Goal: Task Accomplishment & Management: Use online tool/utility

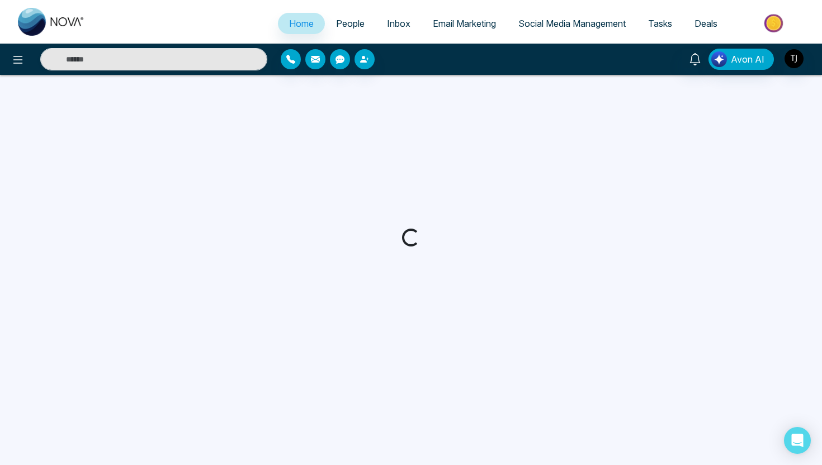
select select "*"
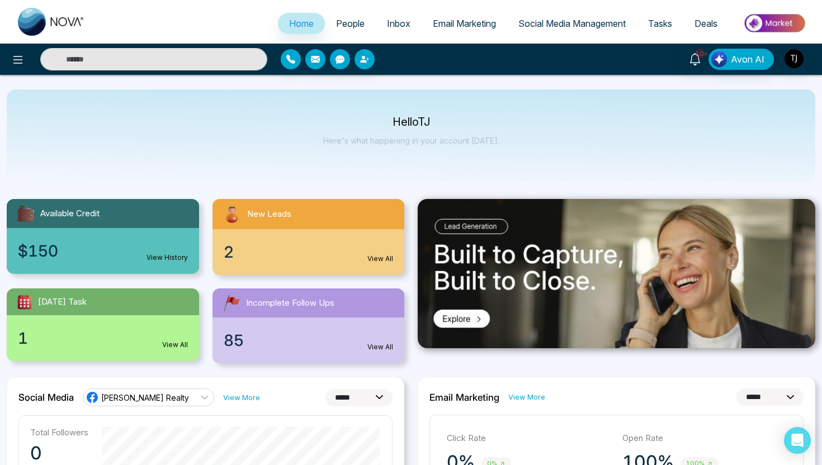
click at [780, 23] on img at bounding box center [774, 23] width 81 height 25
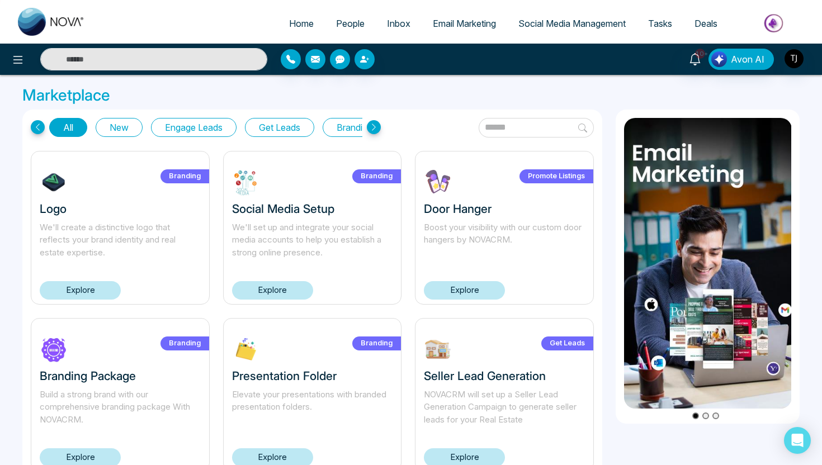
click at [275, 130] on button "Get Leads" at bounding box center [279, 127] width 69 height 19
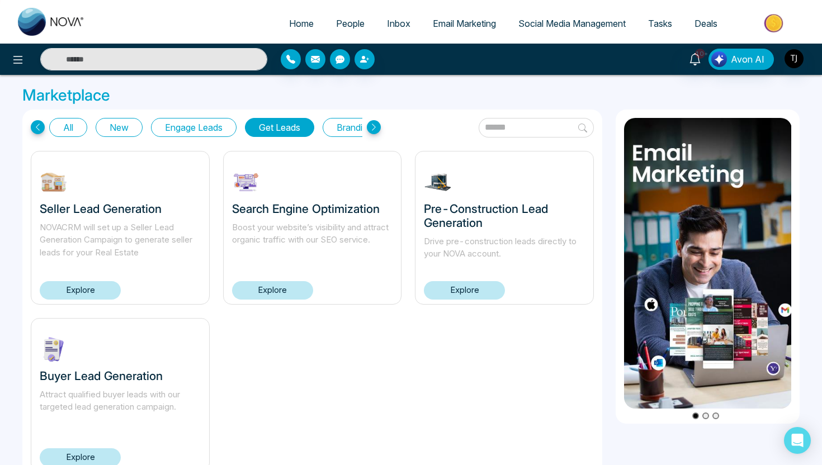
scroll to position [39, 0]
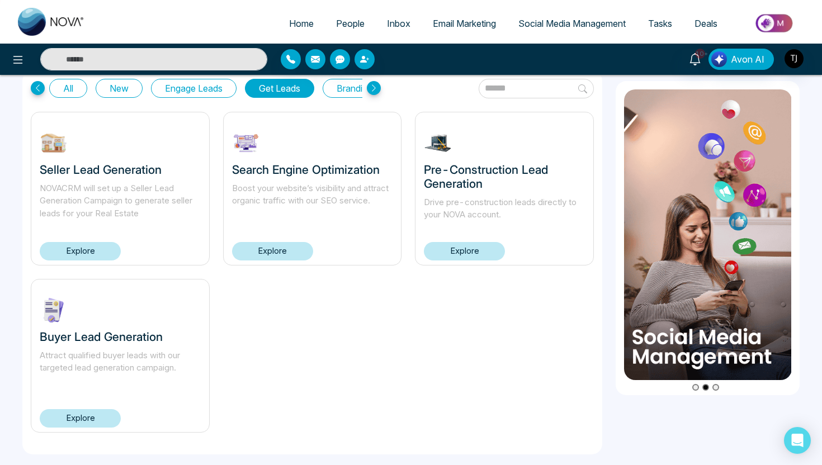
click at [70, 420] on link "Explore" at bounding box center [80, 418] width 81 height 18
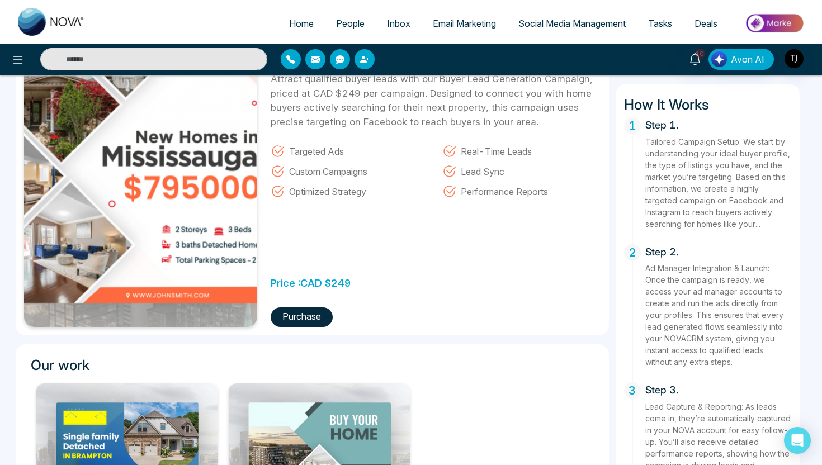
scroll to position [106, 0]
click at [291, 321] on button "Purchase" at bounding box center [302, 317] width 62 height 20
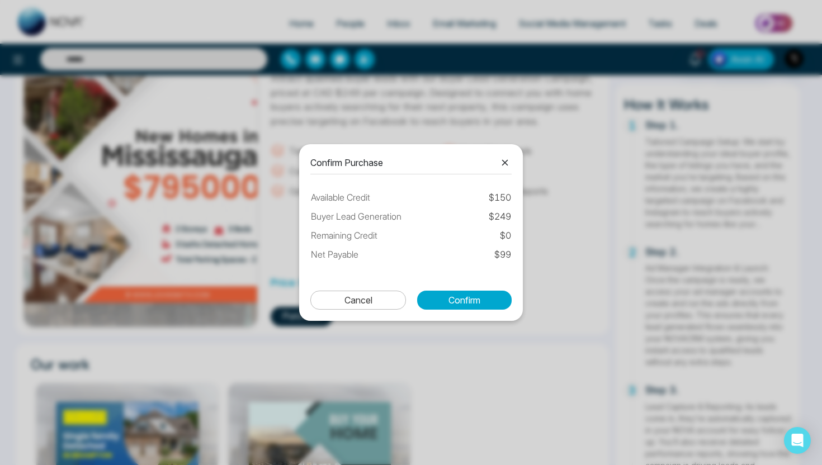
click at [507, 161] on icon at bounding box center [505, 163] width 6 height 6
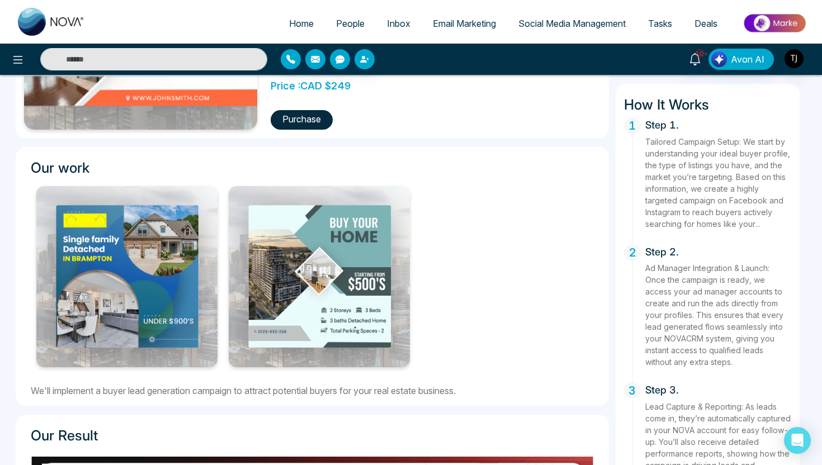
scroll to position [300, 0]
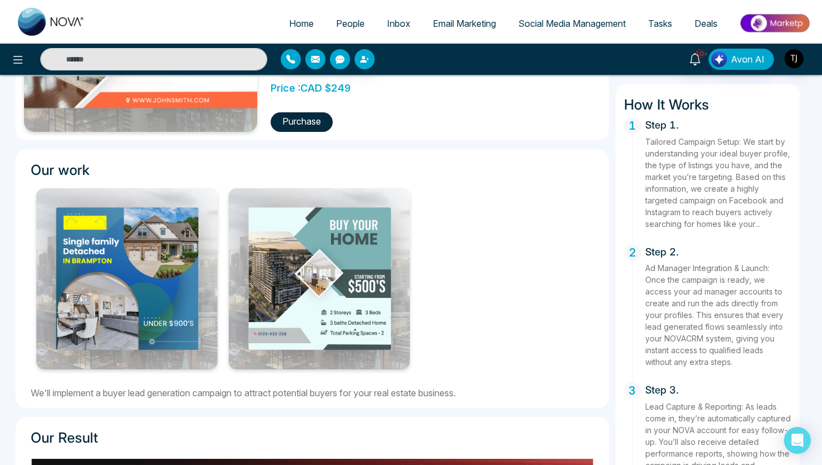
click at [293, 18] on span "Home" at bounding box center [301, 23] width 25 height 11
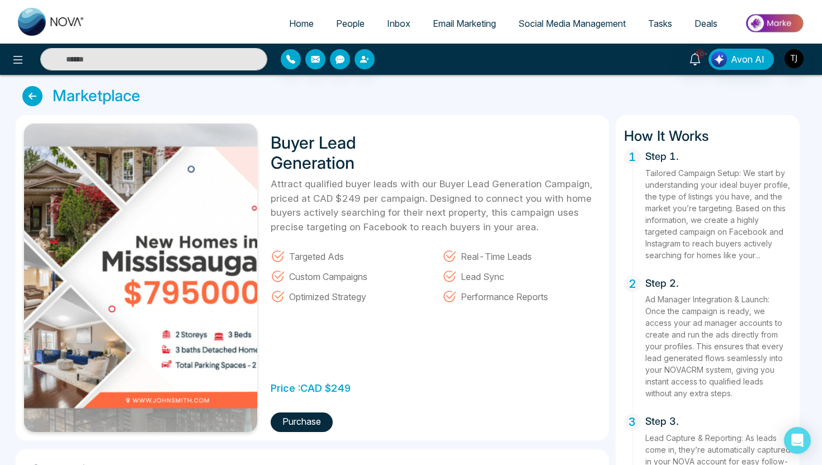
select select "*"
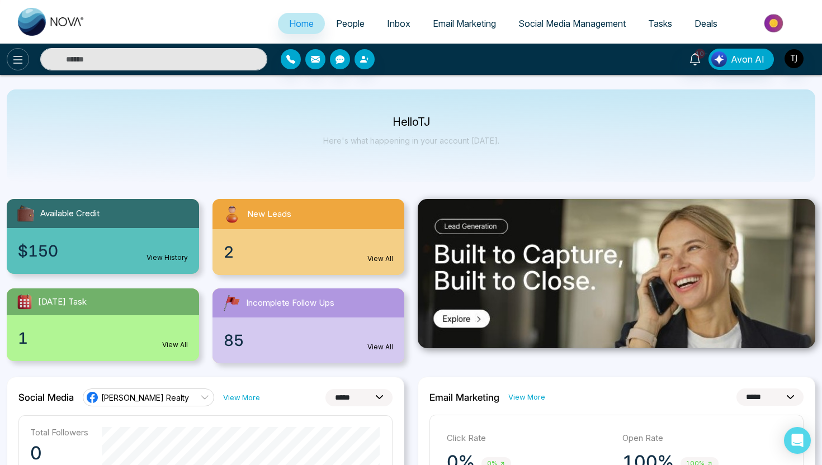
click at [11, 55] on icon at bounding box center [17, 59] width 13 height 13
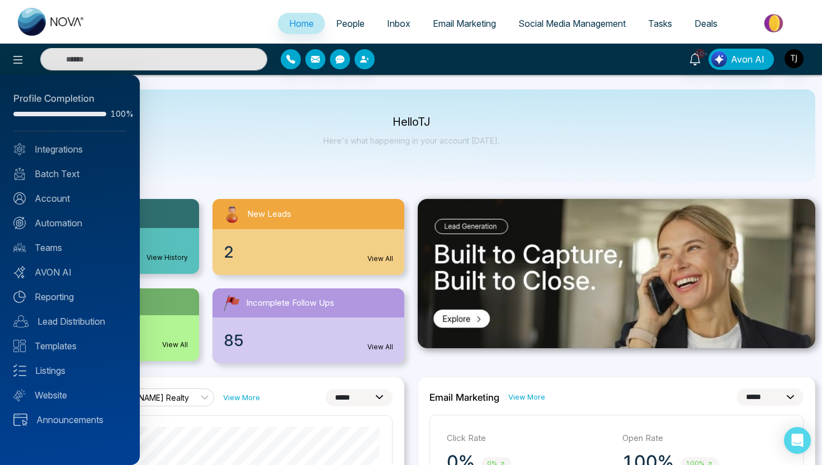
click at [336, 13] on div at bounding box center [411, 232] width 822 height 465
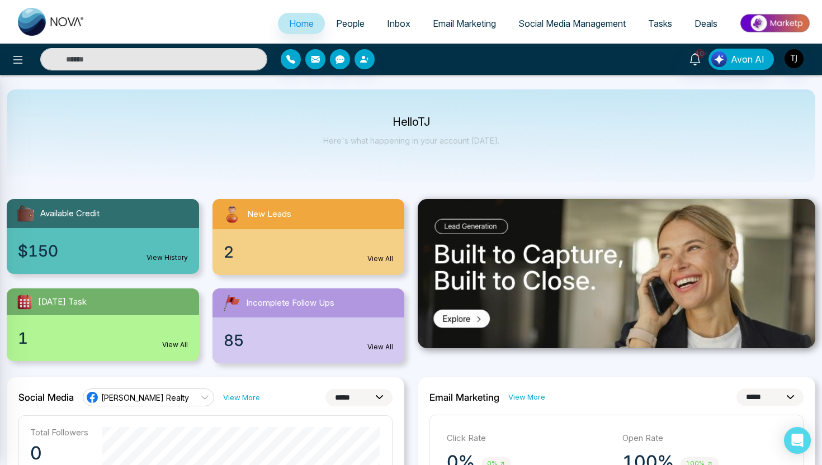
click at [337, 18] on span "People" at bounding box center [350, 23] width 29 height 11
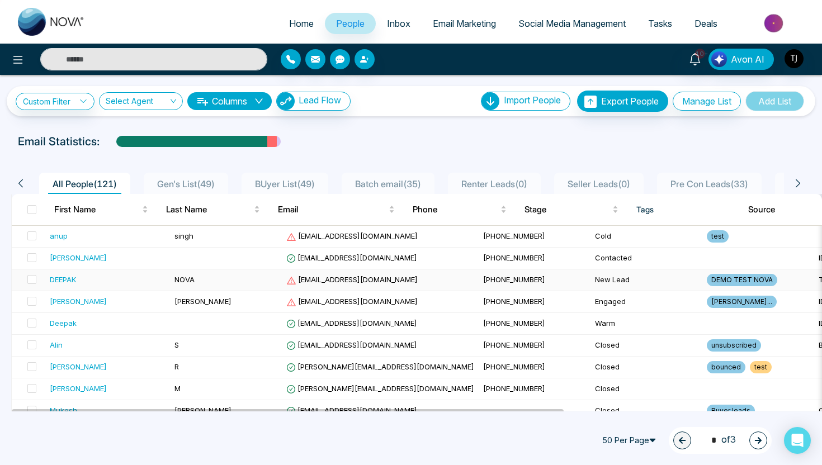
click at [82, 275] on div "DEEPAK" at bounding box center [108, 279] width 116 height 11
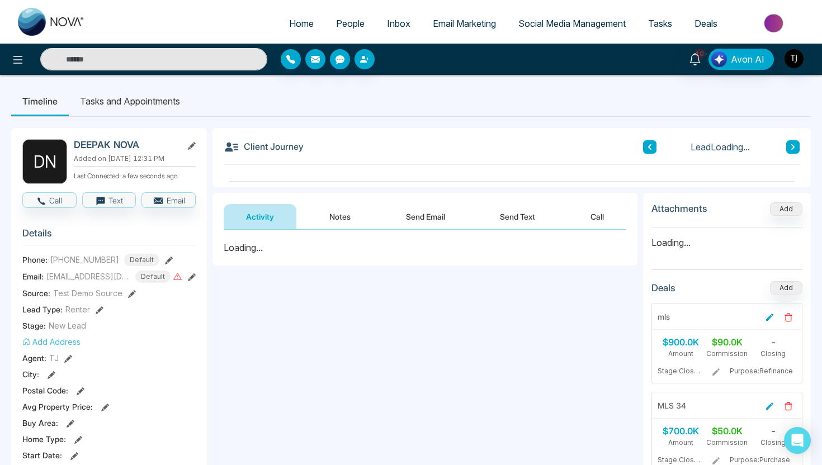
click at [425, 229] on button "Send Email" at bounding box center [426, 216] width 84 height 25
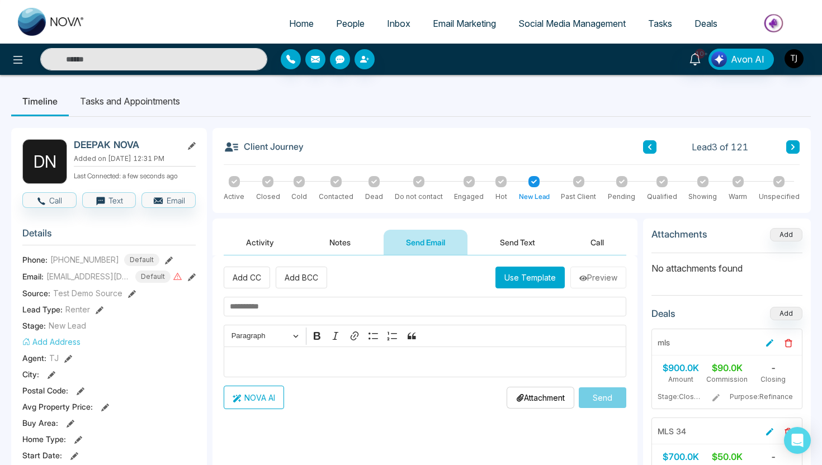
click at [316, 375] on div "Editor editing area: main" at bounding box center [425, 362] width 403 height 31
click at [267, 403] on button "NOVA AI" at bounding box center [254, 397] width 60 height 23
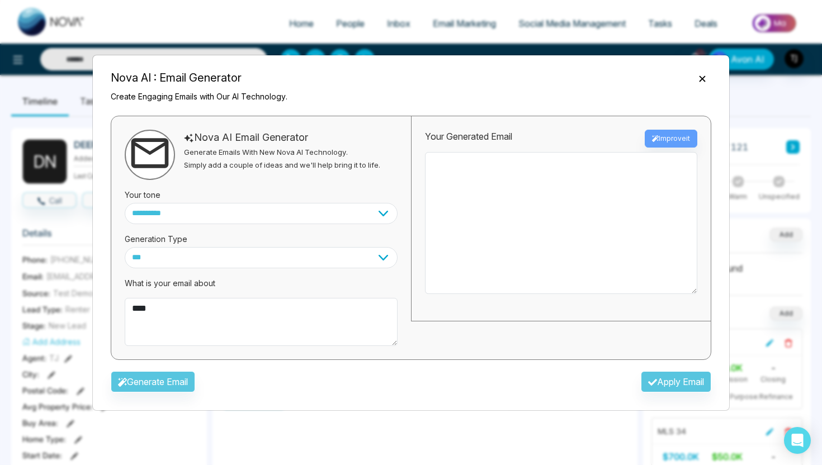
click at [193, 380] on div "Generate Email Apply Email" at bounding box center [411, 385] width 619 height 32
click at [174, 309] on textarea "****" at bounding box center [261, 322] width 273 height 48
type textarea "*****"
click at [233, 208] on select "**********" at bounding box center [261, 213] width 273 height 21
select select "********"
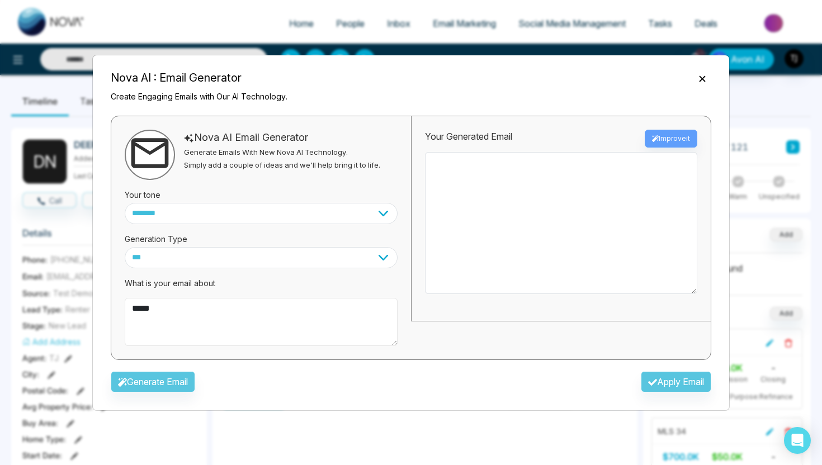
click at [205, 315] on textarea "*****" at bounding box center [261, 322] width 273 height 48
type textarea "**********"
click at [165, 383] on button "Generate Email" at bounding box center [153, 381] width 84 height 21
type textarea "**********"
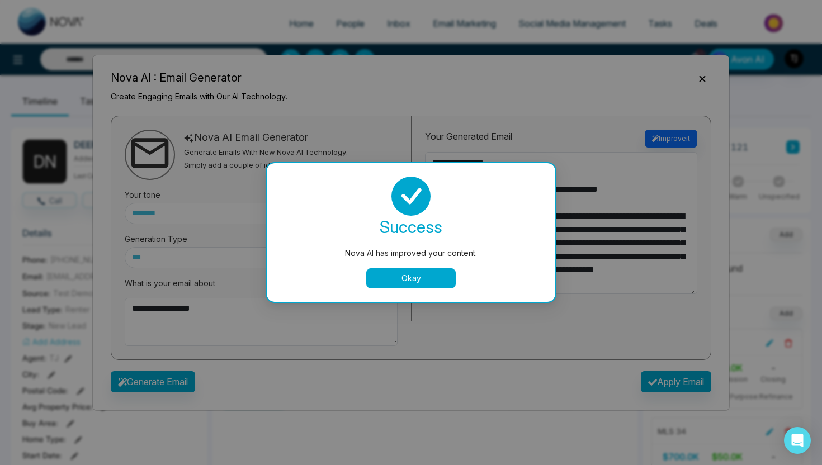
click at [438, 287] on button "Okay" at bounding box center [411, 279] width 90 height 20
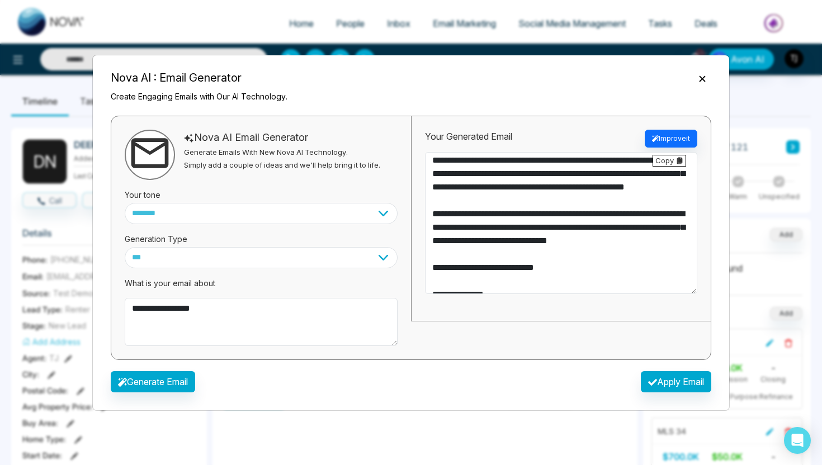
scroll to position [148, 0]
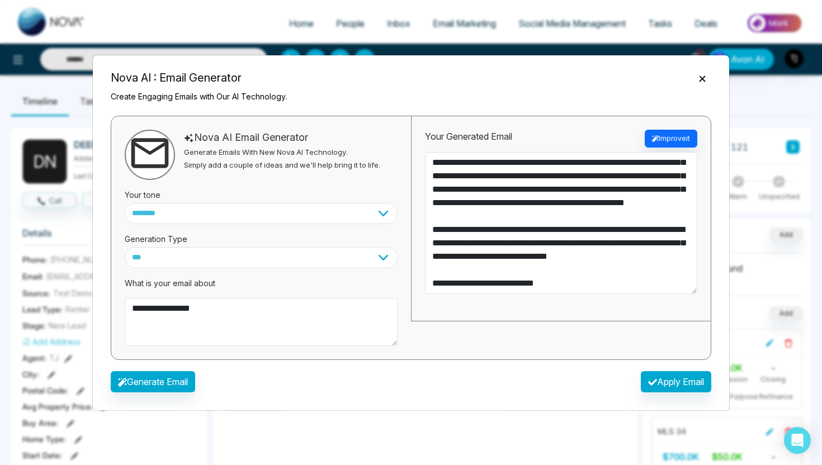
click at [708, 75] on icon "Close" at bounding box center [702, 78] width 11 height 11
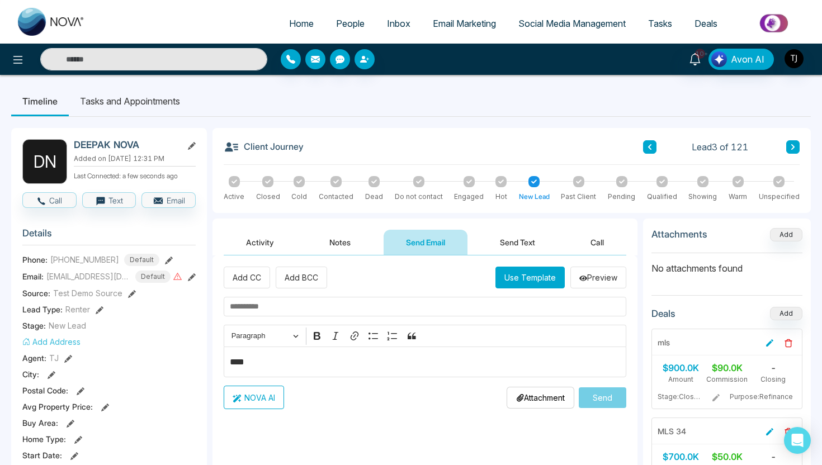
click at [549, 14] on link "Social Media Management" at bounding box center [572, 23] width 130 height 21
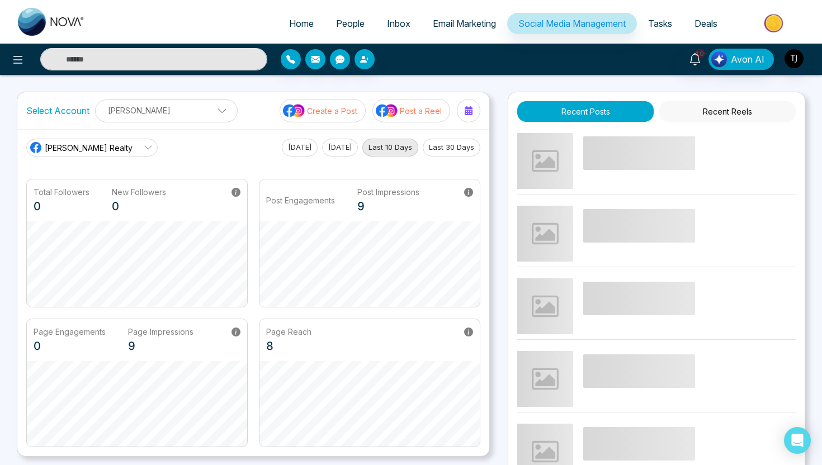
click at [318, 113] on p "Create a Post" at bounding box center [332, 111] width 50 height 12
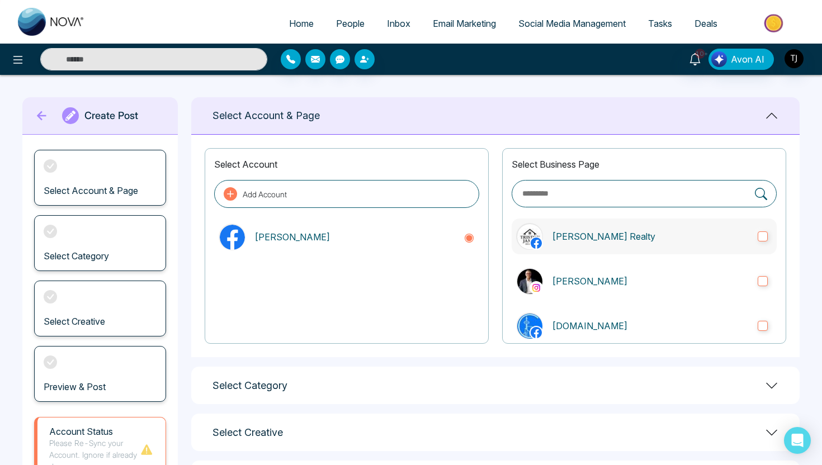
click at [545, 242] on label "[PERSON_NAME] Realty" at bounding box center [644, 237] width 265 height 36
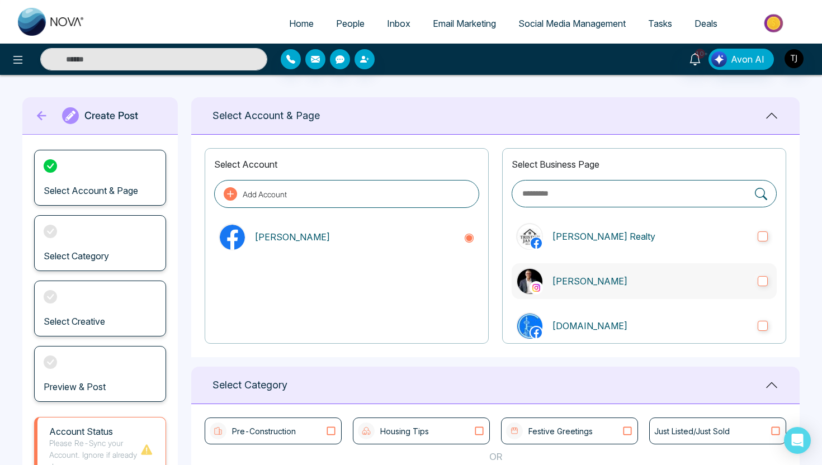
click at [544, 279] on label "[PERSON_NAME]" at bounding box center [644, 281] width 265 height 36
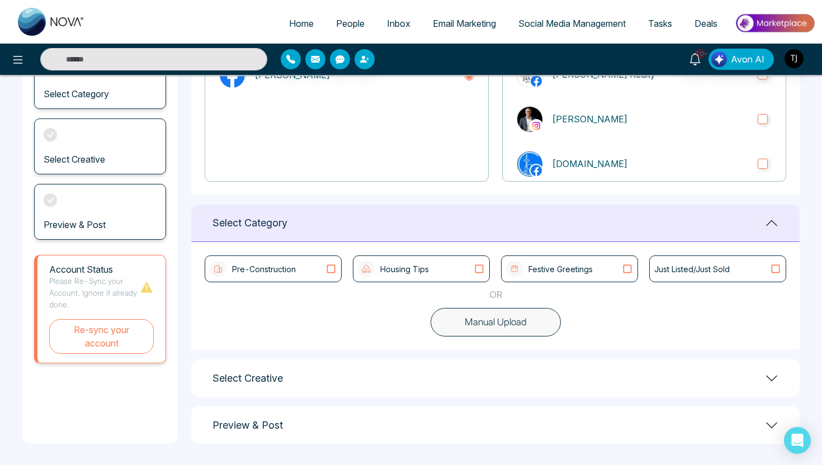
click at [469, 328] on button "Manual Upload" at bounding box center [496, 322] width 130 height 29
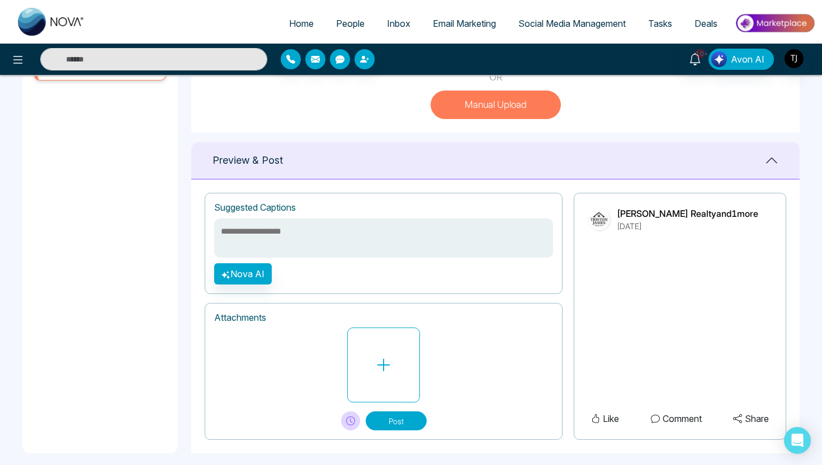
scroll to position [389, 0]
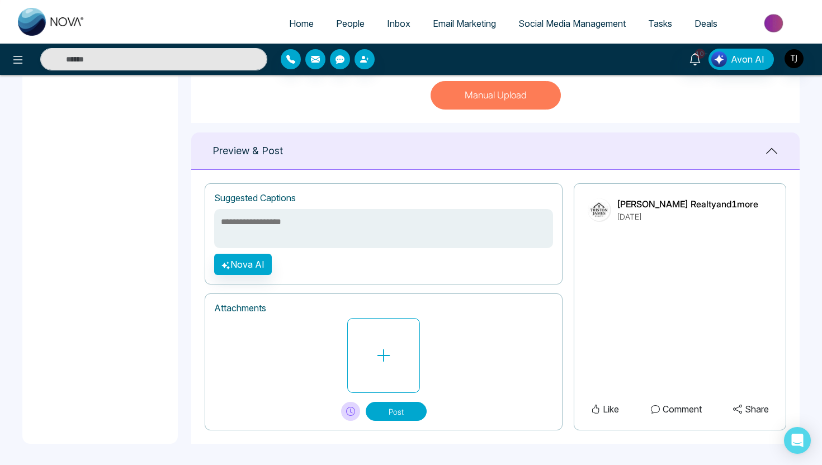
click at [368, 221] on textarea at bounding box center [383, 228] width 339 height 39
type textarea "**********"
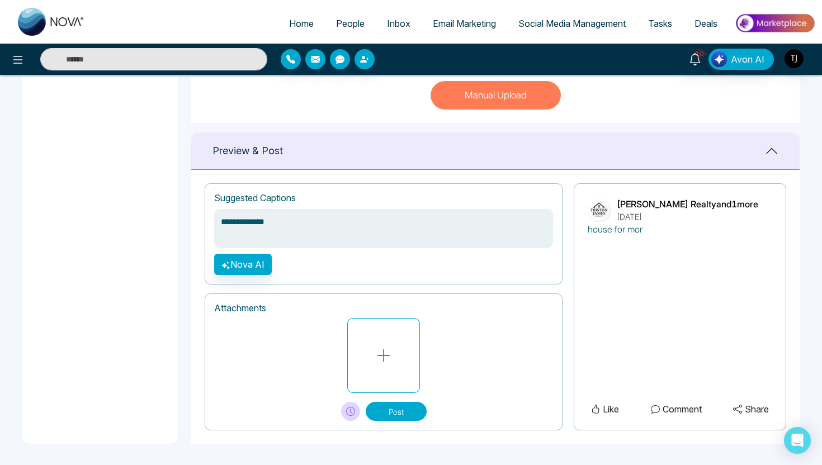
type textarea "**********"
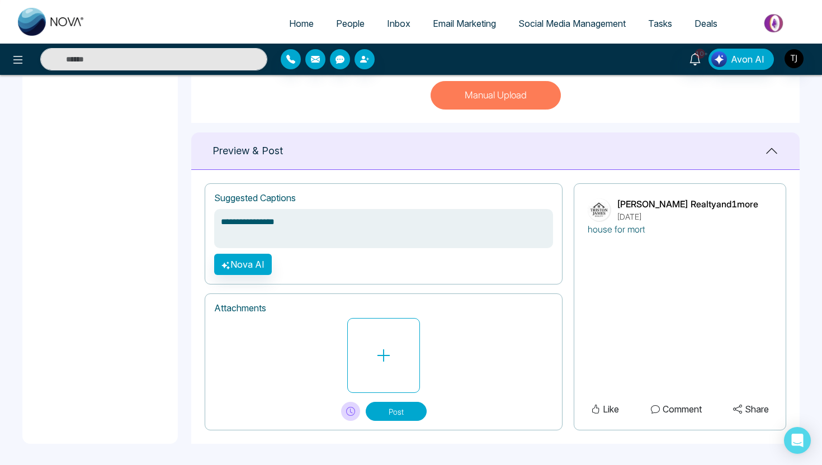
type textarea "**********"
click at [233, 262] on button "Nova AI" at bounding box center [243, 264] width 58 height 21
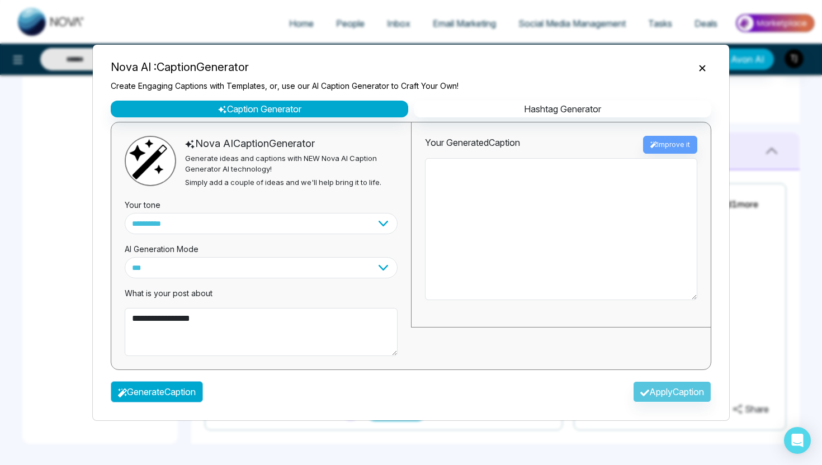
click at [198, 391] on button "Generate Caption" at bounding box center [157, 392] width 92 height 21
type textarea "**********"
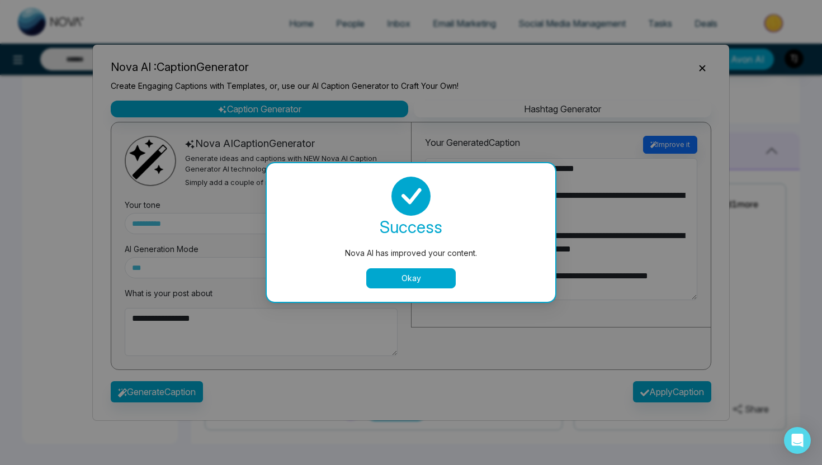
click at [419, 277] on button "Okay" at bounding box center [411, 279] width 90 height 20
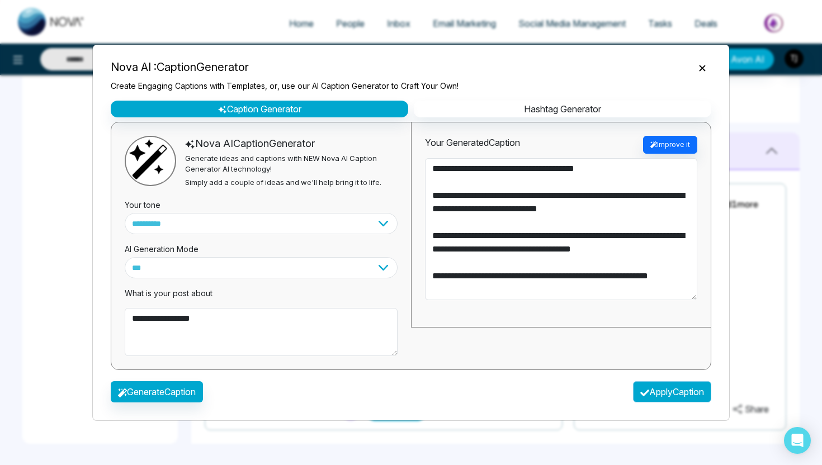
click at [653, 399] on button "Apply Caption" at bounding box center [672, 392] width 78 height 21
type textarea "**********"
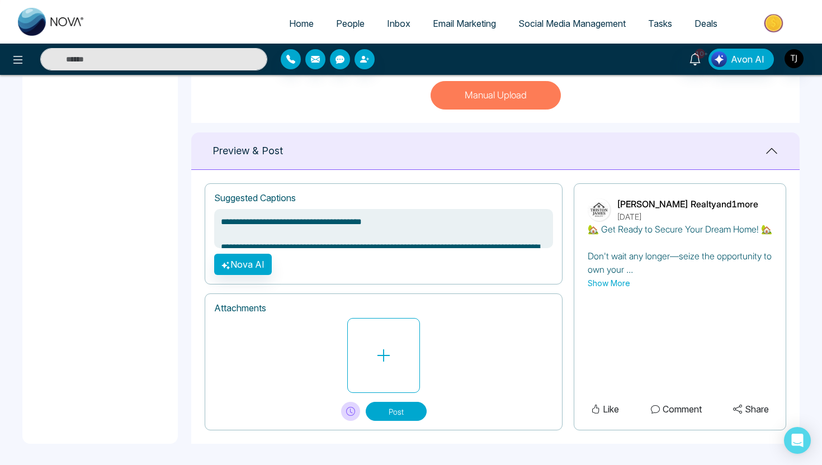
click at [298, 28] on span "Home" at bounding box center [301, 23] width 25 height 11
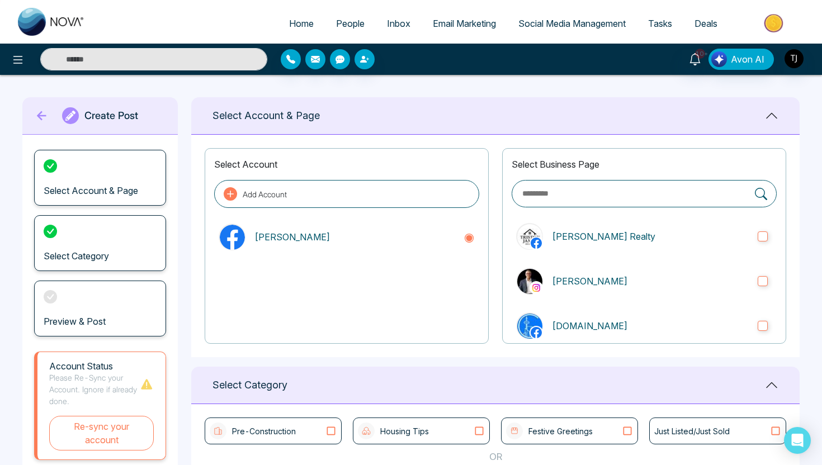
select select "*"
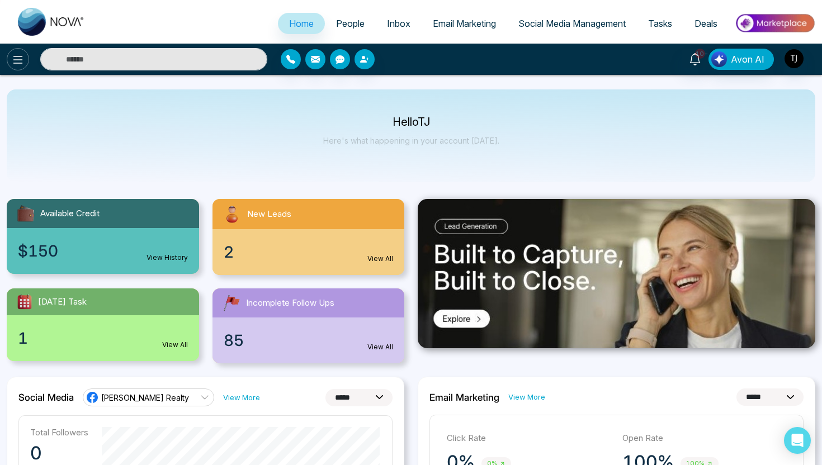
click at [21, 60] on icon at bounding box center [17, 59] width 13 height 13
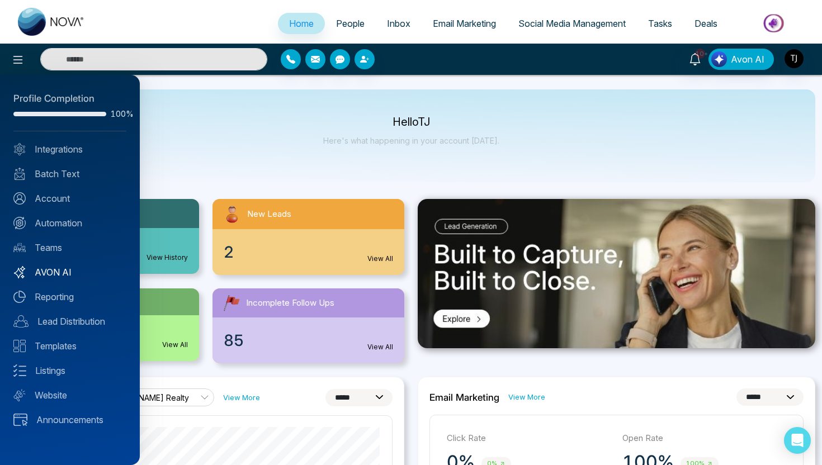
click at [44, 271] on link "AVON AI" at bounding box center [69, 272] width 113 height 13
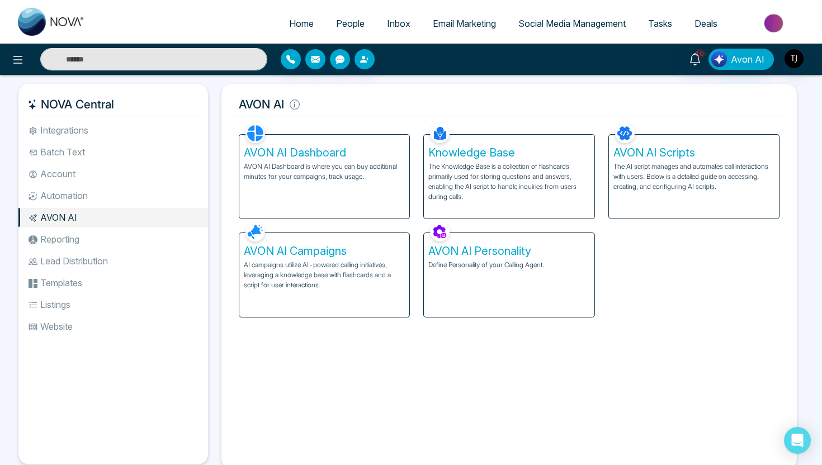
click at [482, 261] on p "Define Personality of your Calling Agent." at bounding box center [508, 265] width 161 height 10
select select "****"
select select "*******"
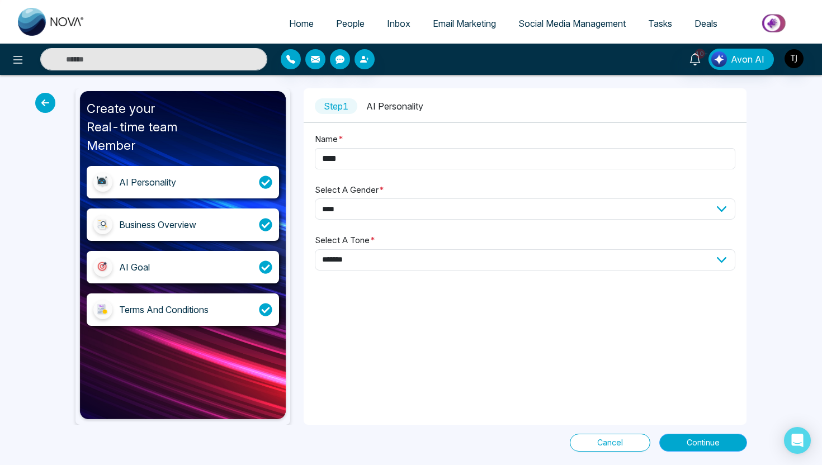
click at [710, 442] on span "Continue" at bounding box center [703, 443] width 33 height 12
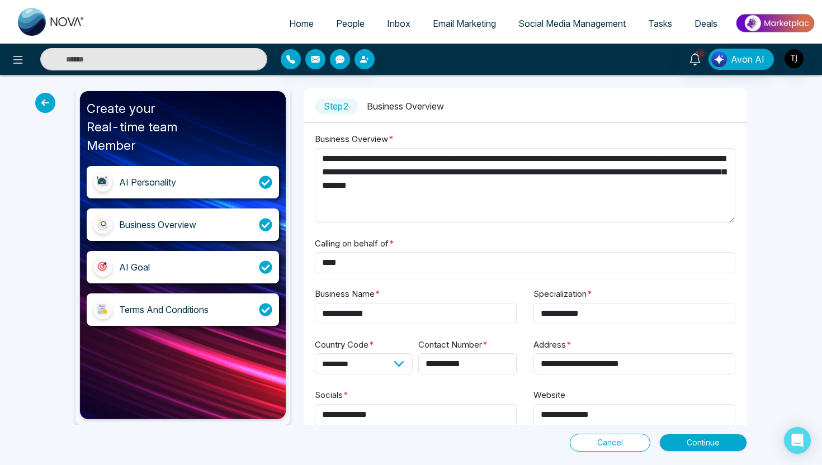
click at [707, 454] on div "**********" at bounding box center [411, 270] width 822 height 390
click at [706, 448] on span "Continue" at bounding box center [703, 443] width 33 height 12
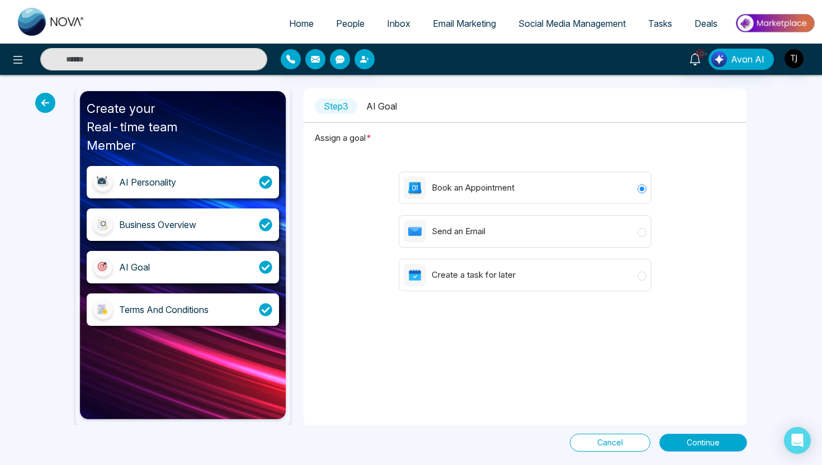
click at [689, 440] on span "Continue" at bounding box center [703, 443] width 33 height 12
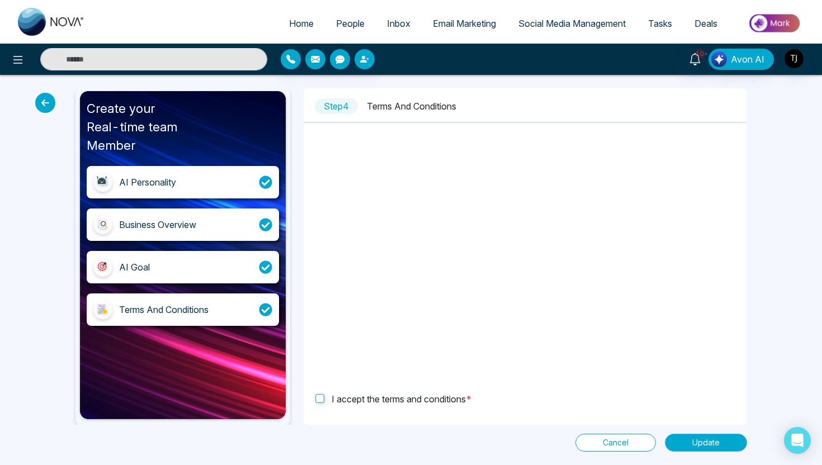
click at [682, 449] on button "Update" at bounding box center [706, 443] width 82 height 18
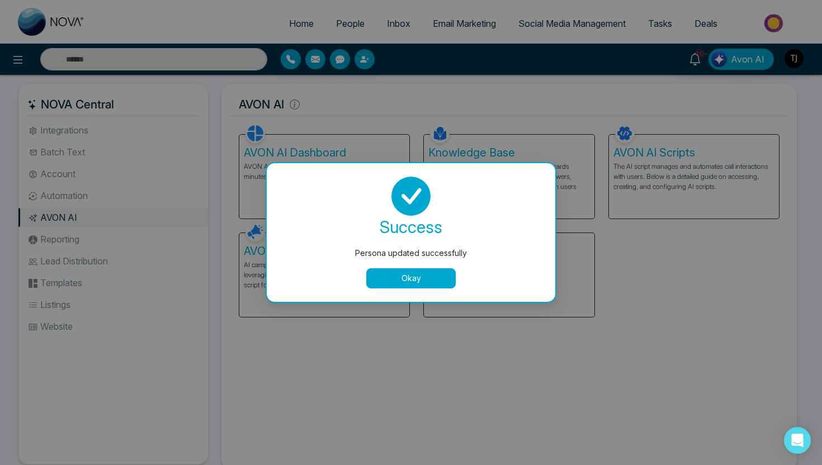
click at [446, 285] on button "Okay" at bounding box center [411, 279] width 90 height 20
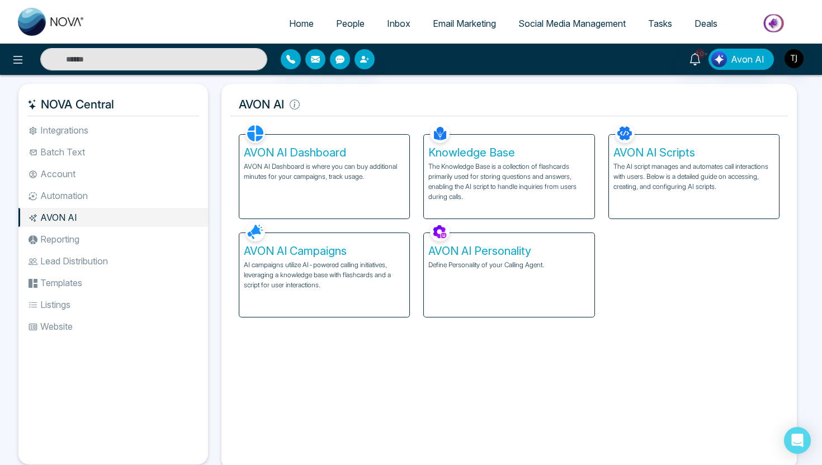
click at [472, 162] on p "The Knowledge Base is a collection of flashcards primarily used for storing que…" at bounding box center [508, 182] width 161 height 40
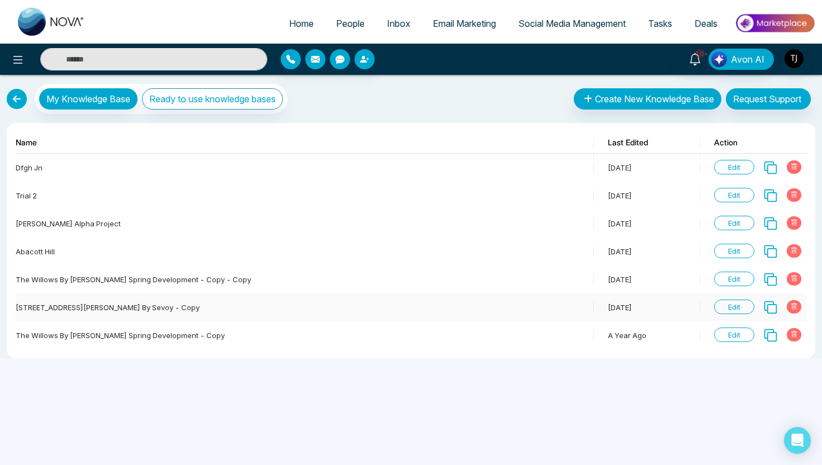
click at [733, 304] on span "Edit" at bounding box center [734, 307] width 40 height 15
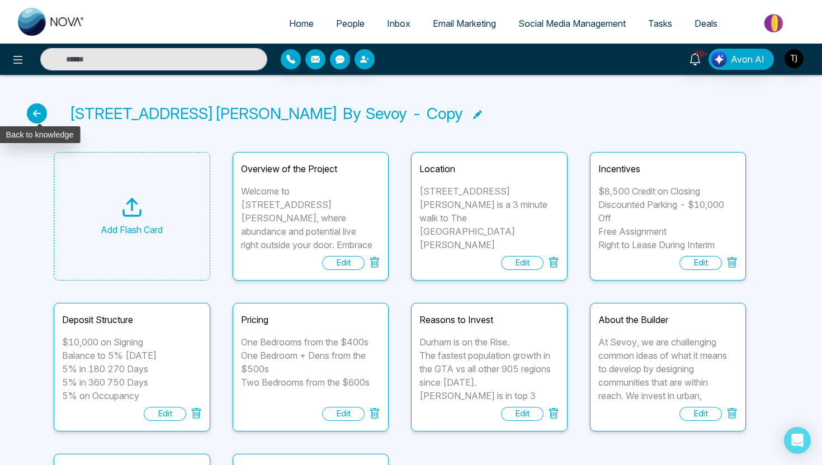
click at [34, 109] on icon at bounding box center [37, 113] width 20 height 20
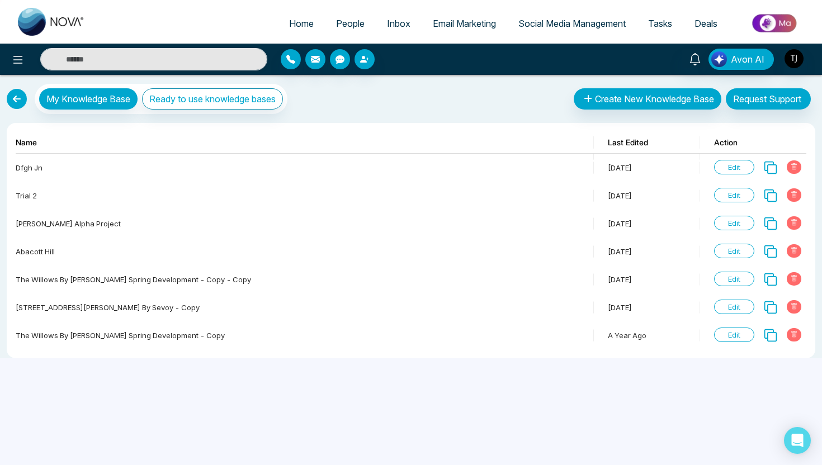
click at [36, 110] on div "My Knowledge Base Ready to use knowledge bases" at bounding box center [147, 99] width 281 height 30
click at [13, 100] on link at bounding box center [17, 99] width 20 height 20
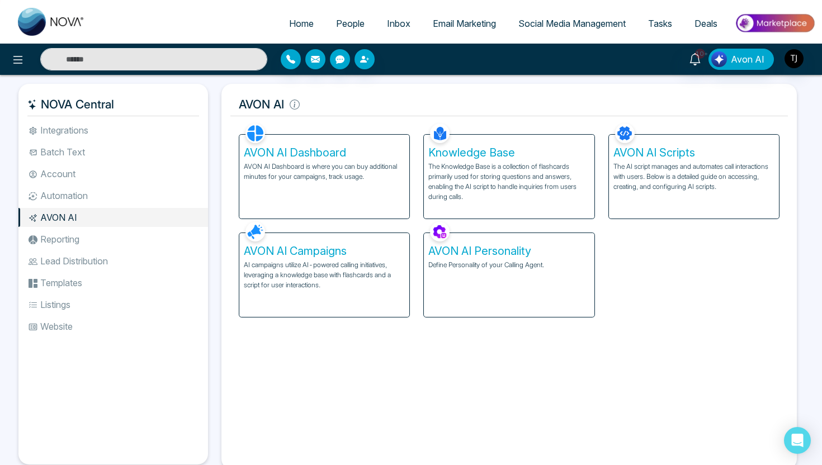
click at [316, 253] on h5 "AVON AI Campaigns" at bounding box center [324, 250] width 161 height 13
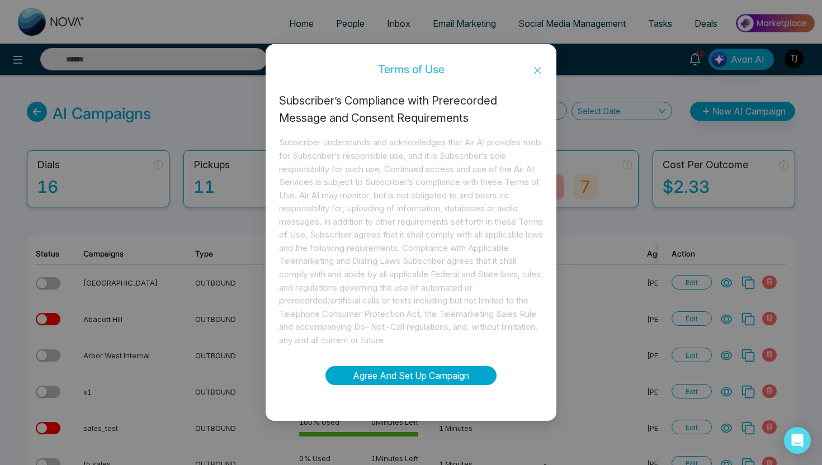
click at [389, 378] on button "Agree And Set Up Campaign" at bounding box center [411, 375] width 171 height 19
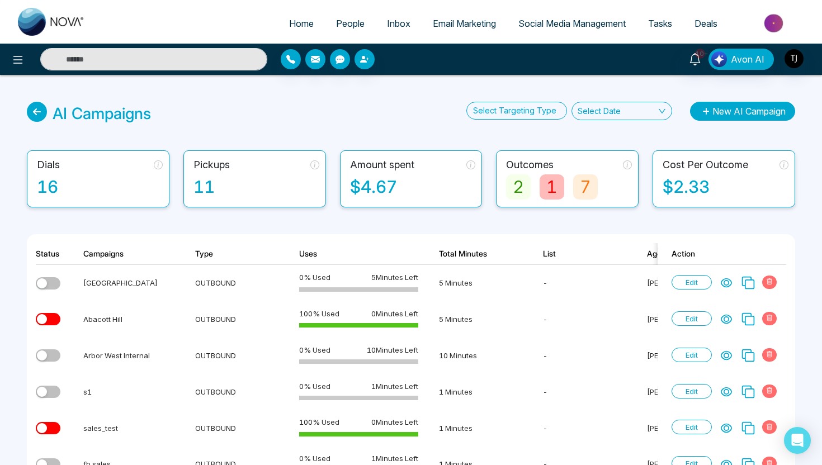
click at [736, 116] on button "New AI Campaign" at bounding box center [742, 111] width 105 height 19
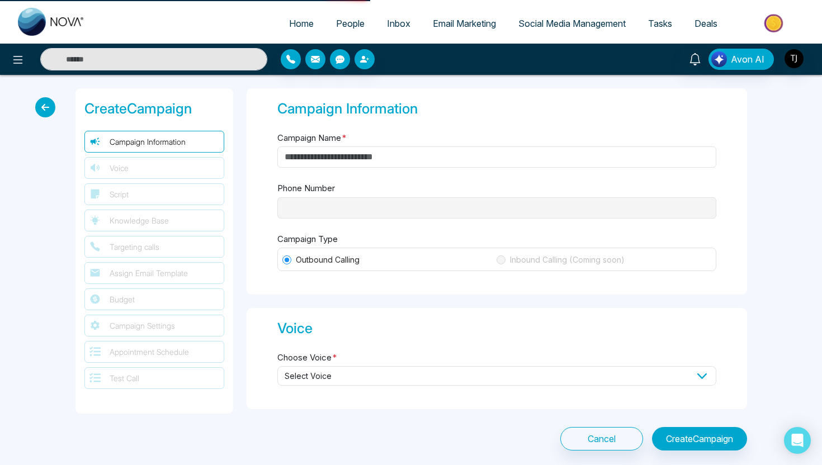
type input "**********"
type input "********"
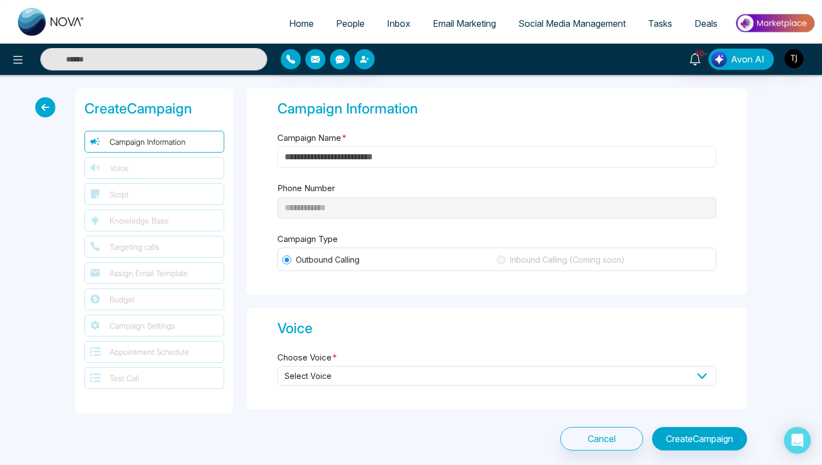
click at [355, 159] on input "Campaign Name *" at bounding box center [496, 157] width 439 height 21
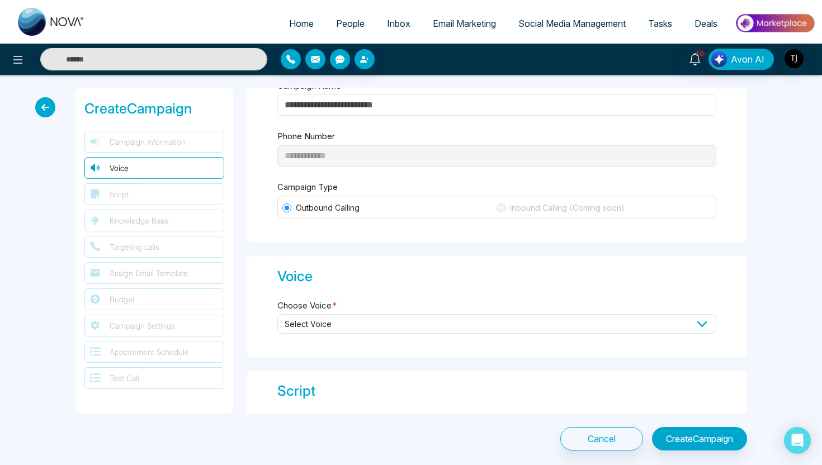
scroll to position [37, 0]
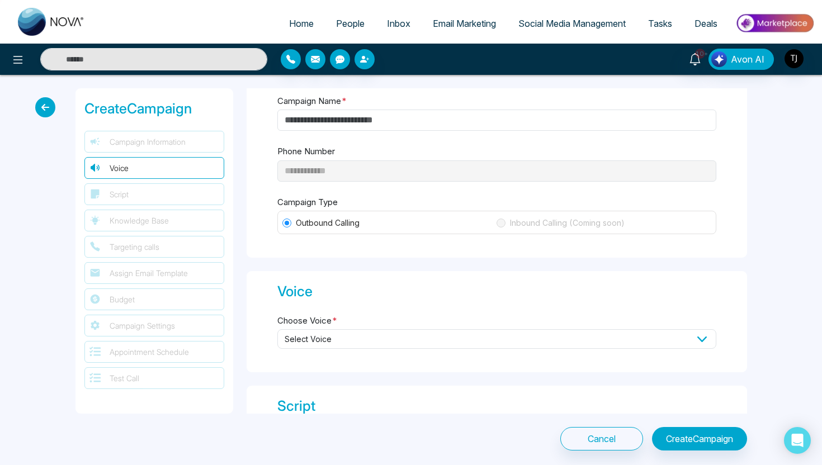
click at [325, 331] on span "Select Voice" at bounding box center [496, 339] width 439 height 20
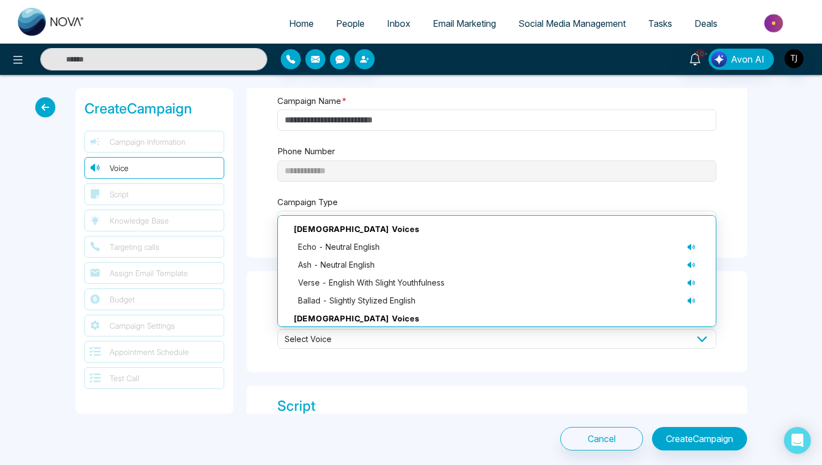
click at [243, 296] on div "**********" at bounding box center [497, 251] width 514 height 326
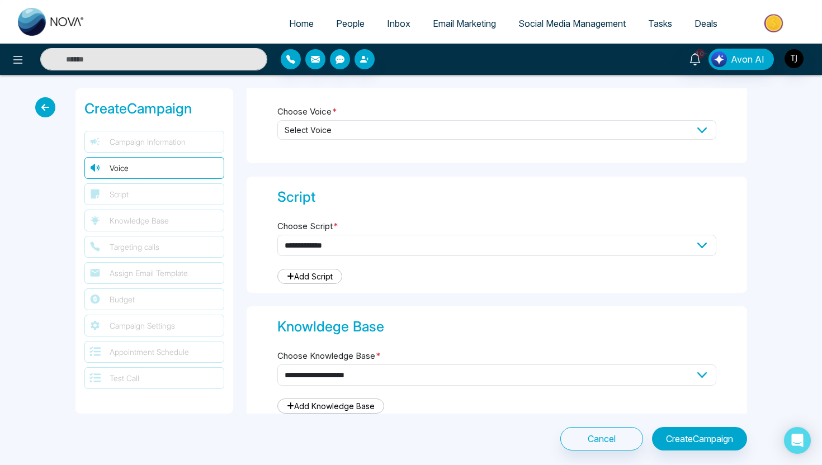
scroll to position [258, 0]
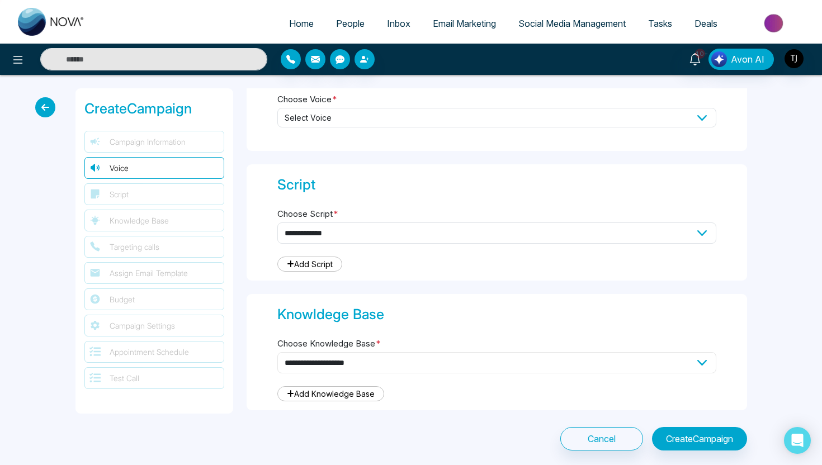
click at [291, 356] on select "**********" at bounding box center [496, 362] width 439 height 21
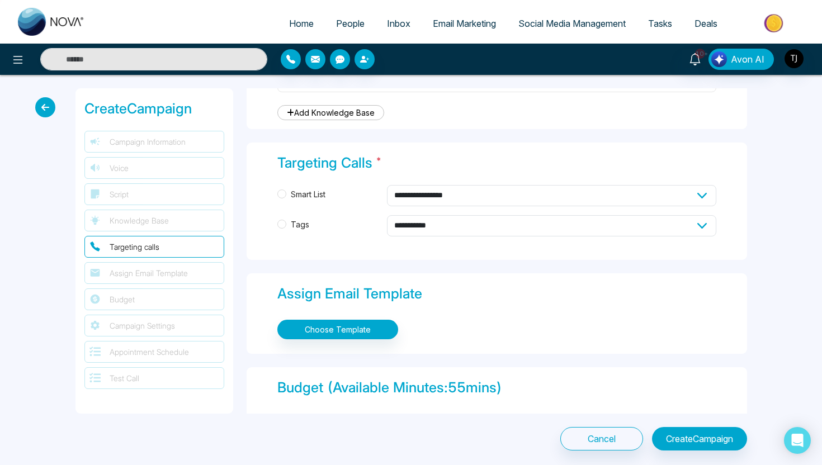
scroll to position [579, 0]
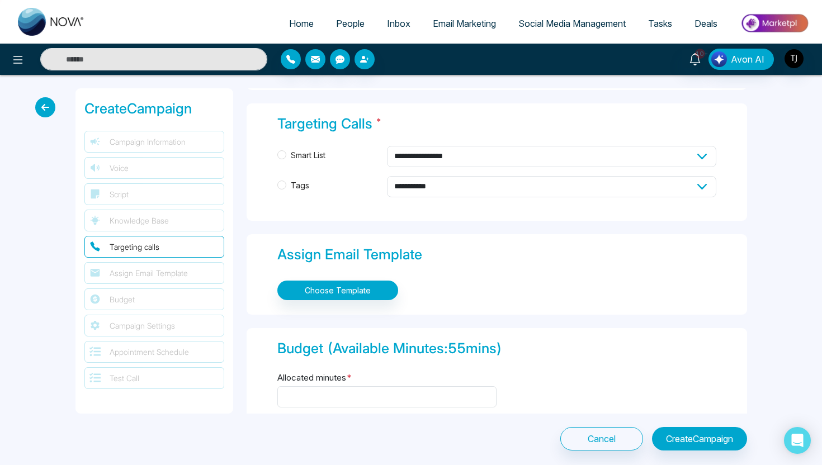
click at [299, 181] on span "Tags" at bounding box center [299, 186] width 27 height 12
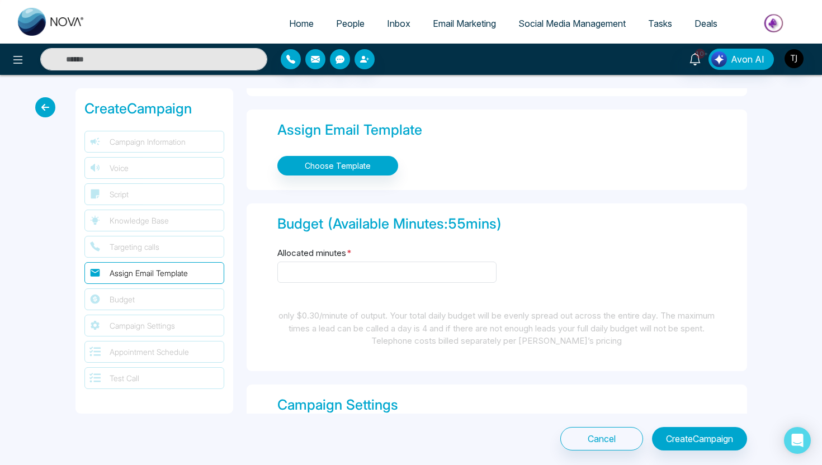
scroll to position [724, 0]
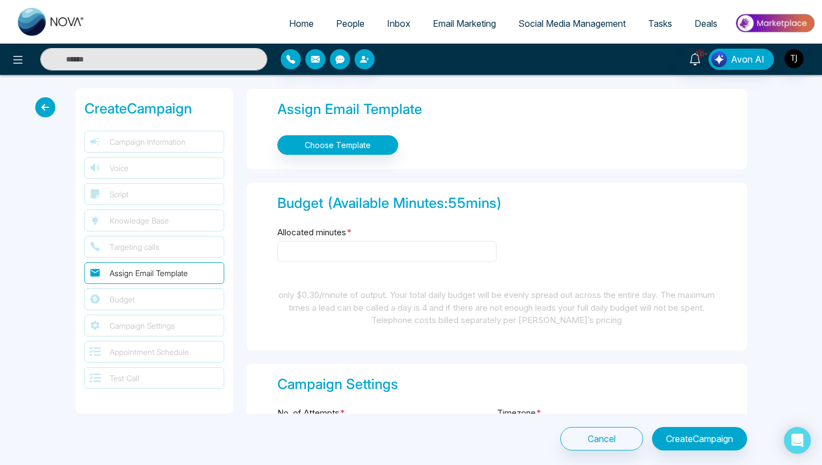
click at [306, 253] on input "Allocated minutes *" at bounding box center [386, 251] width 219 height 21
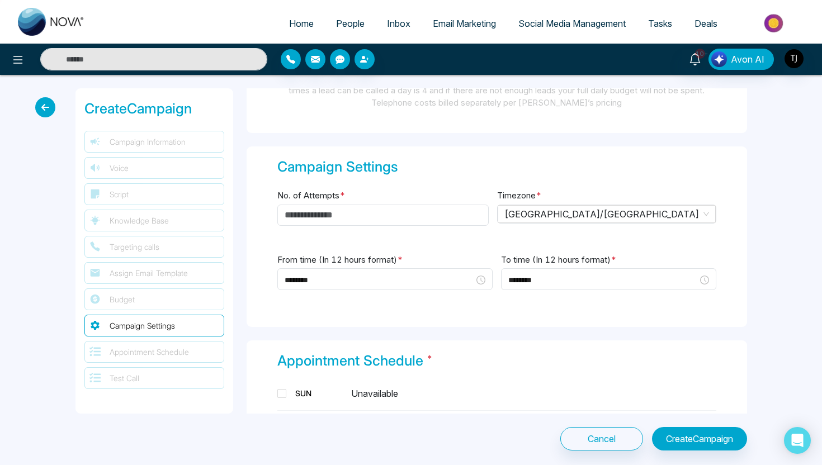
scroll to position [959, 0]
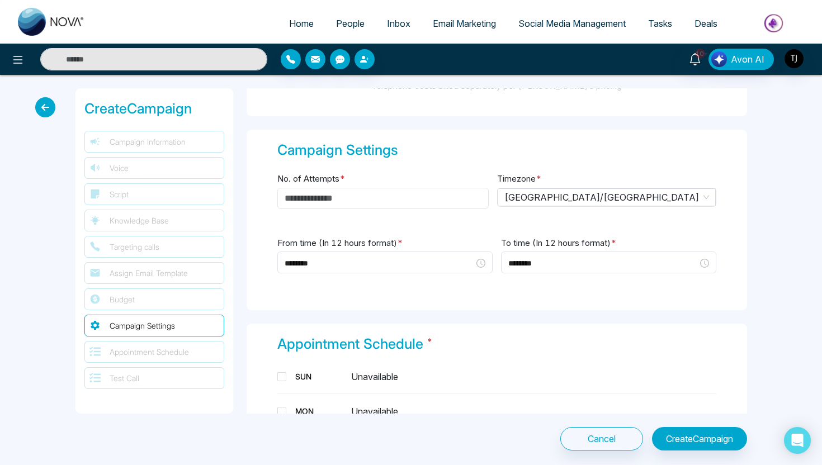
click at [297, 195] on input "No. of Attempts *" at bounding box center [382, 198] width 211 height 21
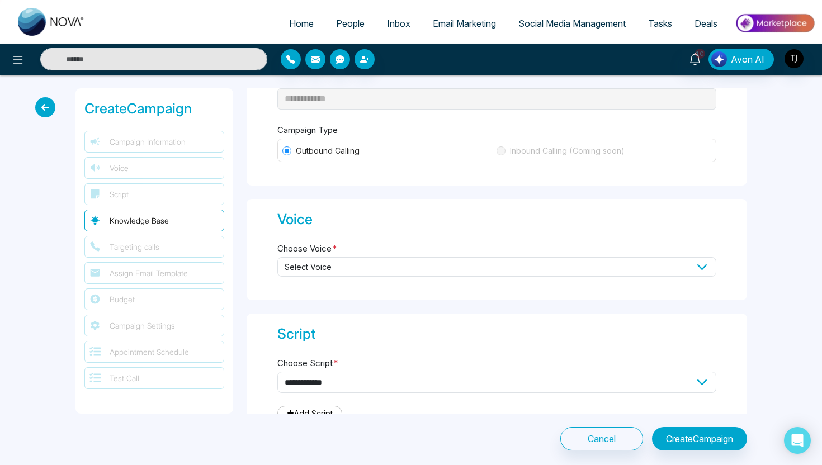
scroll to position [0, 0]
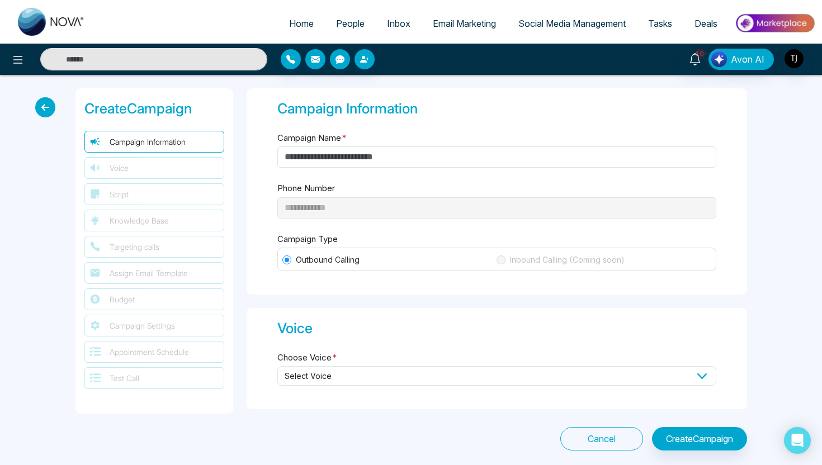
click at [579, 437] on button "Cancel" at bounding box center [602, 438] width 83 height 23
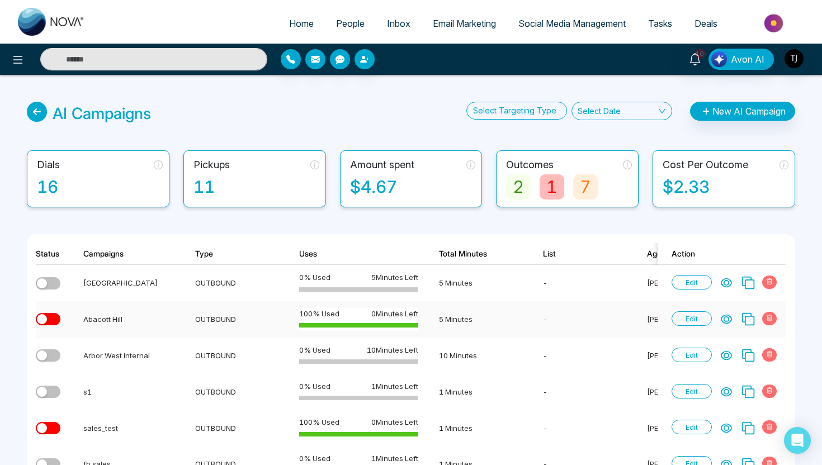
click at [726, 322] on icon at bounding box center [727, 320] width 10 height 8
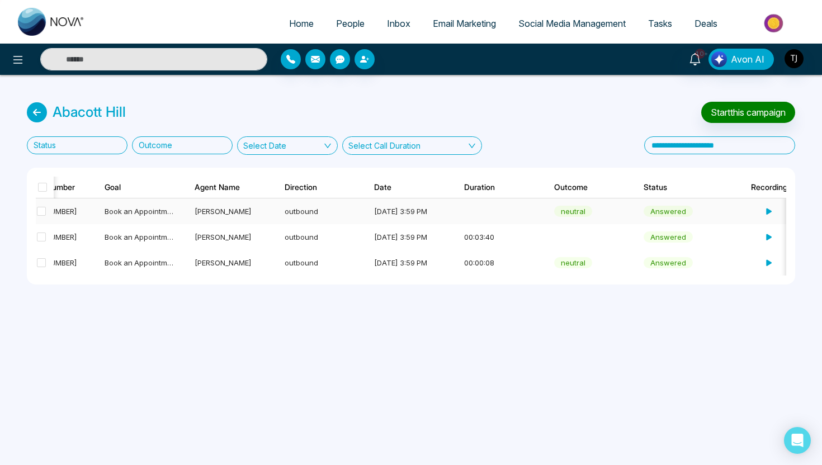
scroll to position [0, 346]
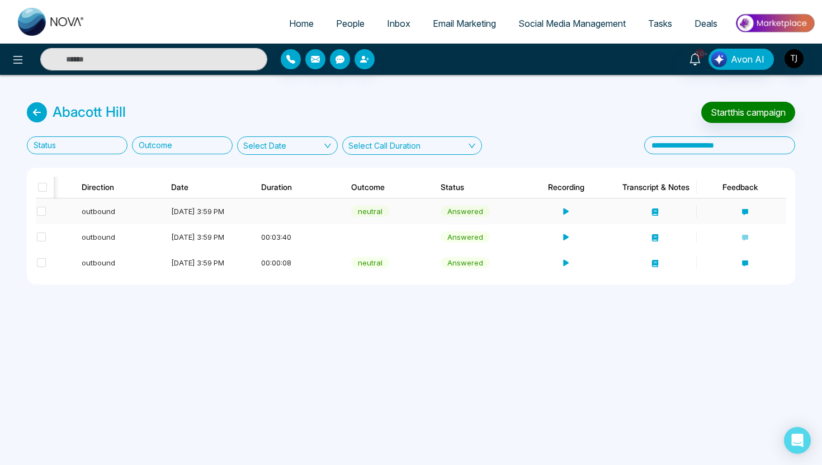
click at [656, 209] on icon at bounding box center [655, 212] width 6 height 7
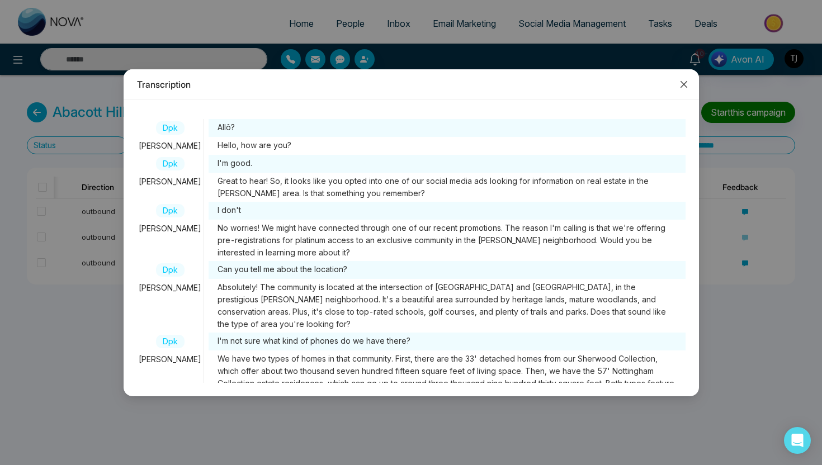
click at [680, 88] on icon "close" at bounding box center [684, 84] width 9 height 9
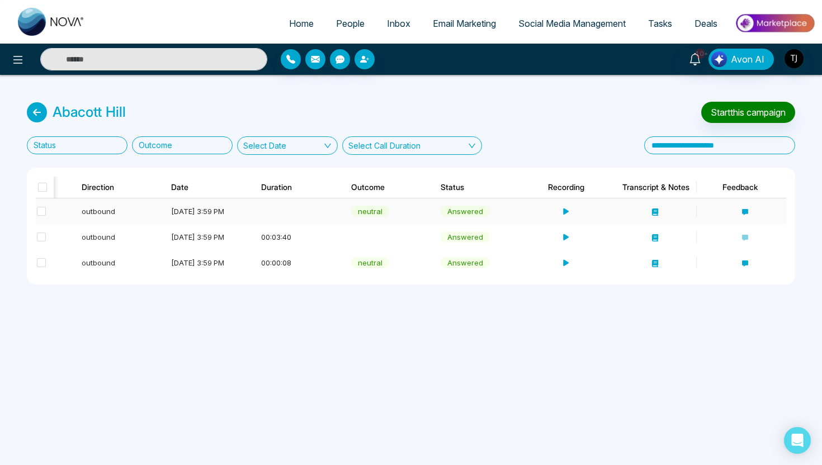
click at [742, 210] on icon at bounding box center [745, 212] width 6 height 6
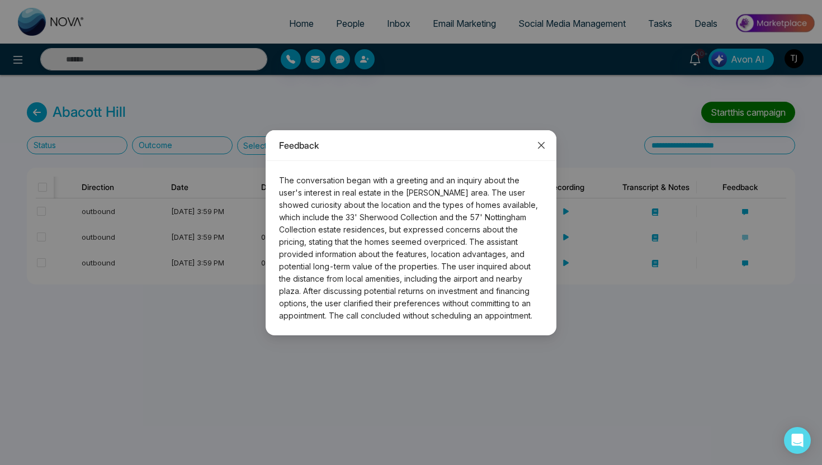
click at [542, 146] on icon "close" at bounding box center [541, 145] width 7 height 7
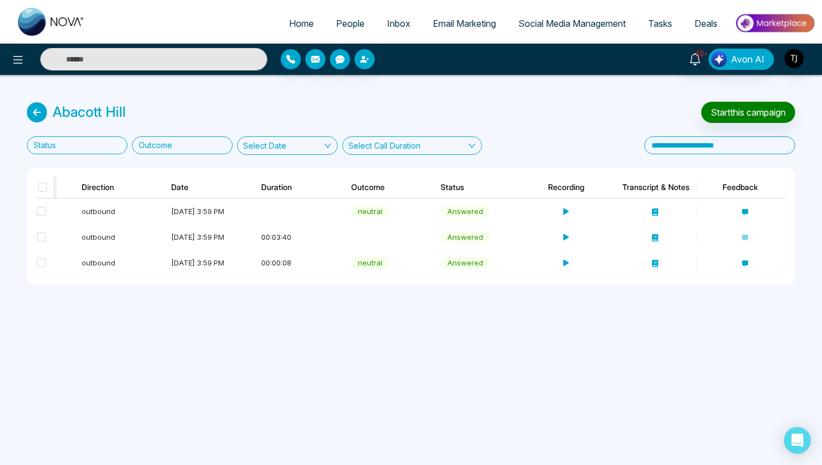
click at [295, 22] on span "Home" at bounding box center [301, 23] width 25 height 11
select select "*"
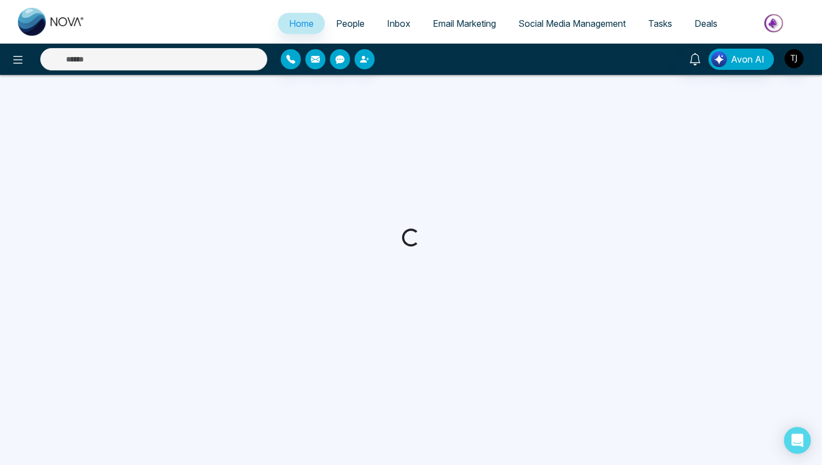
select select "*"
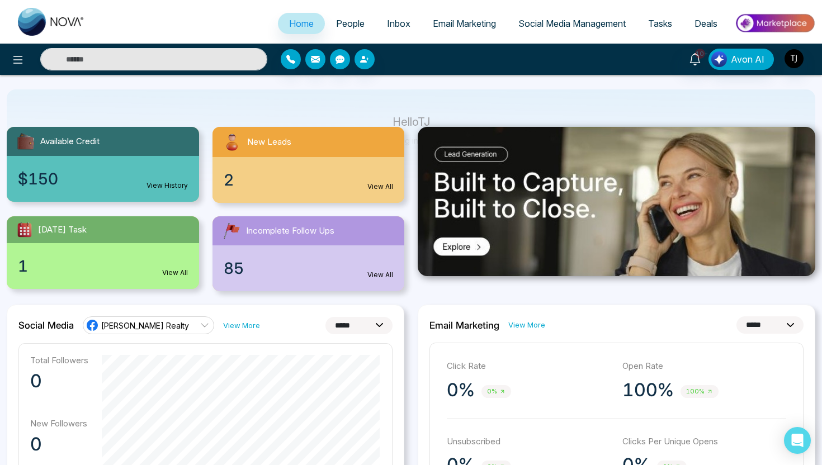
scroll to position [84, 0]
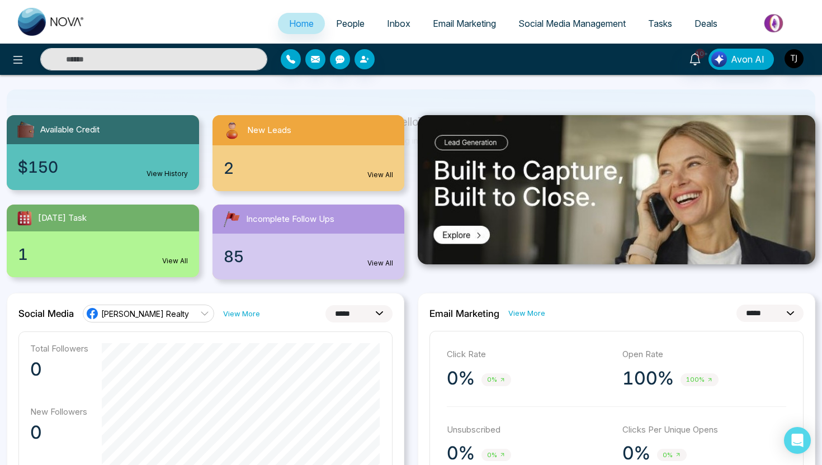
click at [710, 22] on span "Deals" at bounding box center [706, 23] width 23 height 11
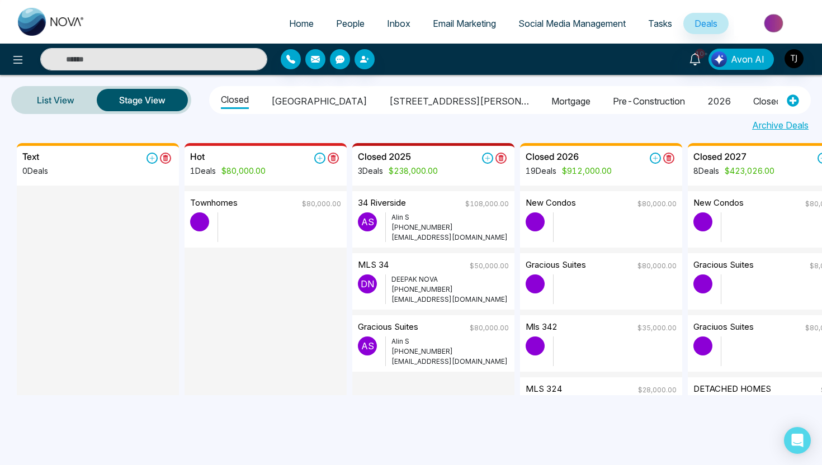
click at [552, 101] on li "Mortgage" at bounding box center [571, 99] width 39 height 19
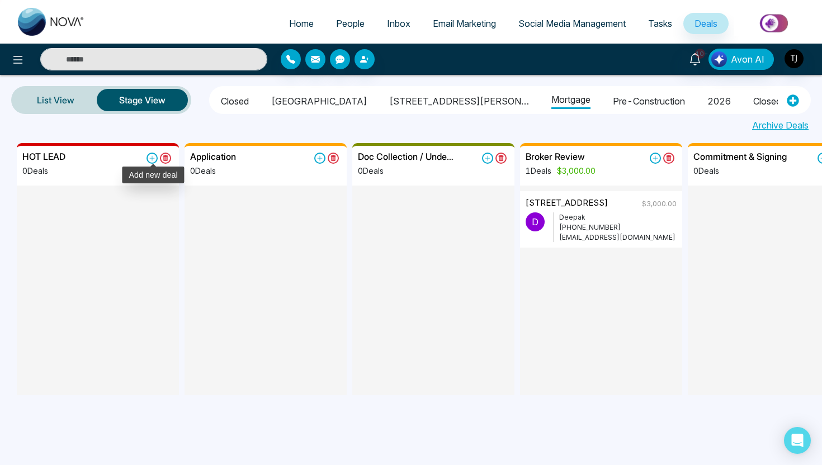
click at [152, 158] on icon at bounding box center [152, 158] width 5 height 5
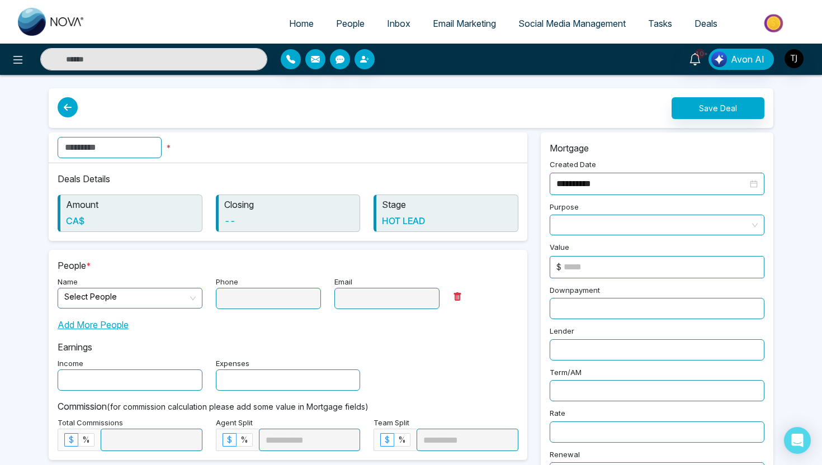
click at [135, 155] on input "text" at bounding box center [110, 147] width 104 height 21
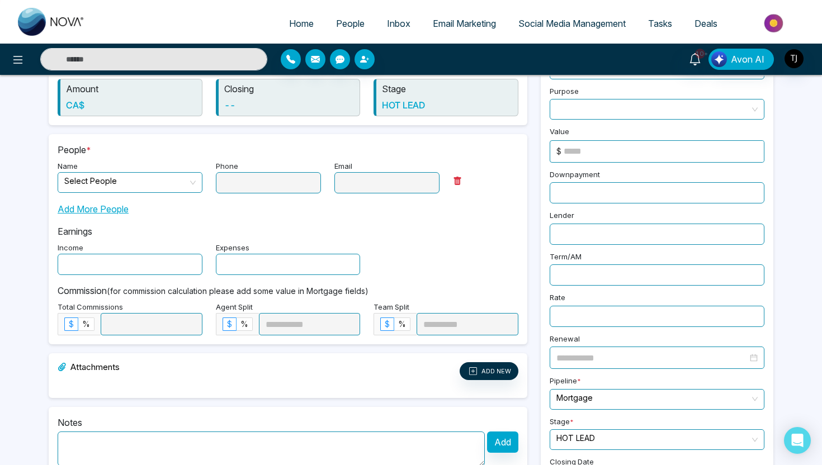
scroll to position [117, 0]
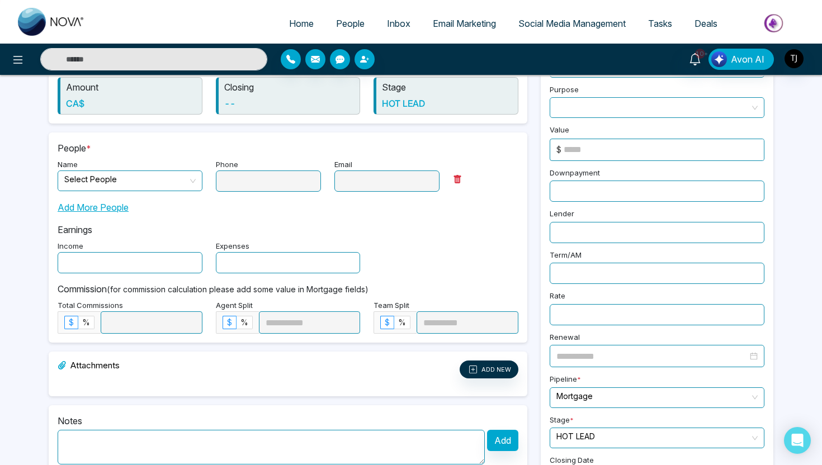
type input "********"
click at [110, 177] on input "search" at bounding box center [126, 179] width 124 height 17
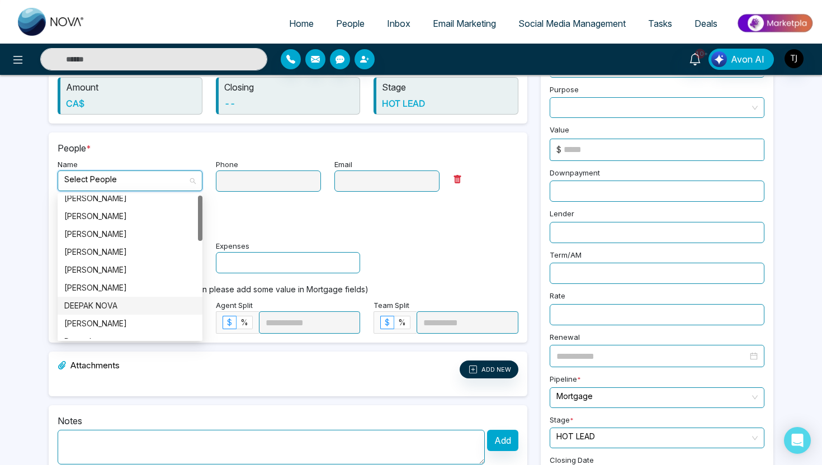
scroll to position [0, 0]
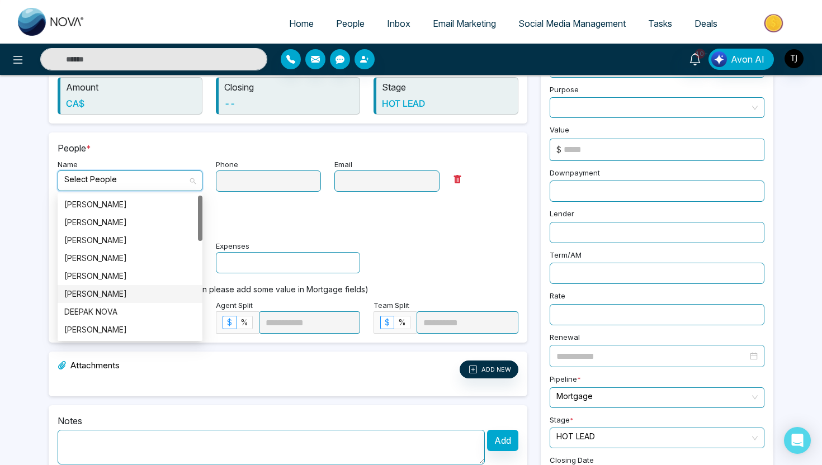
click at [110, 297] on div "Alin S" at bounding box center [129, 294] width 131 height 12
type input "**********"
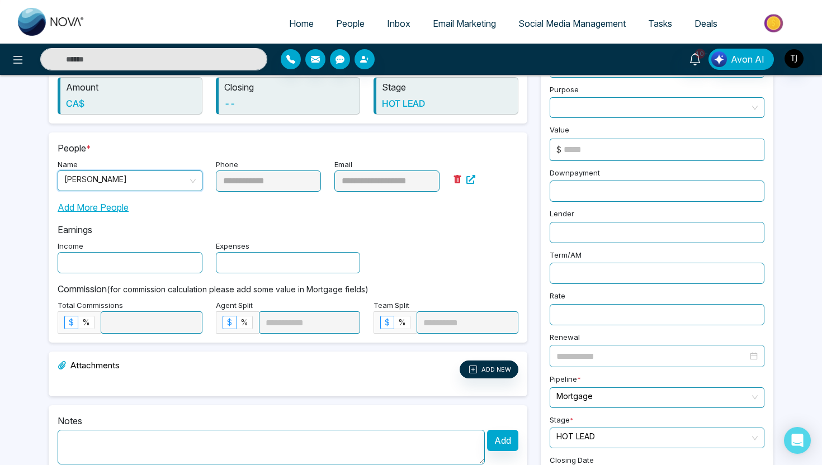
click at [136, 261] on input "text" at bounding box center [130, 262] width 145 height 21
click at [322, 264] on input "text" at bounding box center [288, 262] width 145 height 21
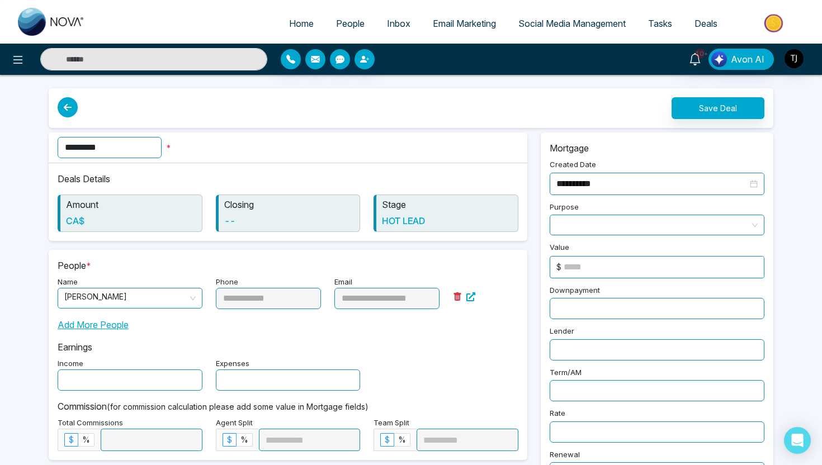
click at [605, 226] on span at bounding box center [657, 225] width 201 height 20
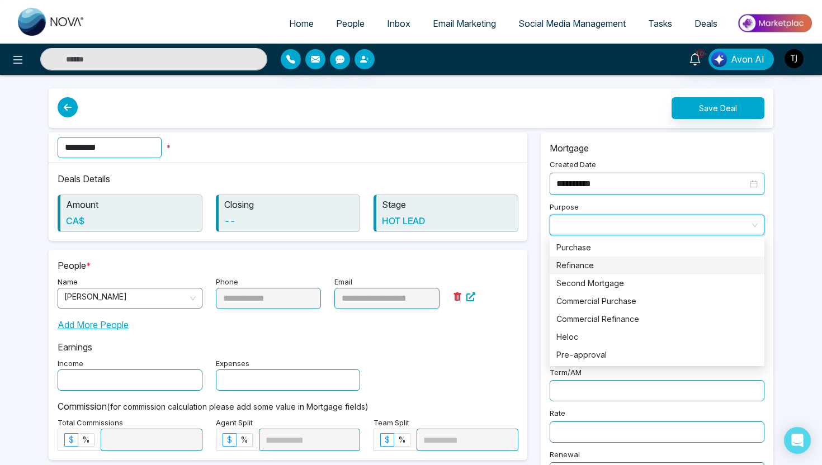
click at [599, 257] on div "Refinance" at bounding box center [657, 266] width 215 height 18
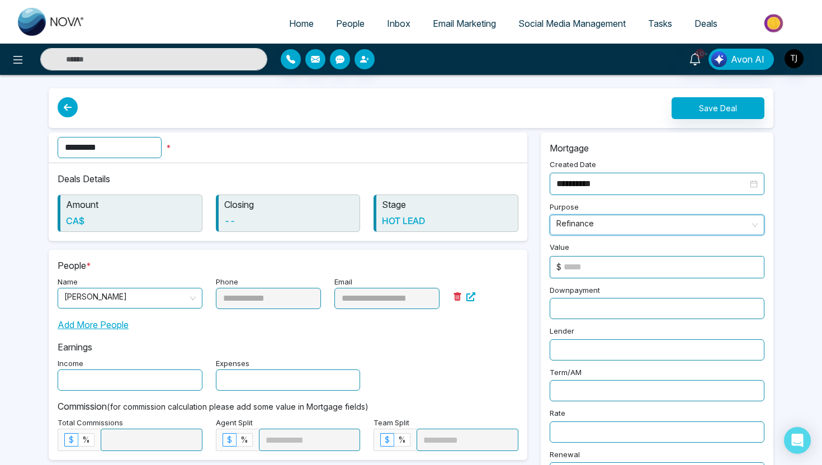
click at [592, 265] on input at bounding box center [664, 267] width 200 height 21
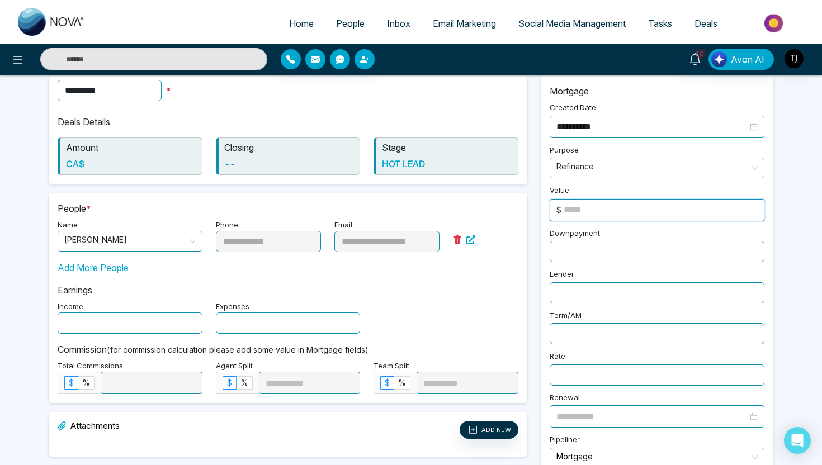
scroll to position [65, 0]
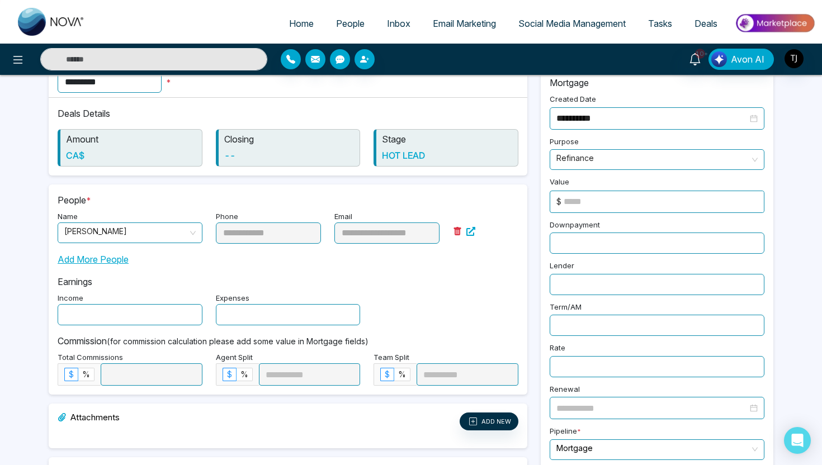
click at [594, 244] on input "text" at bounding box center [657, 243] width 215 height 21
type input "*****"
click at [594, 199] on input at bounding box center [664, 201] width 200 height 21
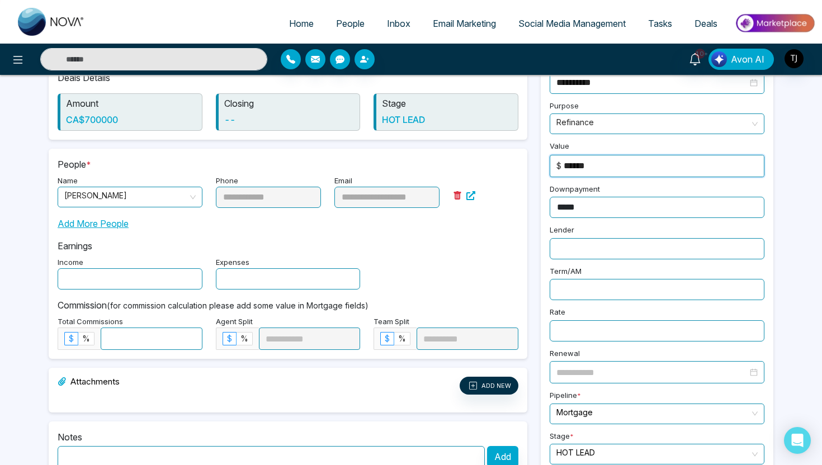
scroll to position [157, 0]
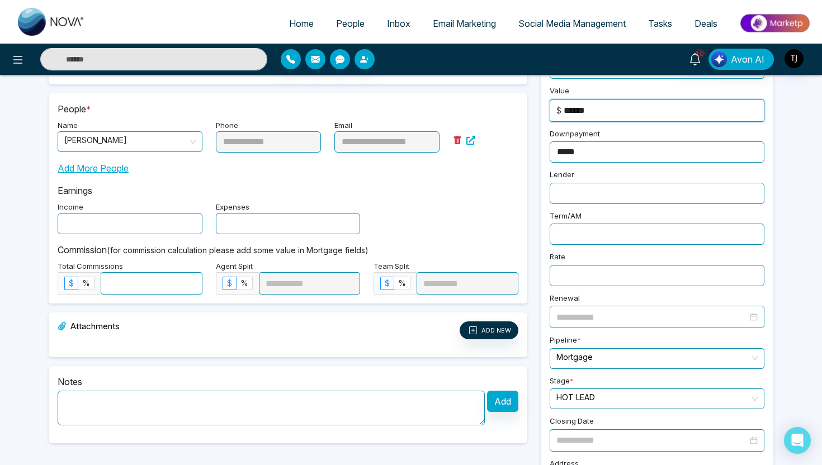
type input "******"
click at [575, 195] on input "text" at bounding box center [657, 193] width 215 height 21
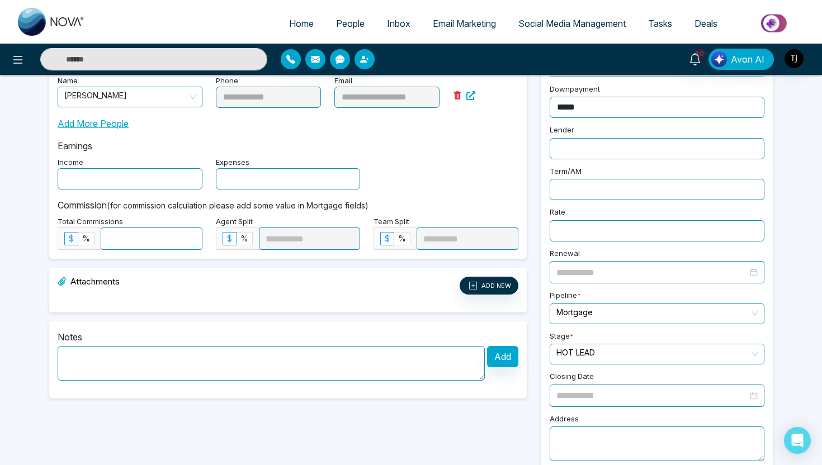
scroll to position [206, 0]
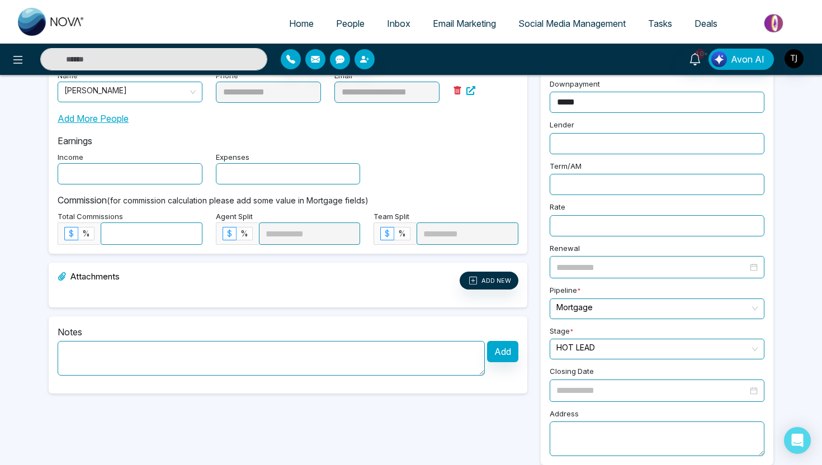
click at [577, 175] on input "text" at bounding box center [657, 184] width 215 height 21
click at [585, 230] on input "text" at bounding box center [657, 225] width 215 height 21
click at [587, 256] on div at bounding box center [657, 267] width 215 height 22
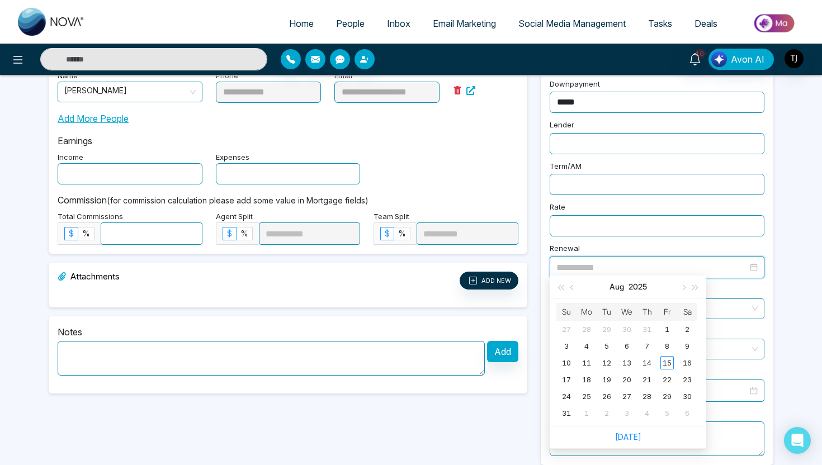
click at [418, 255] on div "**********" at bounding box center [288, 195] width 492 height 539
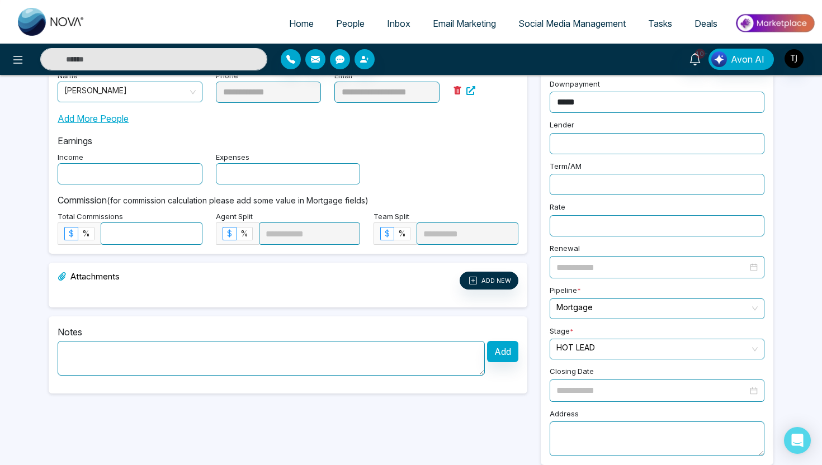
scroll to position [213, 0]
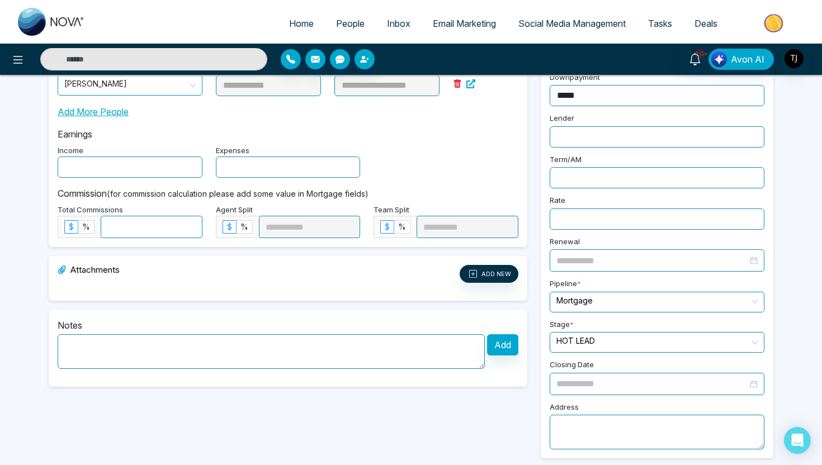
click at [328, 347] on textarea at bounding box center [271, 352] width 427 height 35
click at [90, 227] on span "%" at bounding box center [86, 227] width 8 height 10
click at [153, 229] on input at bounding box center [151, 226] width 101 height 21
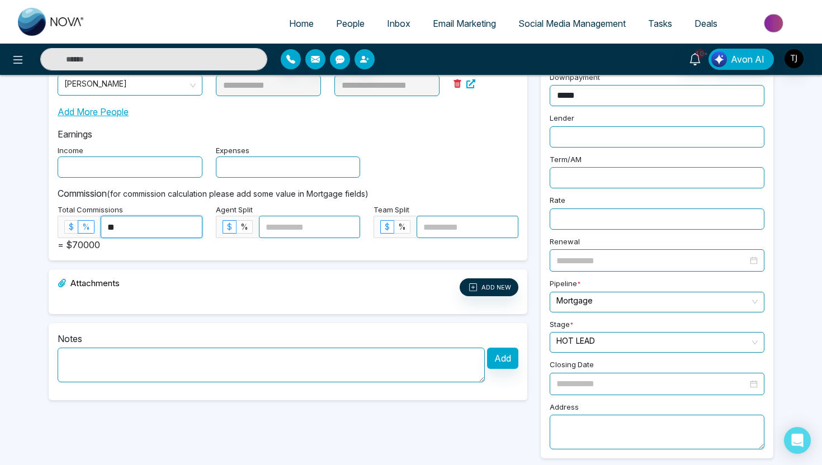
click at [74, 228] on label "$" at bounding box center [71, 226] width 14 height 13
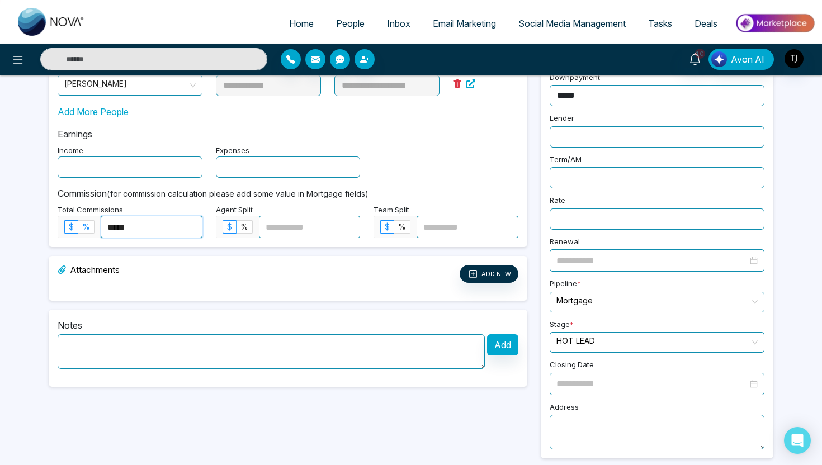
drag, startPoint x: 146, startPoint y: 229, endPoint x: 92, endPoint y: 229, distance: 54.3
click at [92, 229] on div "$ % *****" at bounding box center [130, 227] width 145 height 22
type input "*"
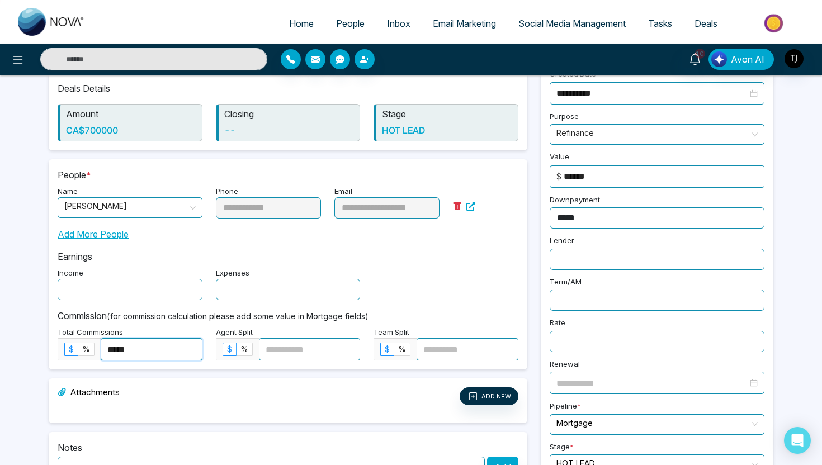
scroll to position [0, 0]
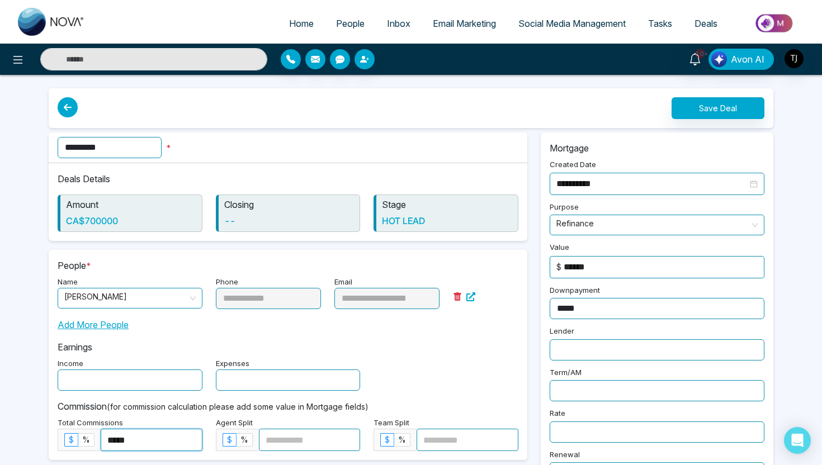
type input "*****"
click at [698, 97] on button "Save Deal" at bounding box center [718, 108] width 93 height 22
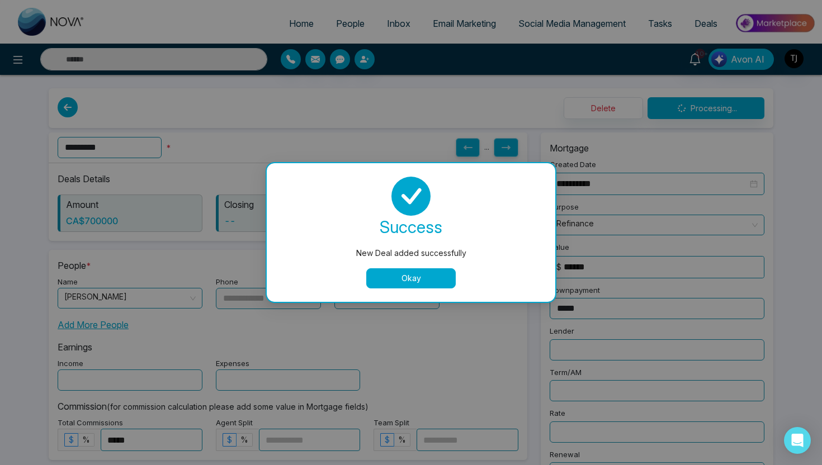
click at [429, 275] on button "Okay" at bounding box center [411, 279] width 90 height 20
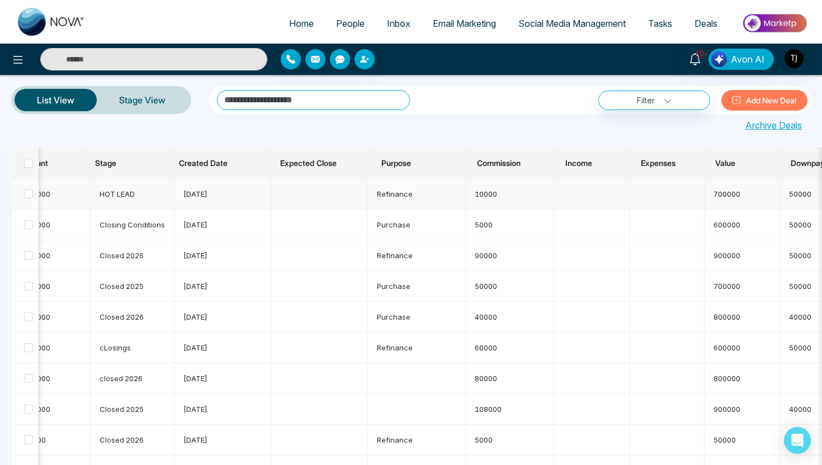
scroll to position [0, 102]
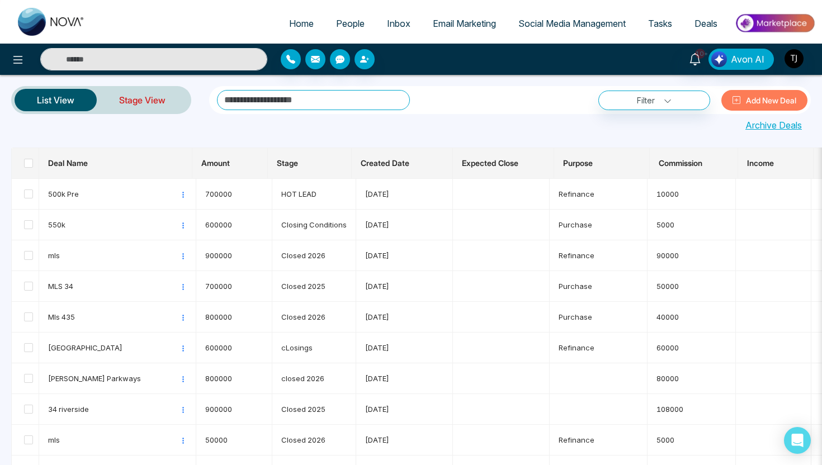
click at [148, 98] on link "Stage View" at bounding box center [142, 100] width 91 height 27
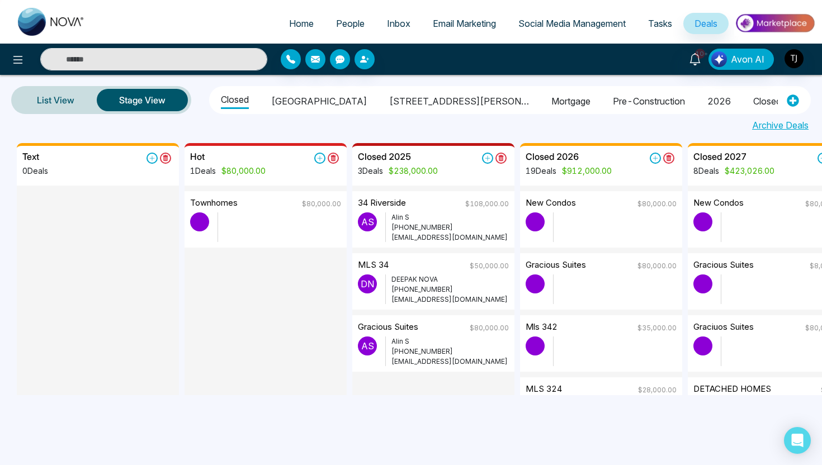
click at [552, 101] on li "Mortgage" at bounding box center [571, 99] width 39 height 19
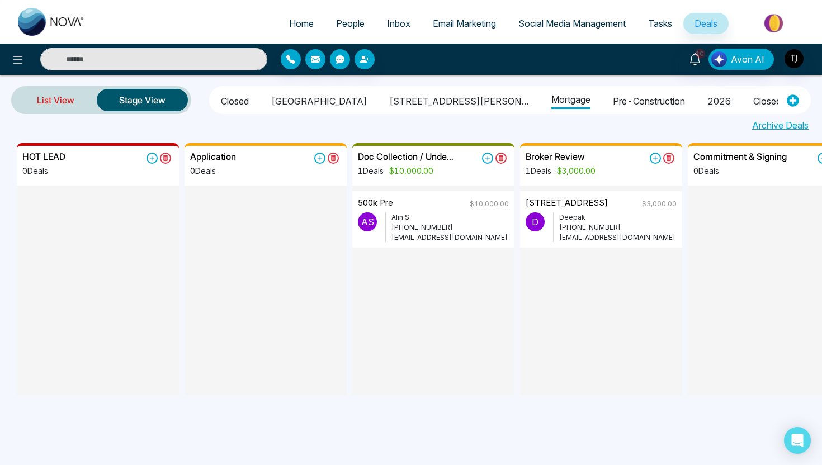
click at [68, 100] on link "List View" at bounding box center [56, 100] width 82 height 27
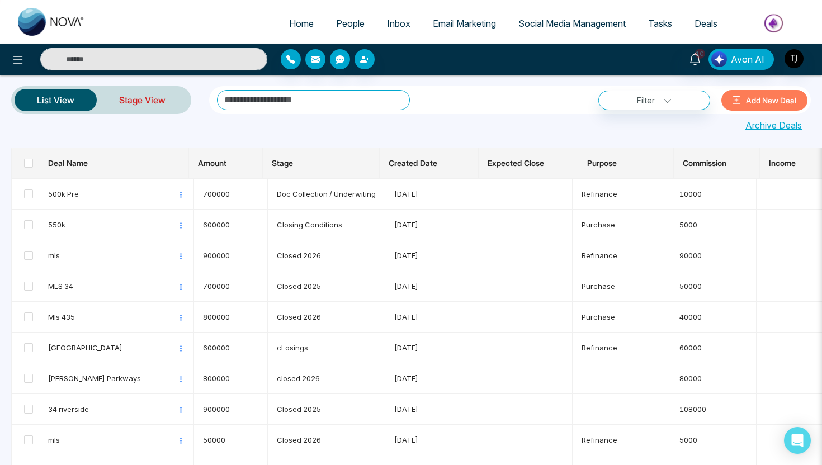
click at [147, 99] on link "Stage View" at bounding box center [142, 100] width 91 height 27
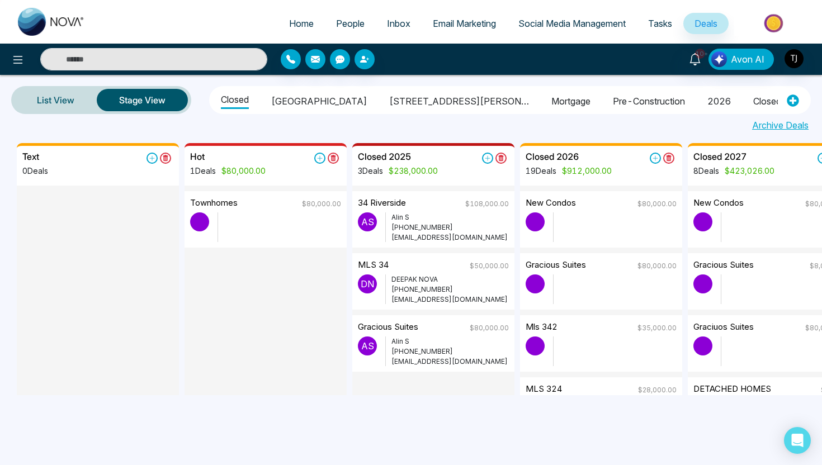
click at [552, 103] on li "Mortgage" at bounding box center [571, 99] width 39 height 19
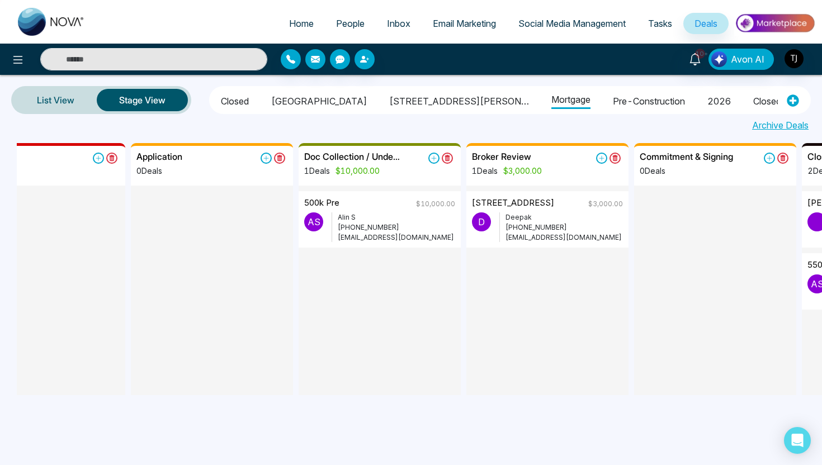
click at [336, 21] on span "People" at bounding box center [350, 23] width 29 height 11
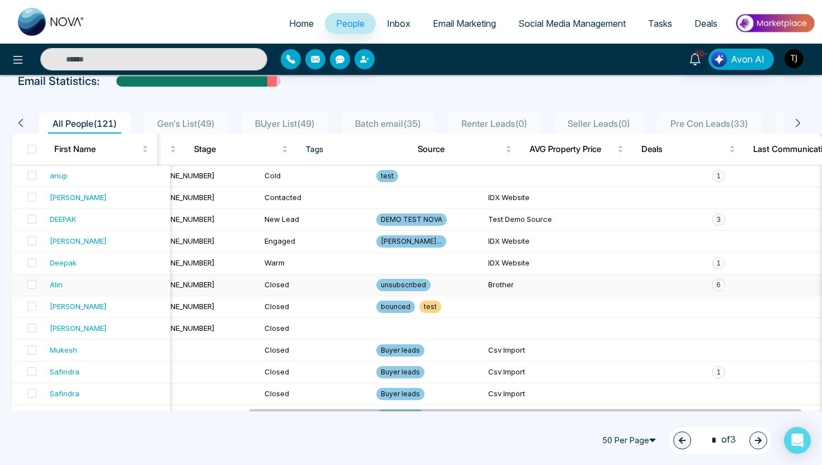
scroll to position [0, 349]
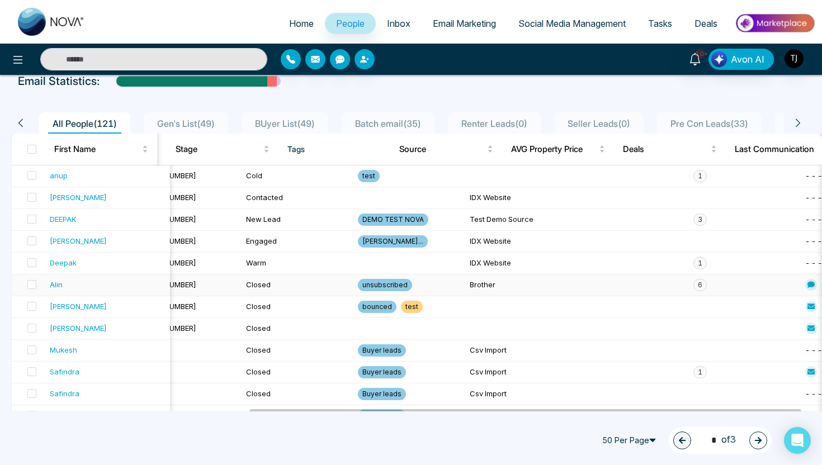
click at [694, 284] on span "6" at bounding box center [700, 285] width 13 height 12
click at [465, 284] on td "Brother" at bounding box center [521, 286] width 112 height 22
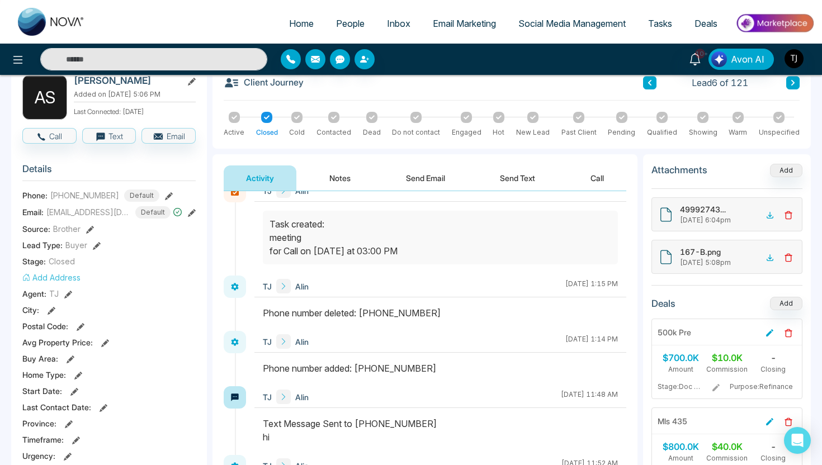
scroll to position [84, 0]
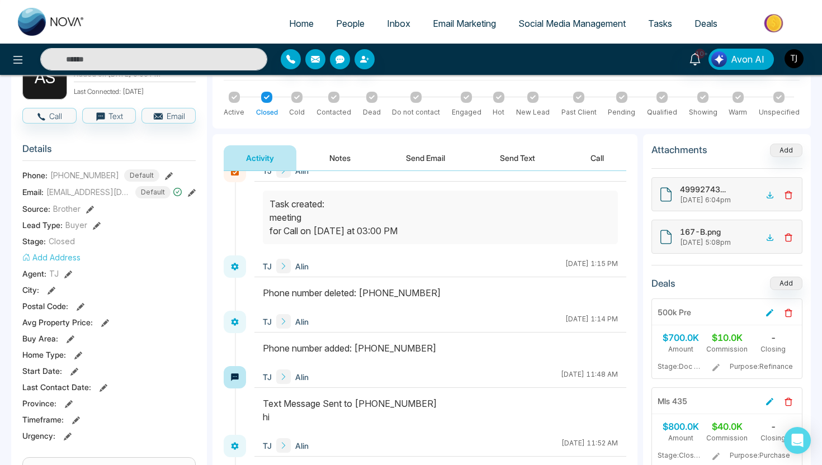
click at [350, 154] on button "Notes" at bounding box center [340, 157] width 66 height 25
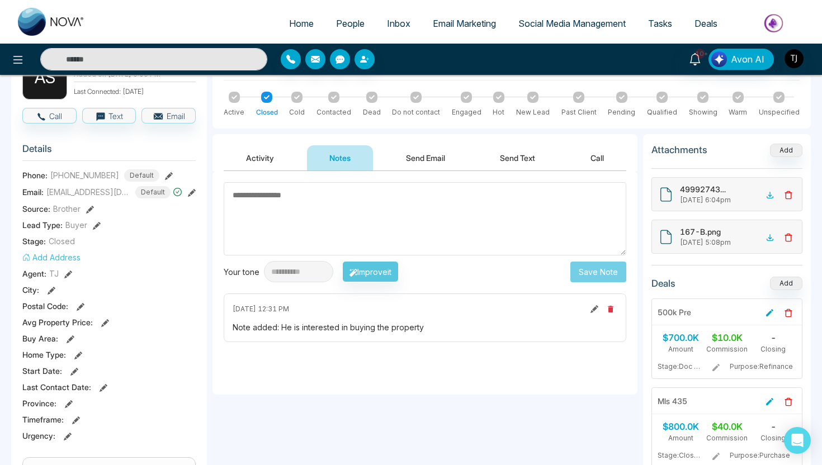
click at [438, 157] on button "Send Email" at bounding box center [426, 157] width 84 height 25
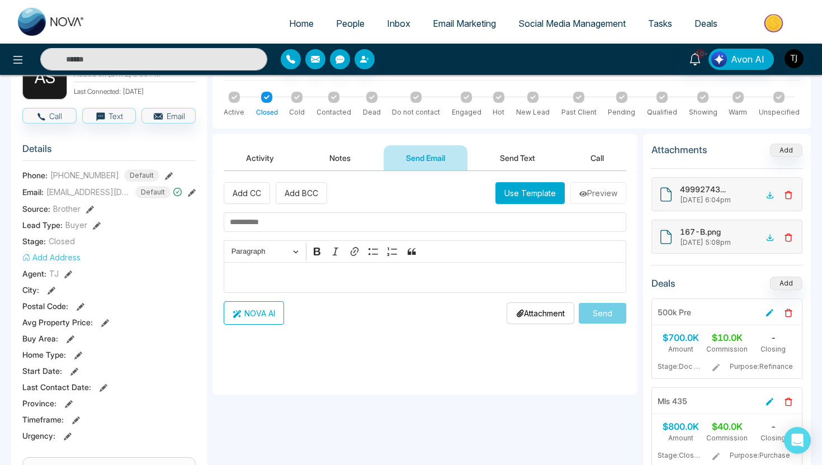
click at [517, 152] on button "Send Text" at bounding box center [518, 157] width 80 height 25
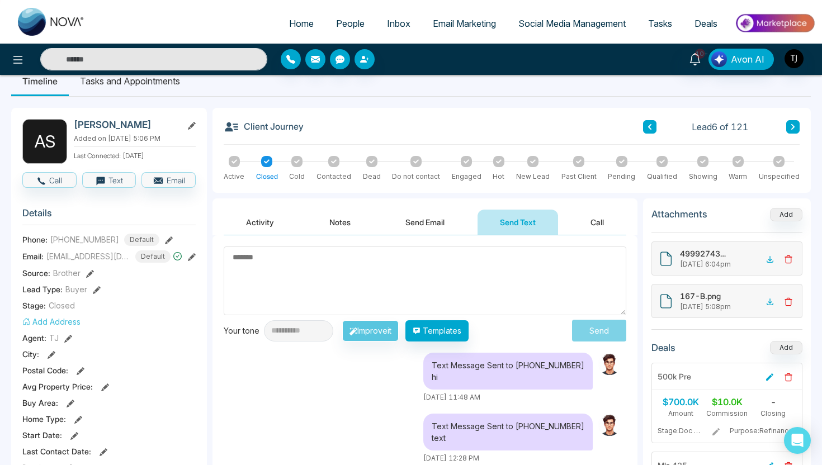
scroll to position [13, 0]
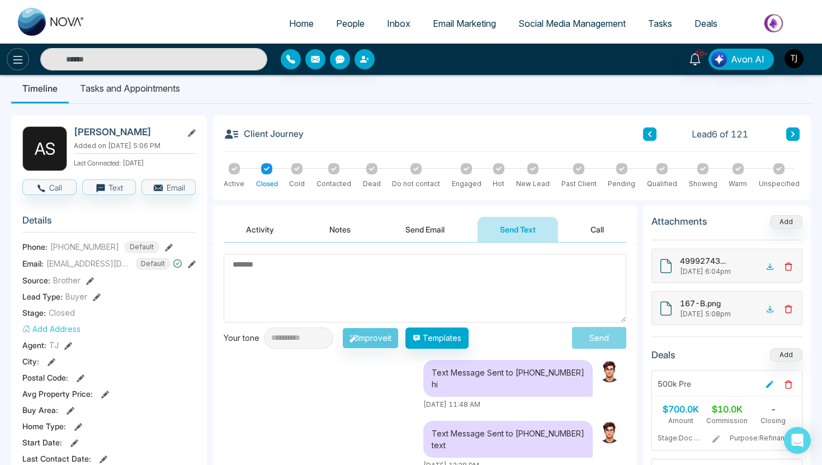
click at [17, 63] on icon at bounding box center [18, 60] width 10 height 8
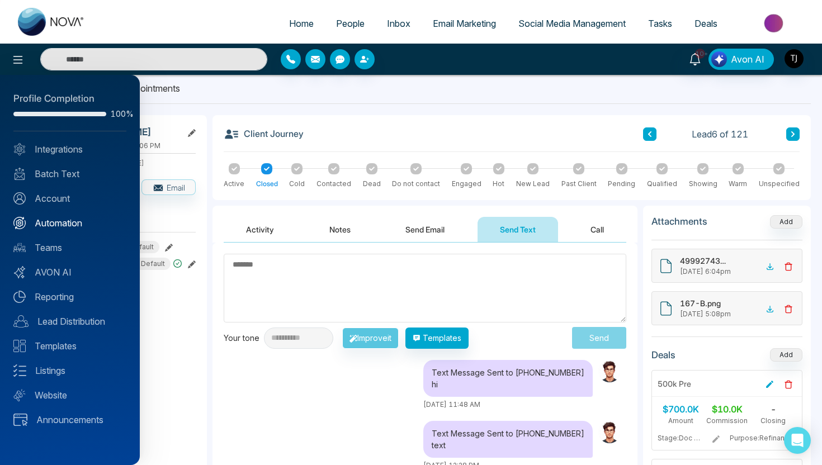
click at [43, 223] on link "Automation" at bounding box center [69, 222] width 113 height 13
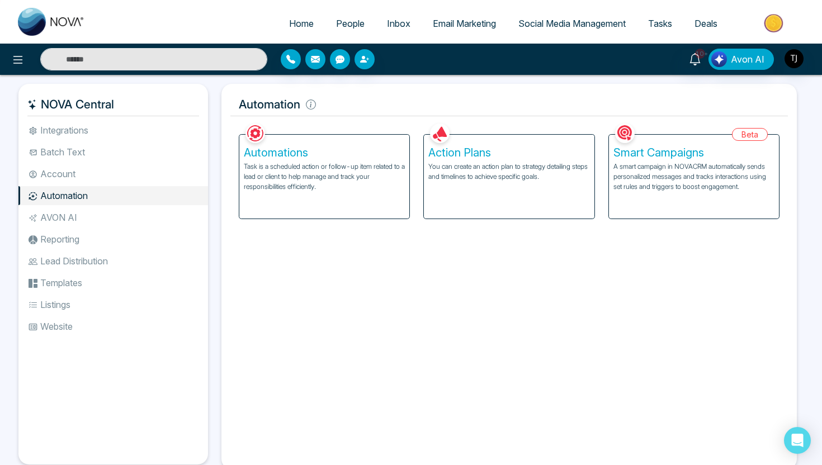
click at [476, 171] on p "You can create an action plan to strategy detailing steps and timelines to achi…" at bounding box center [508, 172] width 161 height 20
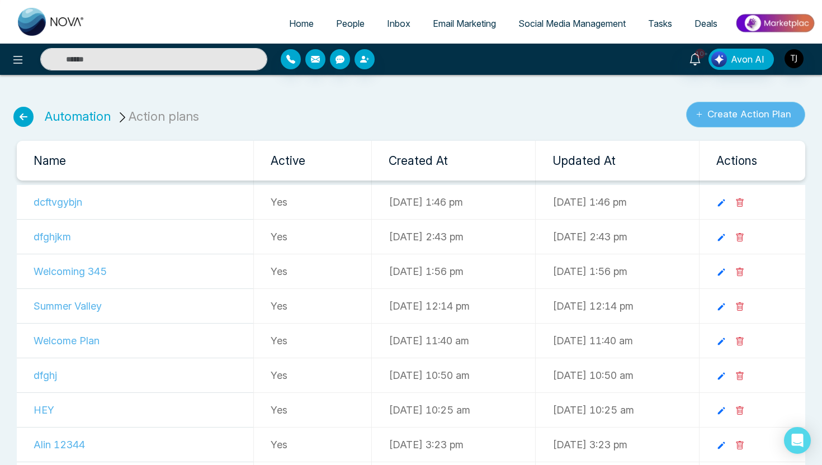
click at [748, 114] on button "Create Action Plan" at bounding box center [745, 115] width 119 height 26
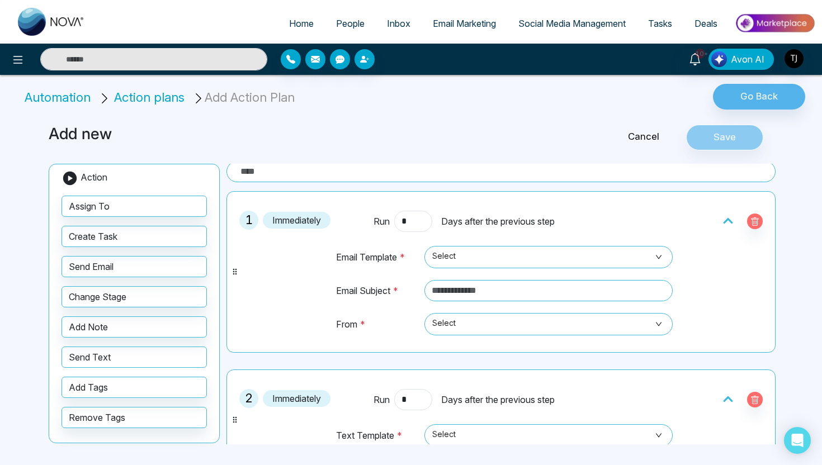
scroll to position [166, 0]
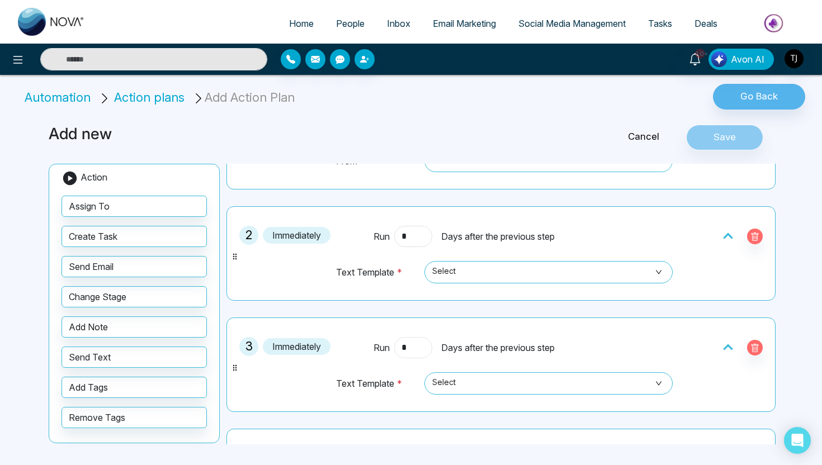
click at [416, 349] on input "*" at bounding box center [413, 347] width 38 height 21
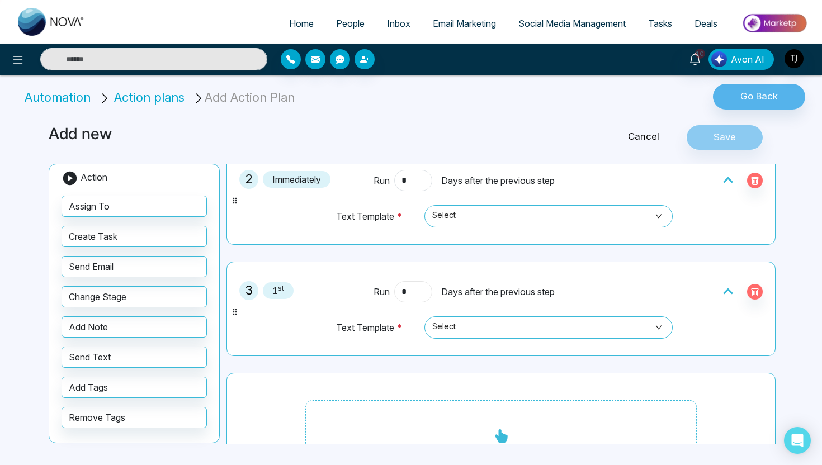
scroll to position [277, 0]
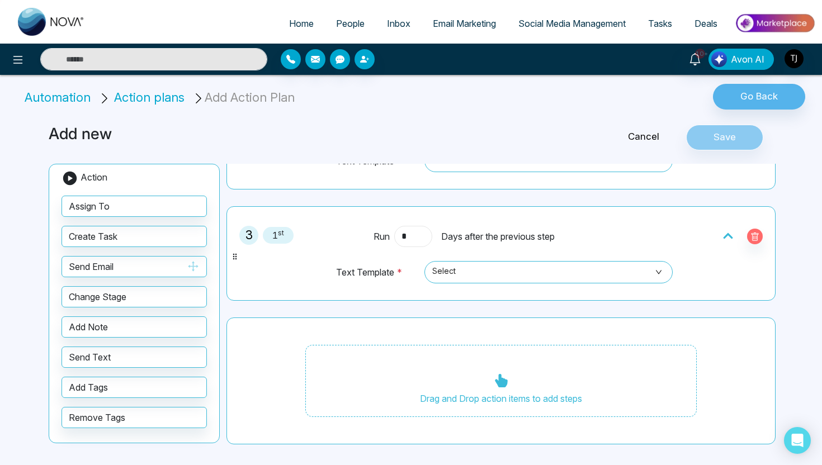
type input "*"
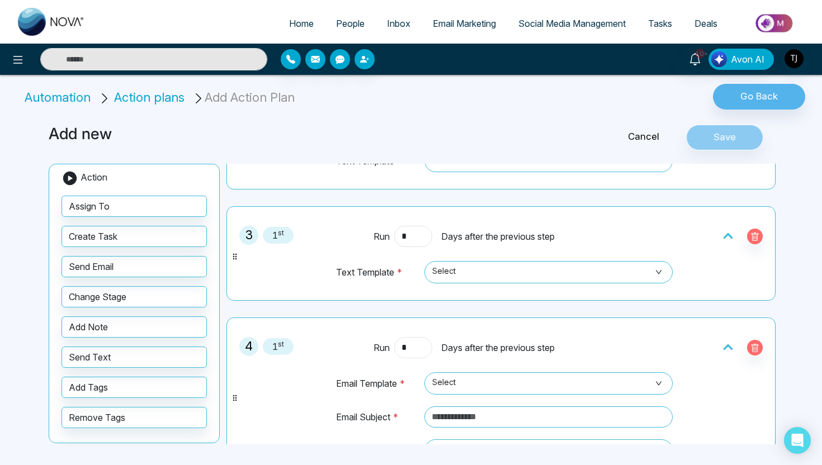
click at [413, 349] on input "*" at bounding box center [413, 347] width 38 height 21
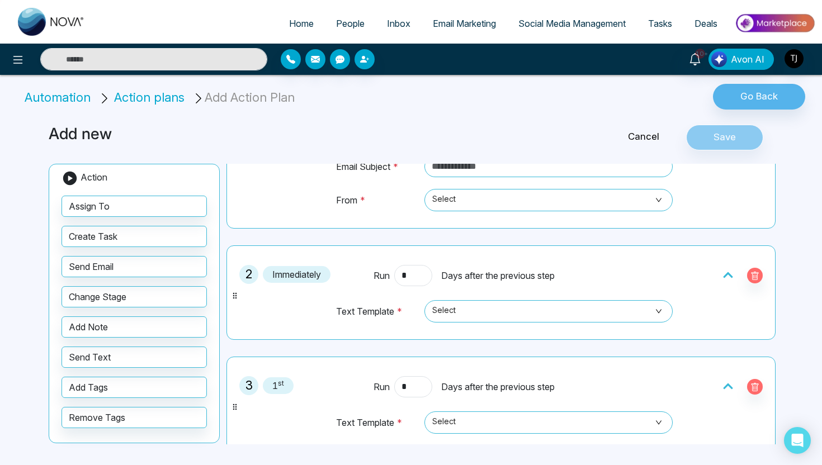
scroll to position [0, 0]
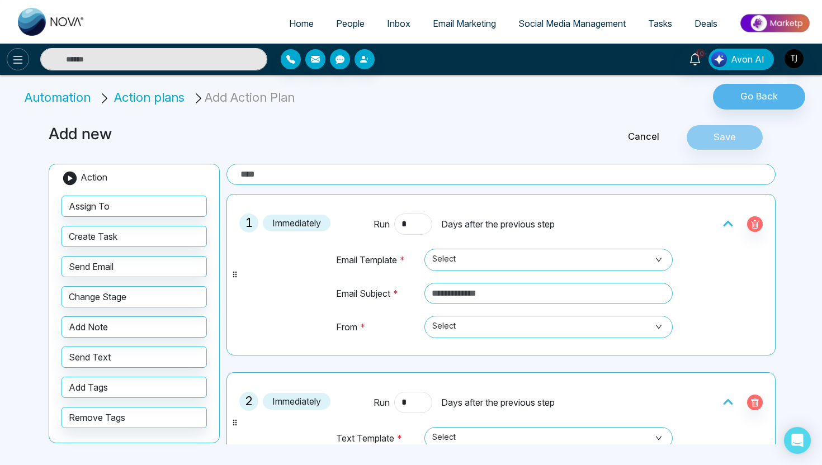
type input "*"
click at [13, 61] on icon at bounding box center [17, 59] width 13 height 13
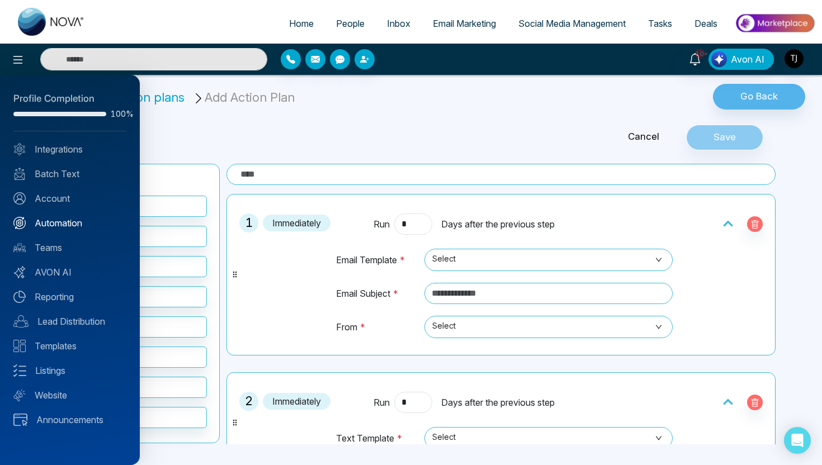
click at [68, 218] on link "Automation" at bounding box center [69, 222] width 113 height 13
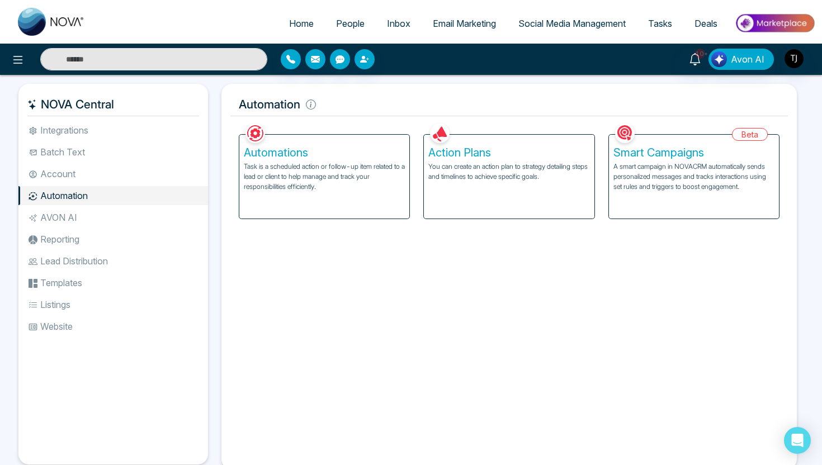
click at [282, 163] on p "Task is a scheduled action or follow-up item related to a lead or client to hel…" at bounding box center [324, 177] width 161 height 30
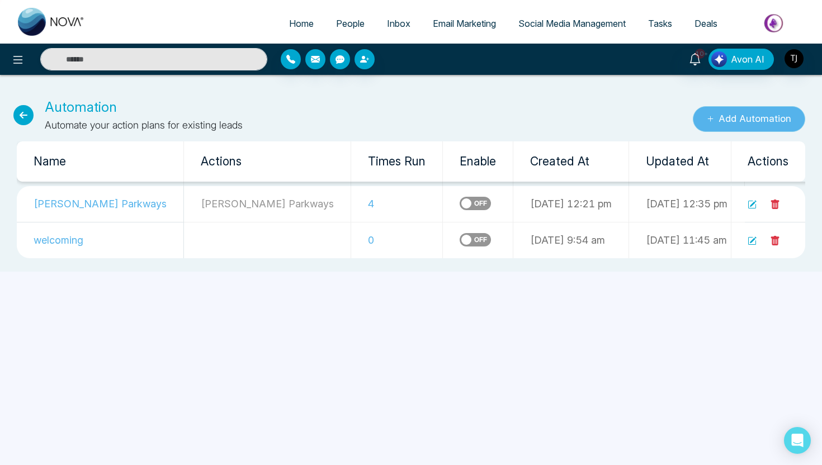
click at [740, 121] on button "Add Automation" at bounding box center [749, 119] width 112 height 26
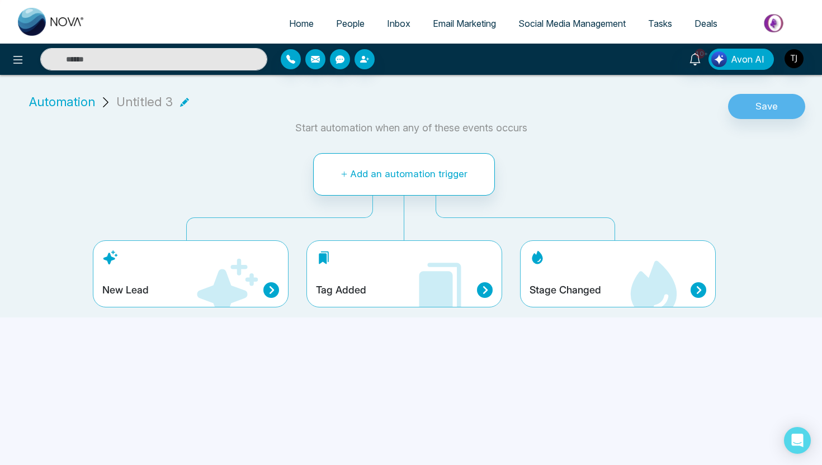
click at [460, 26] on span "Email Marketing" at bounding box center [464, 23] width 63 height 11
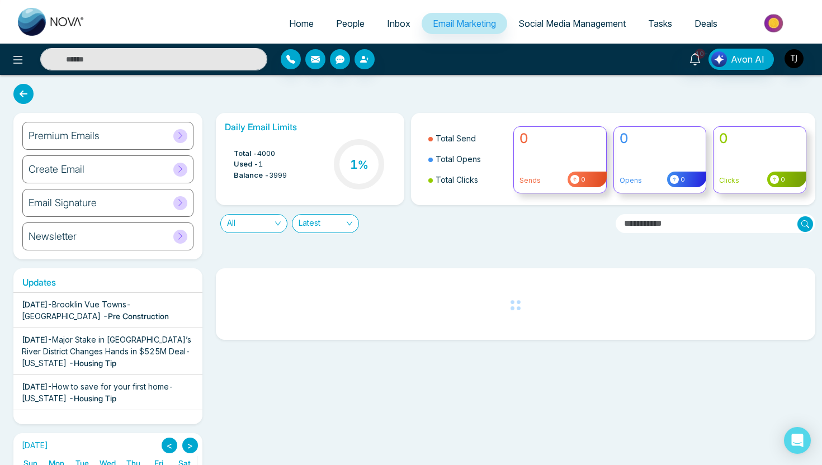
click at [354, 20] on span "People" at bounding box center [350, 23] width 29 height 11
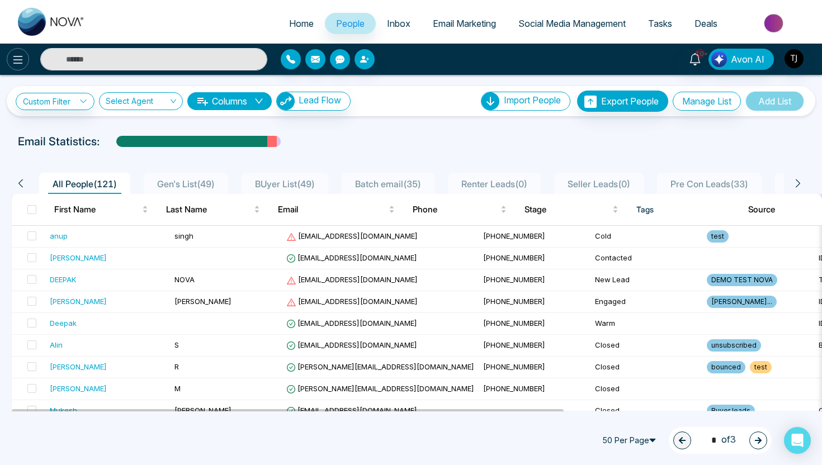
click at [18, 64] on icon at bounding box center [17, 59] width 13 height 13
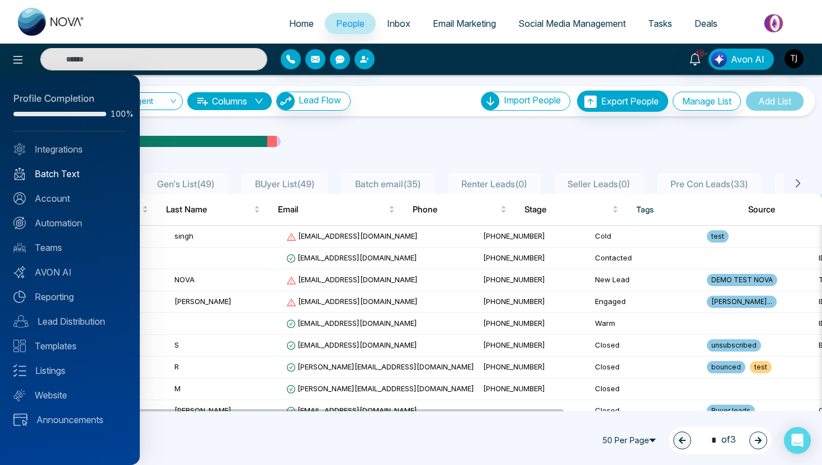
click at [50, 173] on link "Batch Text" at bounding box center [69, 173] width 113 height 13
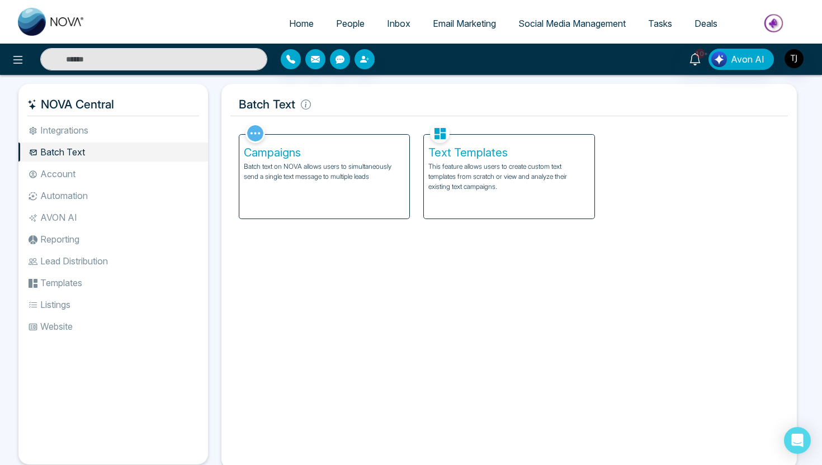
click at [289, 156] on h5 "Campaigns" at bounding box center [324, 152] width 161 height 13
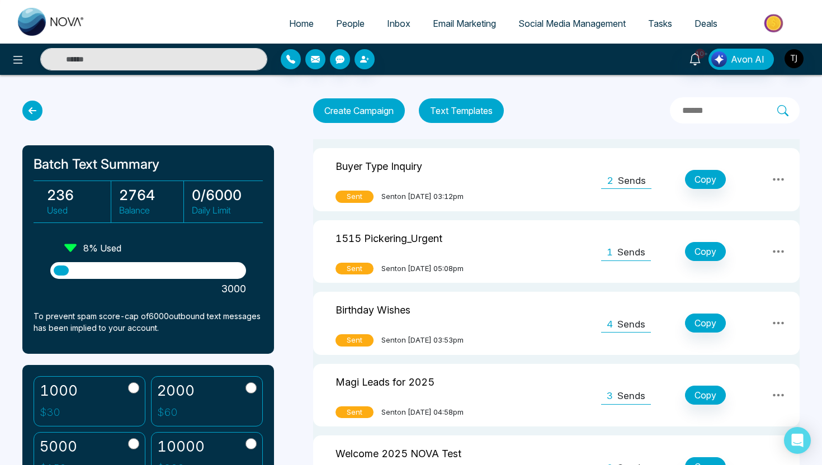
click at [336, 18] on span "People" at bounding box center [350, 23] width 29 height 11
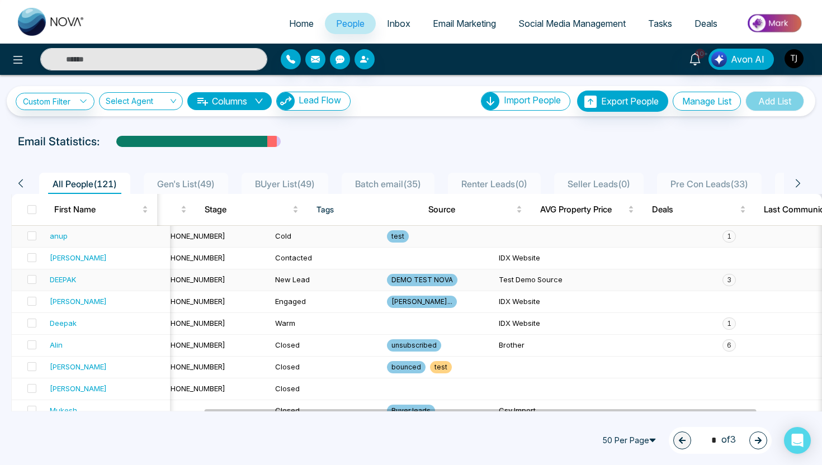
scroll to position [0, 331]
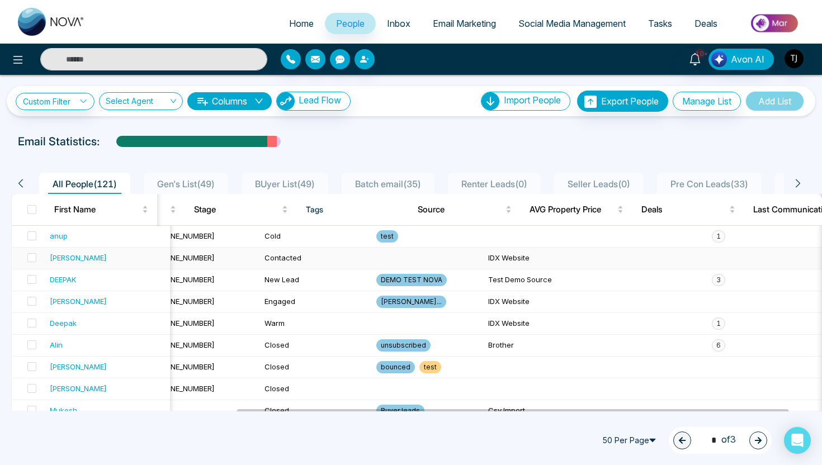
click at [126, 257] on div "[PERSON_NAME]" at bounding box center [108, 257] width 116 height 11
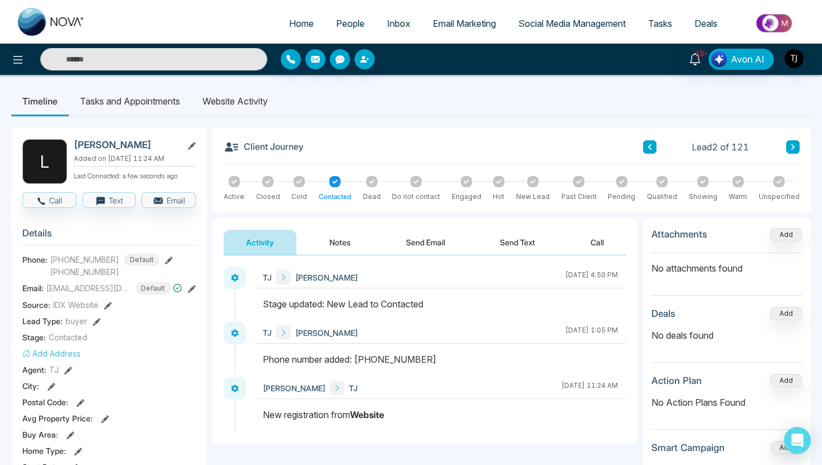
click at [300, 23] on span "Home" at bounding box center [301, 23] width 25 height 11
select select "*"
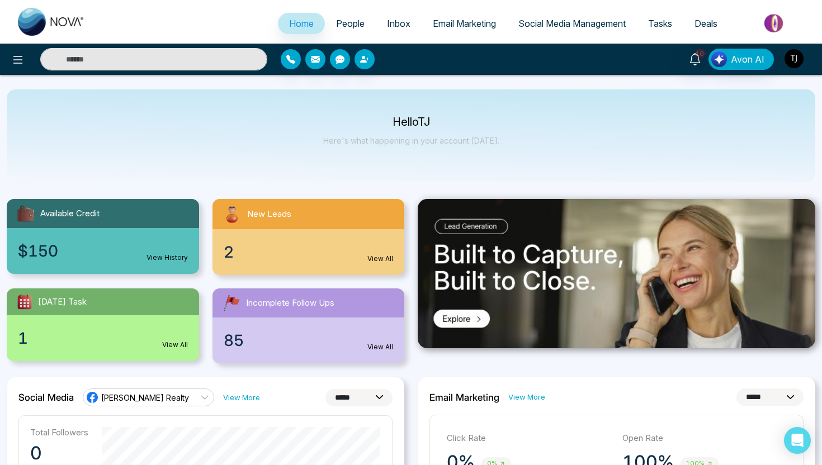
click at [802, 61] on img "button" at bounding box center [794, 58] width 19 height 19
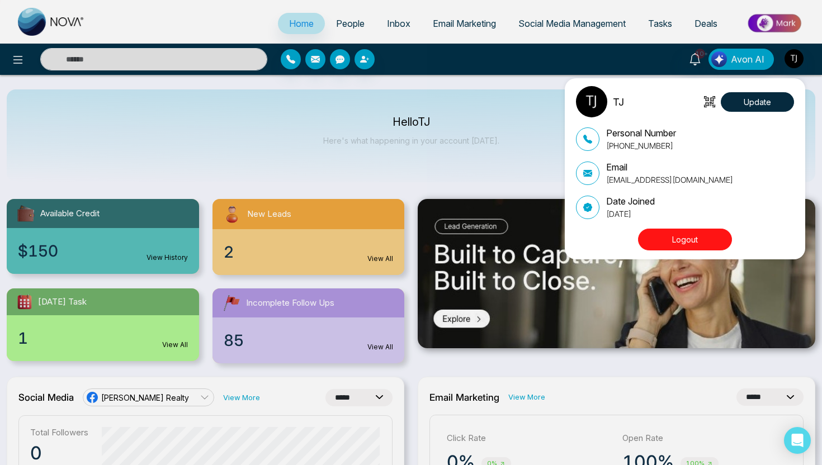
click at [472, 131] on div "TJ Update Personal Number +16472175256 Email tirstonjames@gmail.com Date Joined…" at bounding box center [411, 232] width 822 height 465
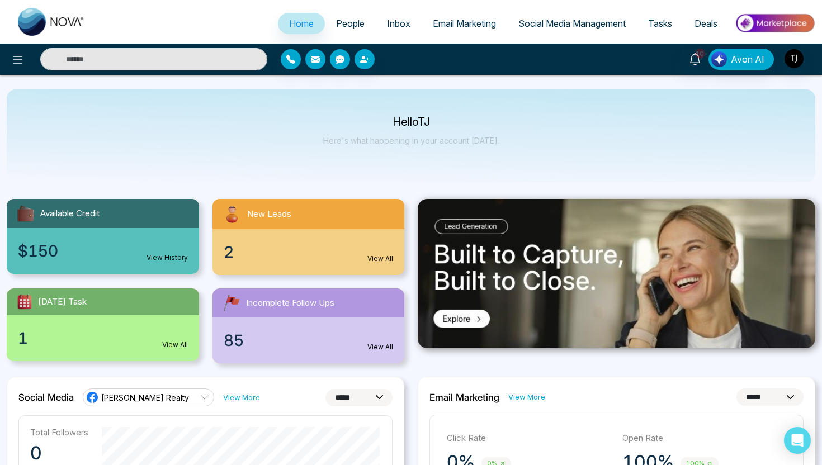
click at [776, 25] on img at bounding box center [774, 23] width 81 height 25
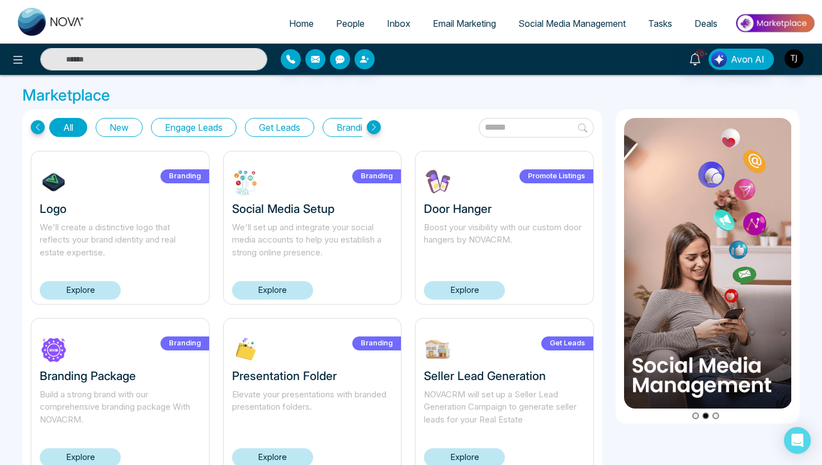
click at [296, 124] on button "Get Leads" at bounding box center [279, 127] width 69 height 19
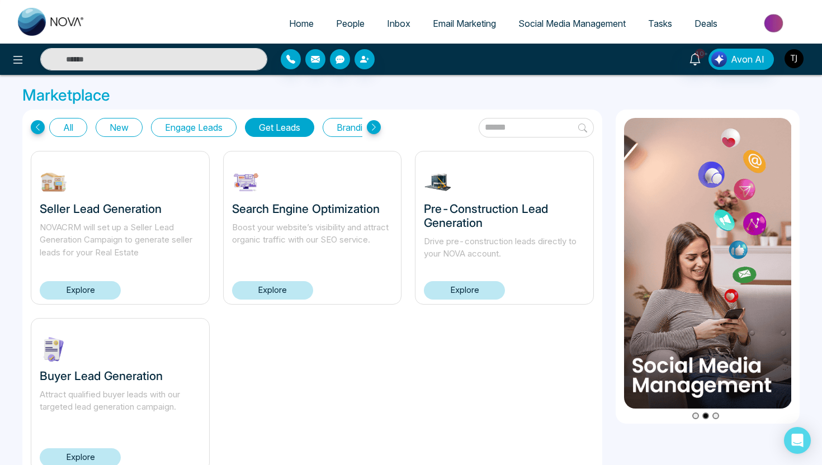
click at [796, 56] on img "button" at bounding box center [794, 58] width 19 height 19
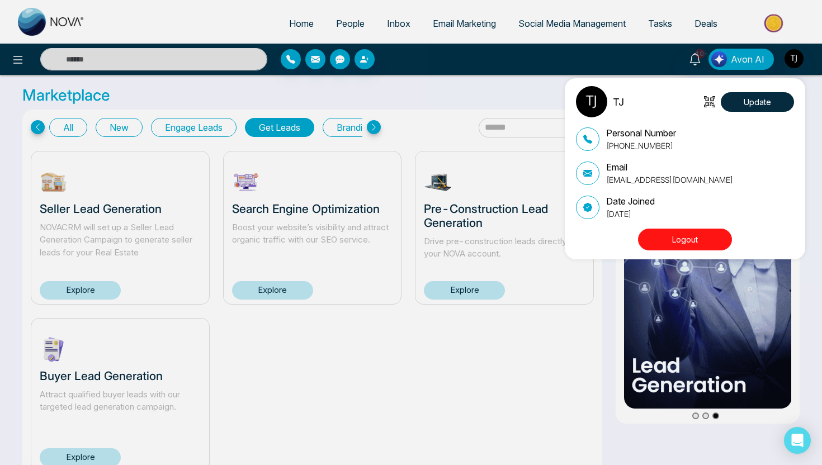
click at [688, 236] on button "Logout" at bounding box center [685, 240] width 94 height 22
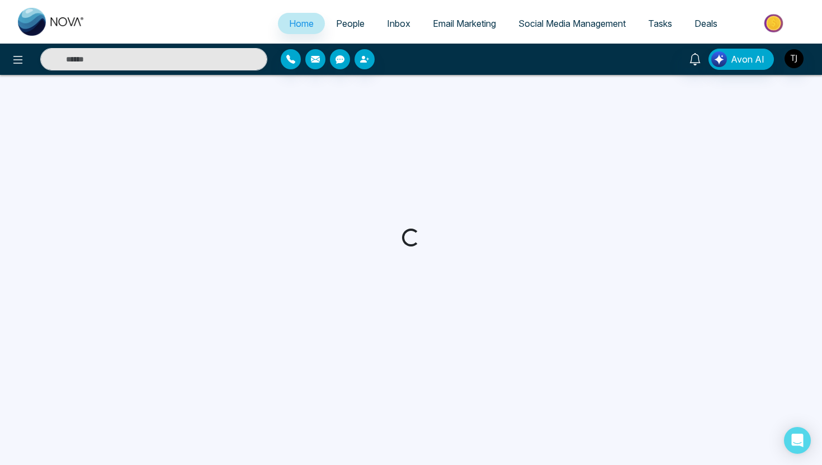
select select "*"
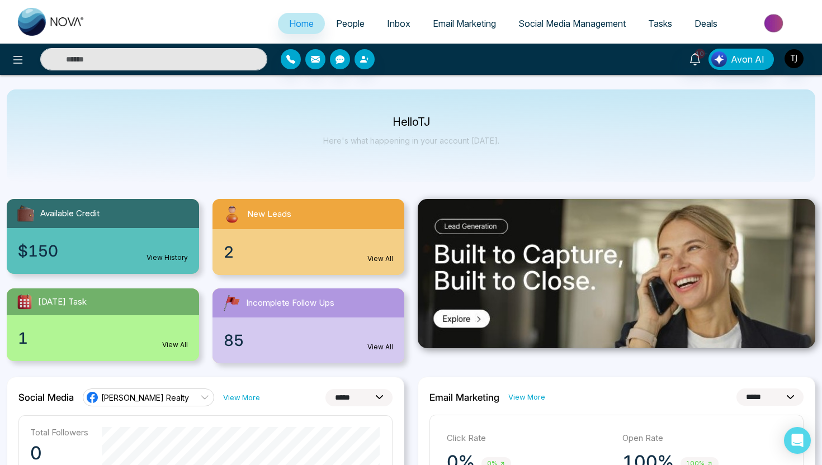
click at [347, 21] on span "People" at bounding box center [350, 23] width 29 height 11
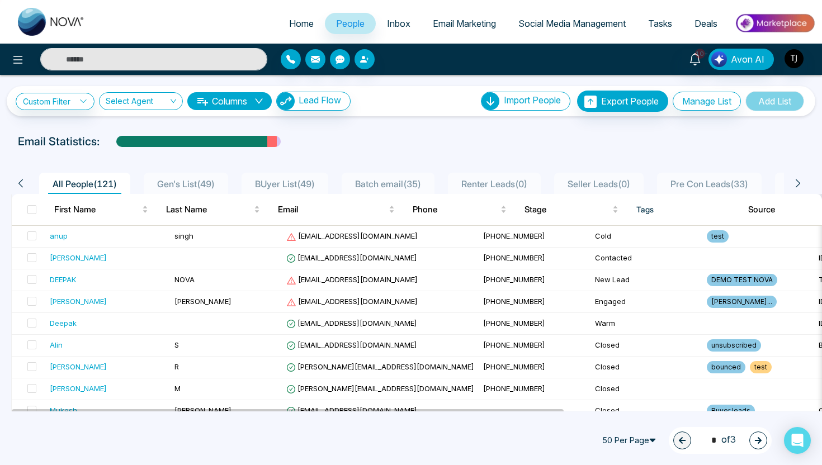
click at [300, 23] on span "Home" at bounding box center [301, 23] width 25 height 11
select select "*"
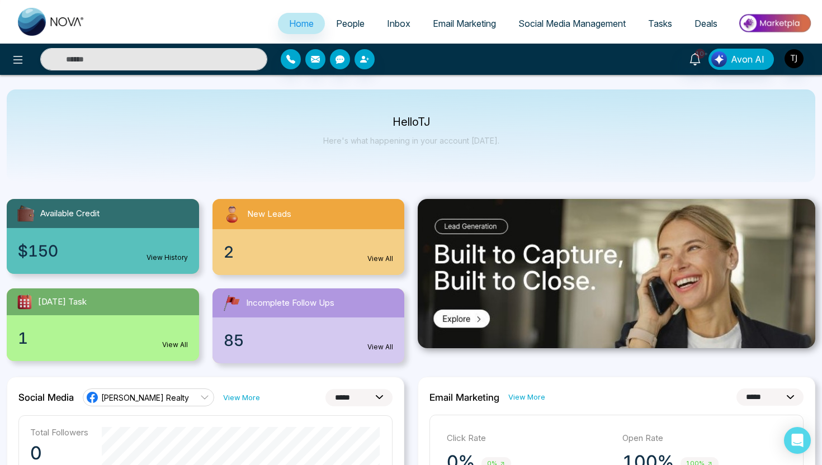
click at [800, 22] on img at bounding box center [774, 23] width 81 height 25
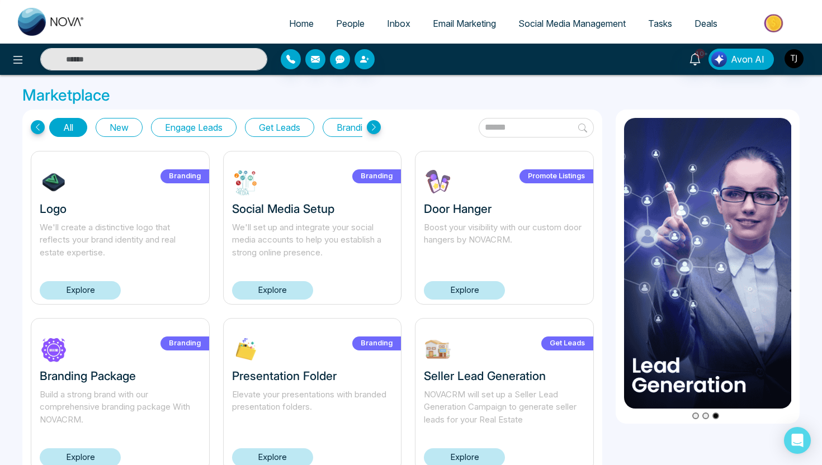
click at [294, 18] on span "Home" at bounding box center [301, 23] width 25 height 11
select select "*"
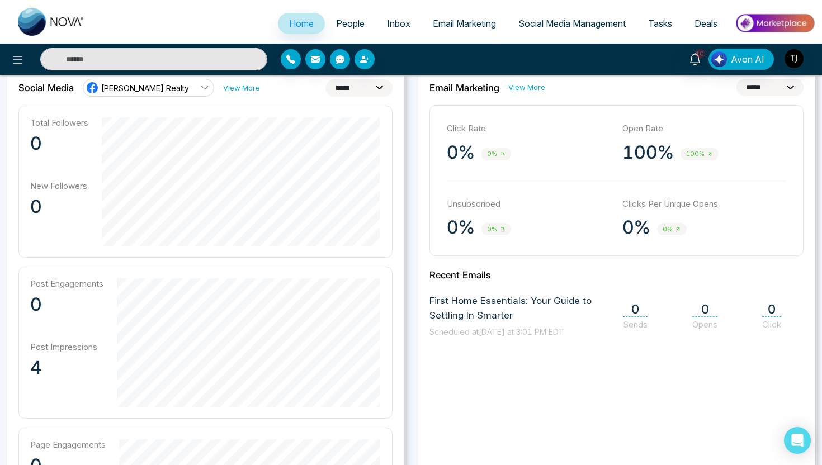
scroll to position [307, 0]
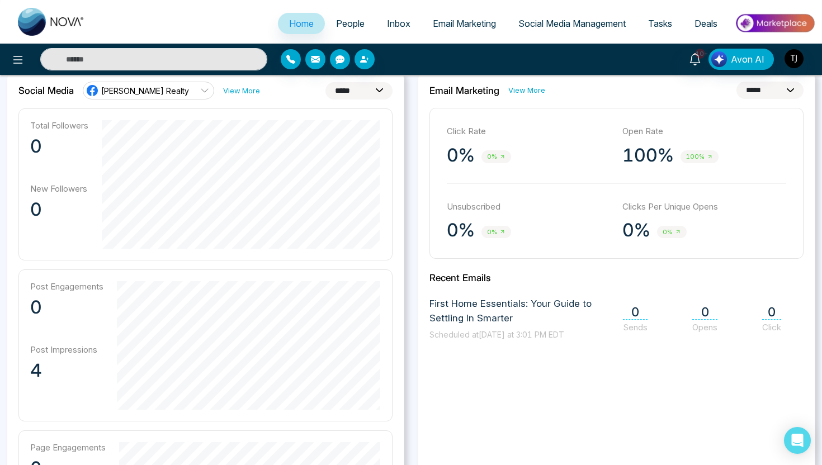
click at [142, 93] on span "[PERSON_NAME] Realty" at bounding box center [145, 91] width 88 height 11
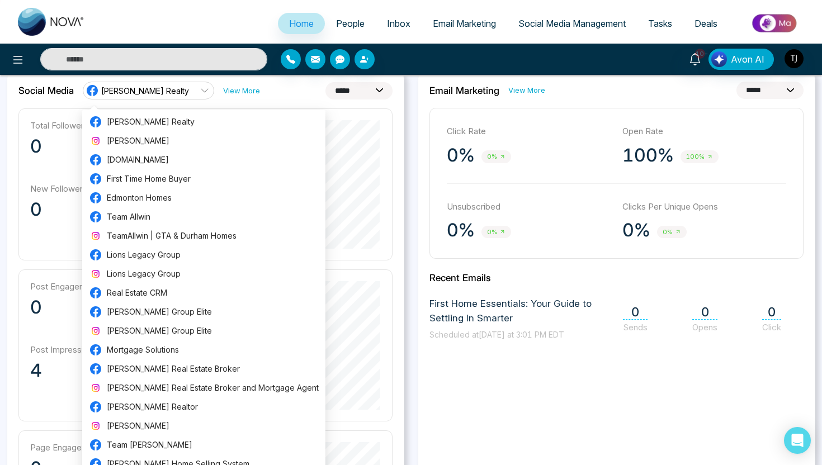
click at [38, 121] on p "Total Followers" at bounding box center [59, 125] width 58 height 11
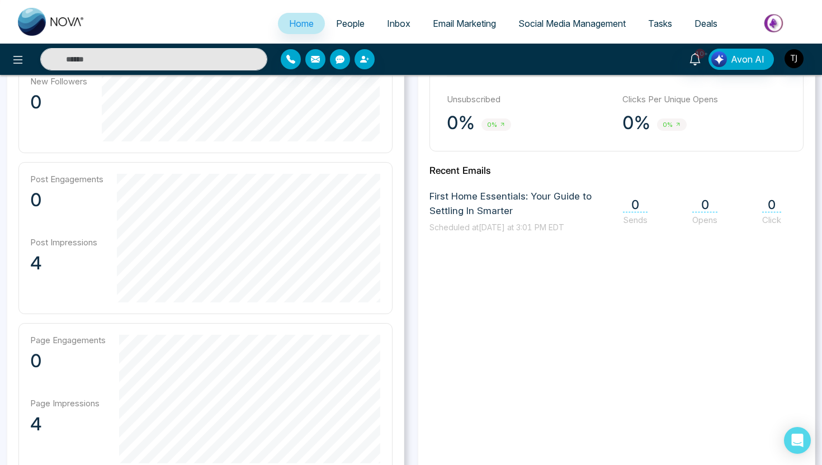
scroll to position [371, 0]
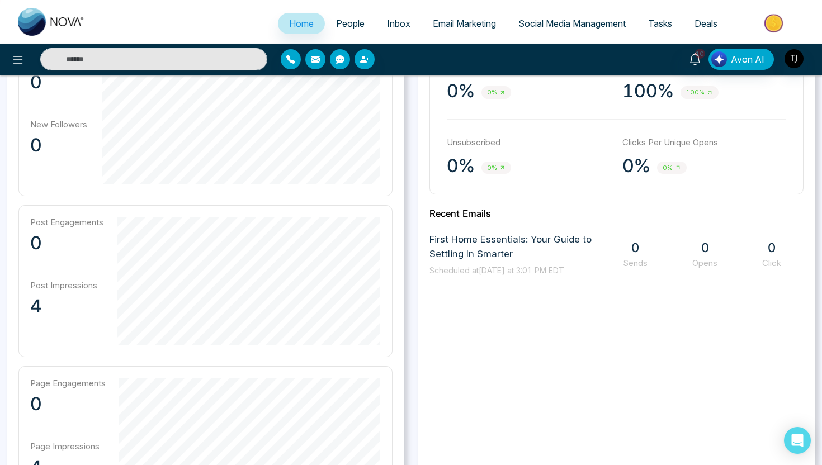
click at [456, 26] on span "Email Marketing" at bounding box center [464, 23] width 63 height 11
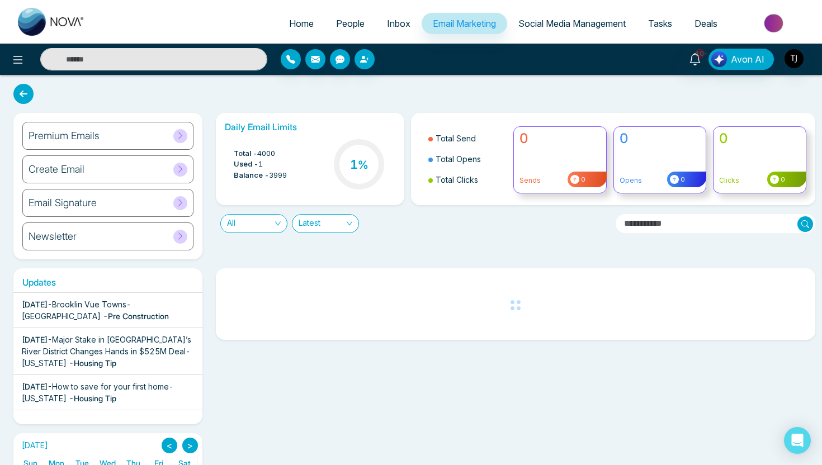
click at [98, 172] on div "Create Email" at bounding box center [107, 170] width 171 height 28
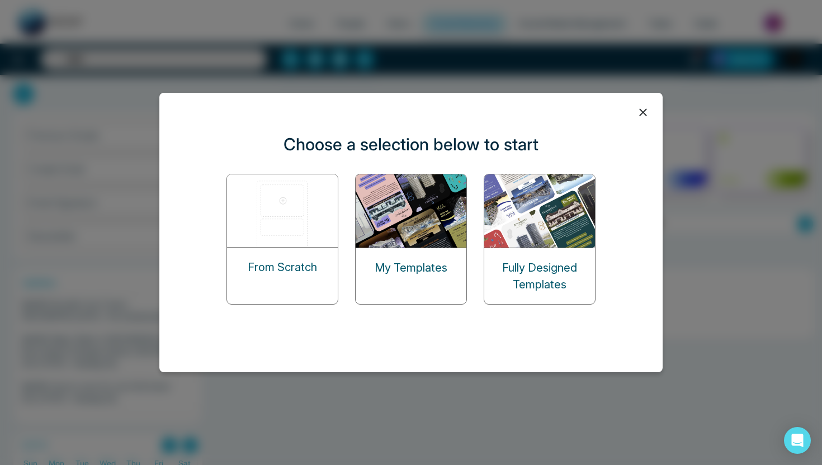
click at [274, 227] on img at bounding box center [283, 211] width 112 height 73
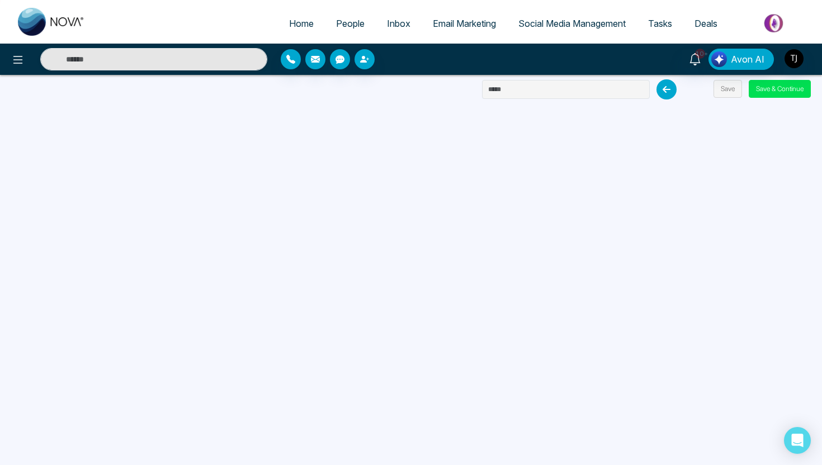
click at [666, 88] on icon at bounding box center [667, 89] width 20 height 20
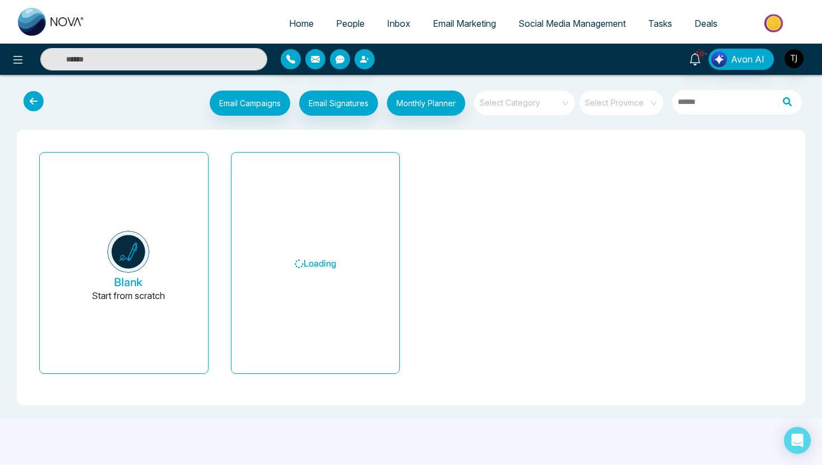
click at [470, 32] on link "Email Marketing" at bounding box center [465, 23] width 86 height 21
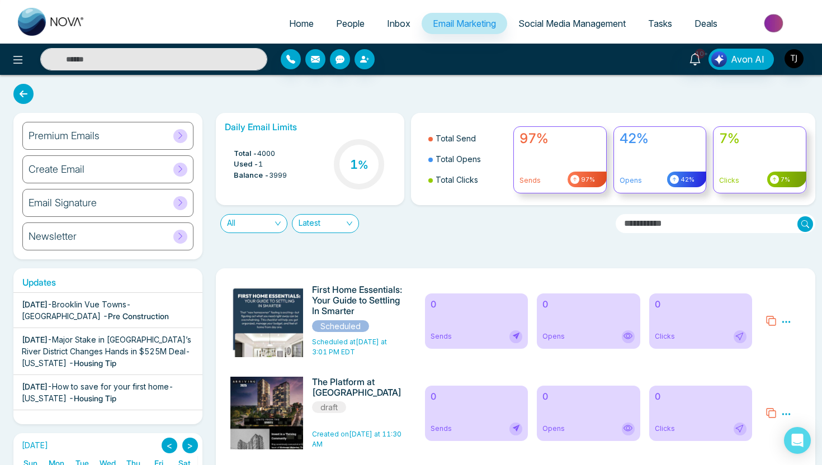
click at [91, 238] on div "Newsletter" at bounding box center [107, 237] width 171 height 28
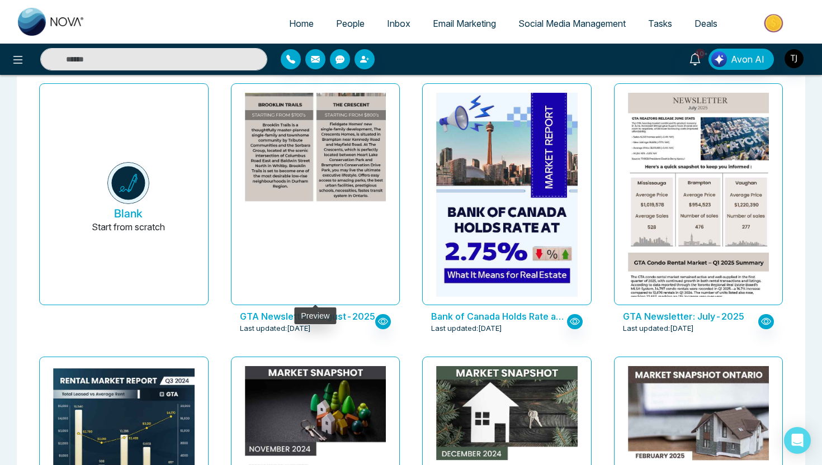
scroll to position [57, 0]
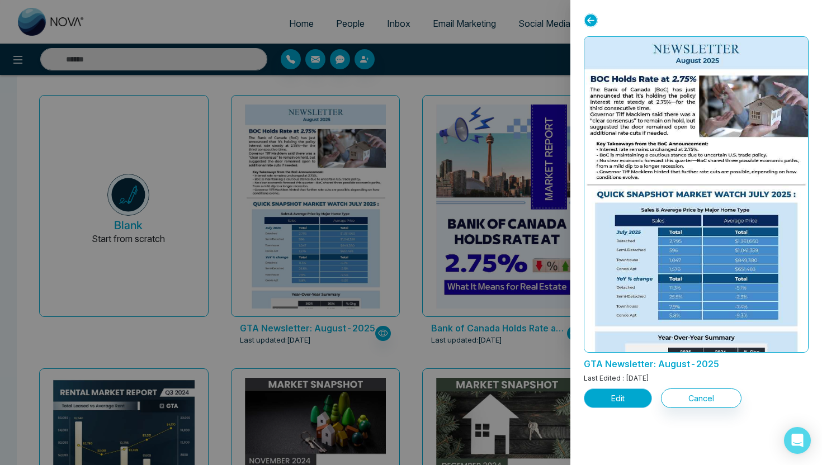
click at [623, 401] on button "Edit" at bounding box center [618, 399] width 68 height 20
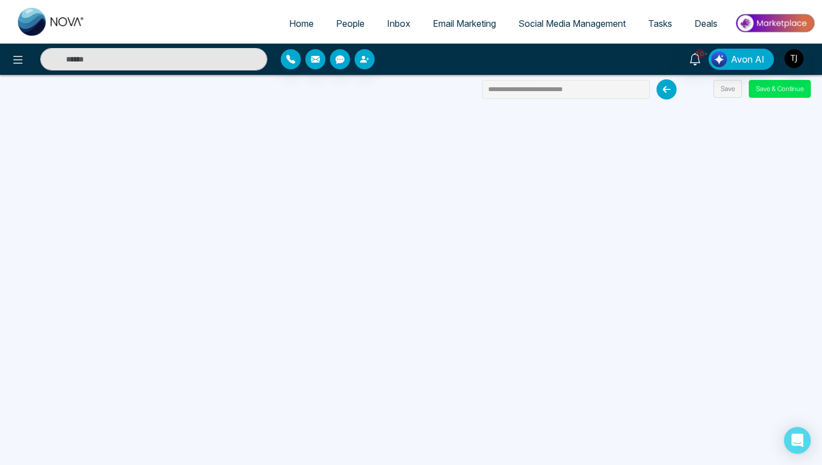
click at [462, 25] on span "Email Marketing" at bounding box center [464, 23] width 63 height 11
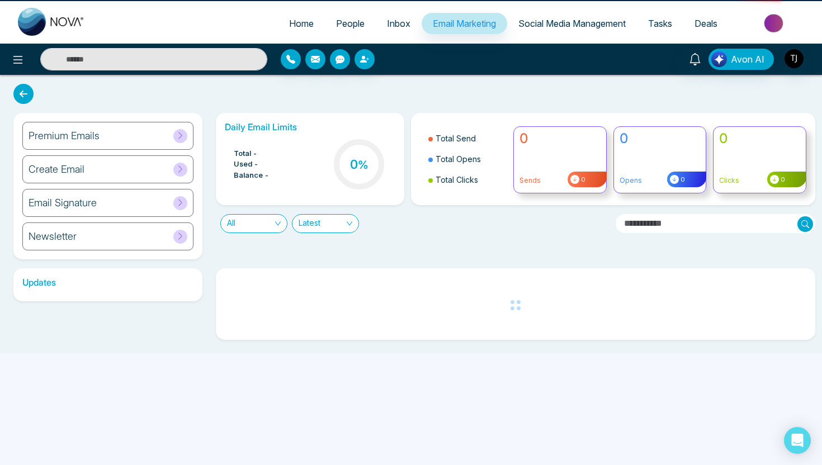
click at [462, 25] on span "Email Marketing" at bounding box center [464, 23] width 63 height 11
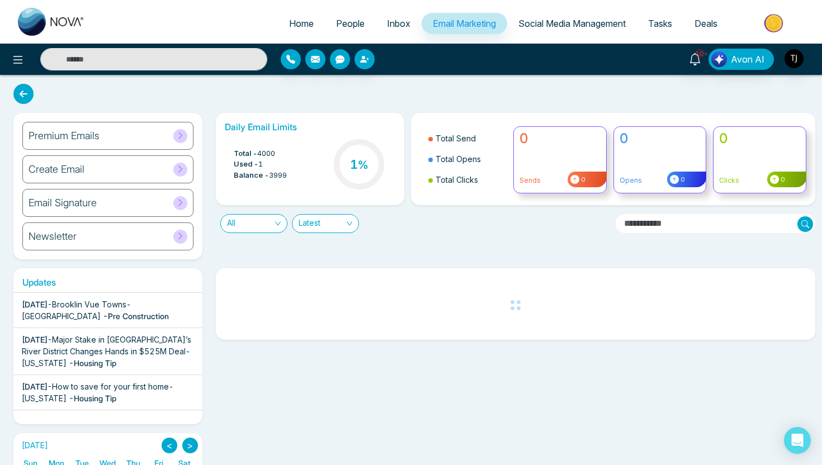
click at [68, 136] on h6 "Premium Emails" at bounding box center [64, 136] width 71 height 12
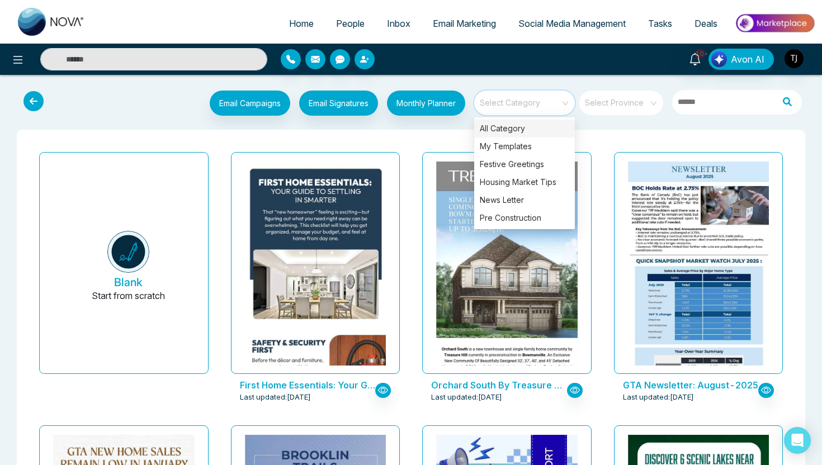
click at [537, 103] on input "search" at bounding box center [521, 99] width 81 height 17
click at [529, 178] on div "Housing Market Tips" at bounding box center [524, 182] width 101 height 18
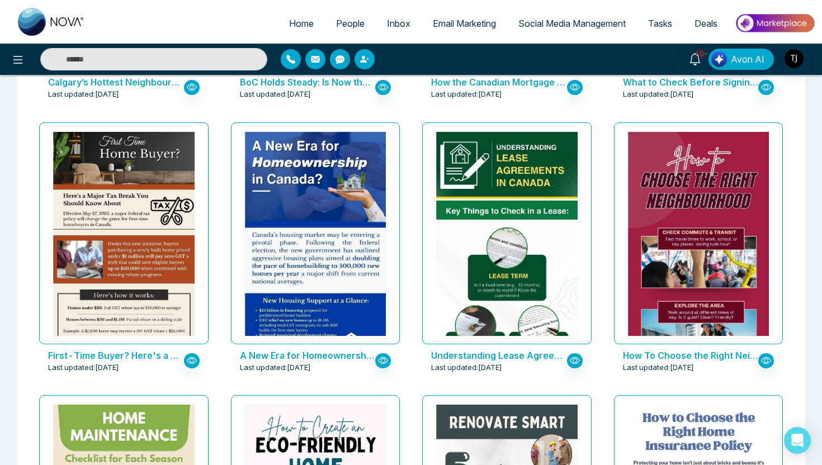
scroll to position [1404, 0]
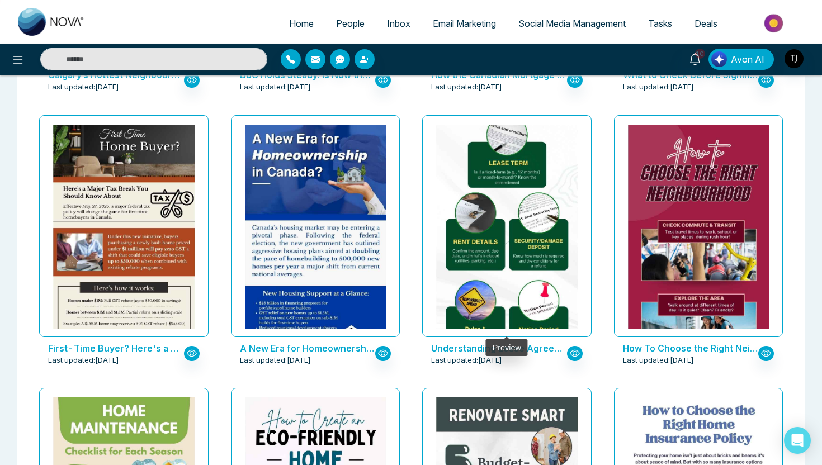
click at [473, 195] on img at bounding box center [507, 194] width 282 height 353
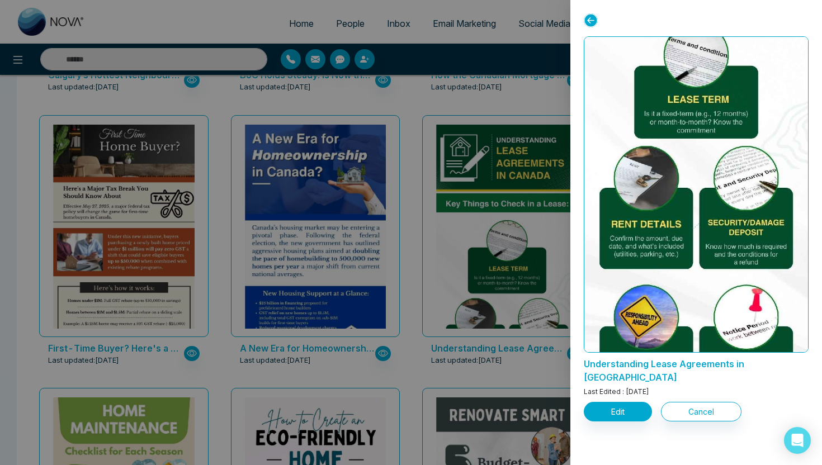
scroll to position [244, 0]
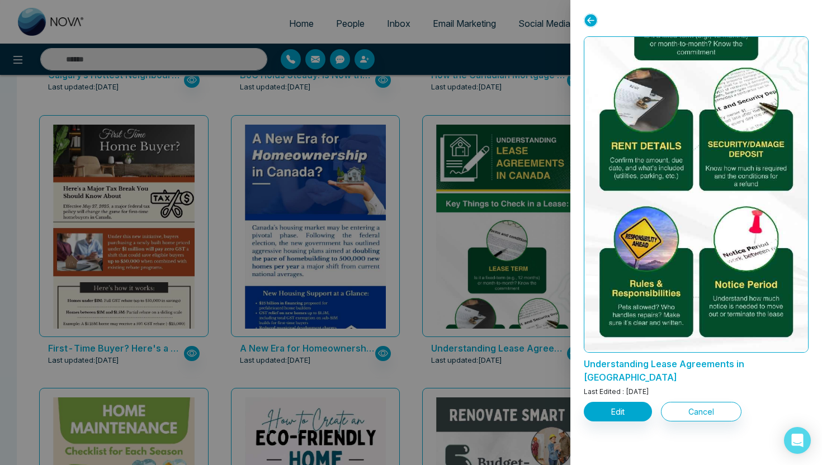
click at [524, 108] on div at bounding box center [411, 232] width 822 height 465
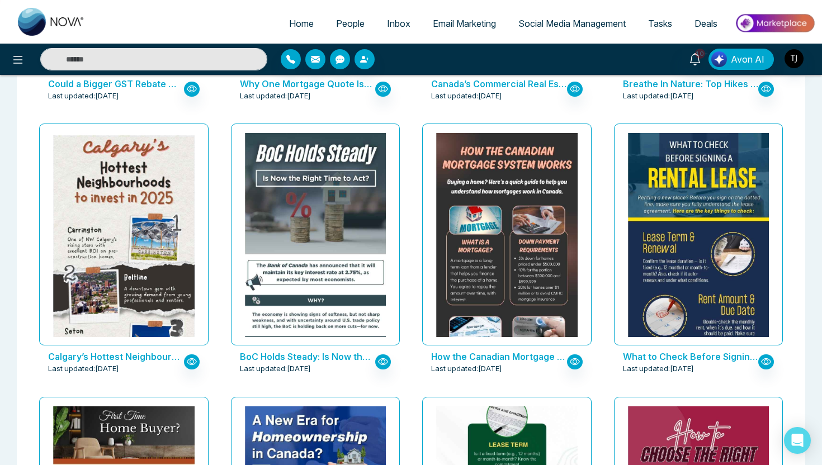
scroll to position [1117, 0]
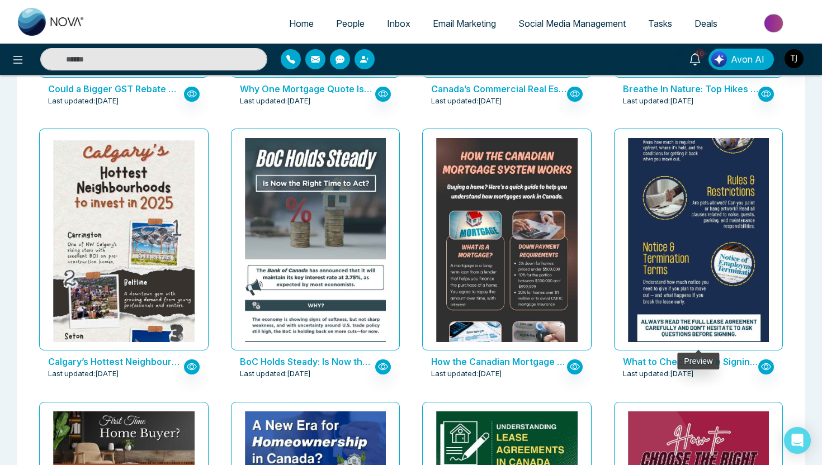
click at [745, 186] on img at bounding box center [698, 120] width 282 height 471
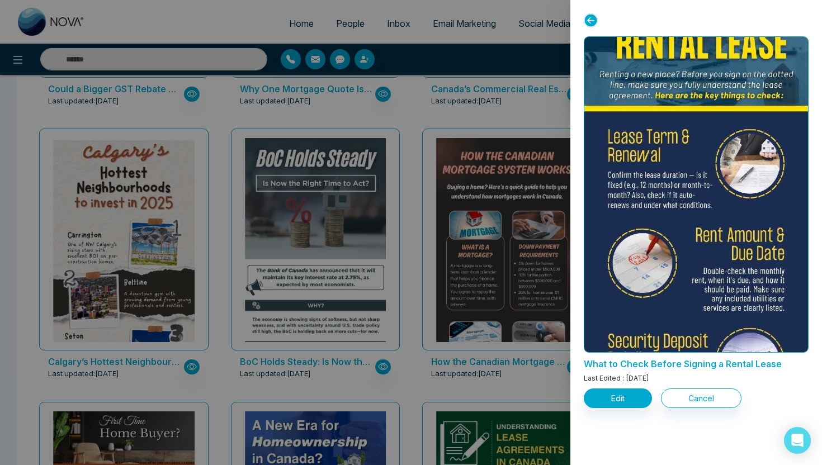
scroll to position [0, 0]
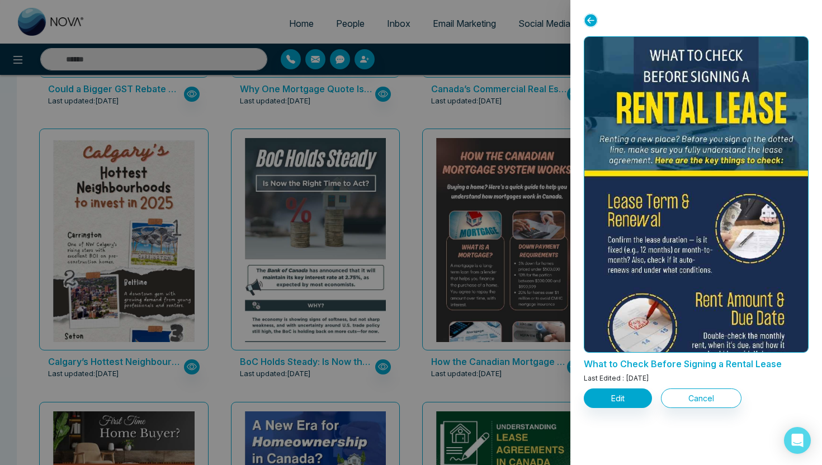
click at [533, 93] on div at bounding box center [411, 232] width 822 height 465
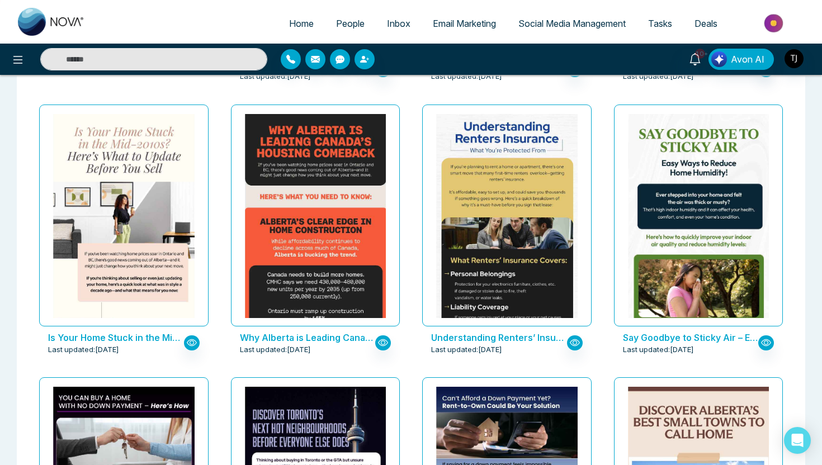
scroll to position [314, 0]
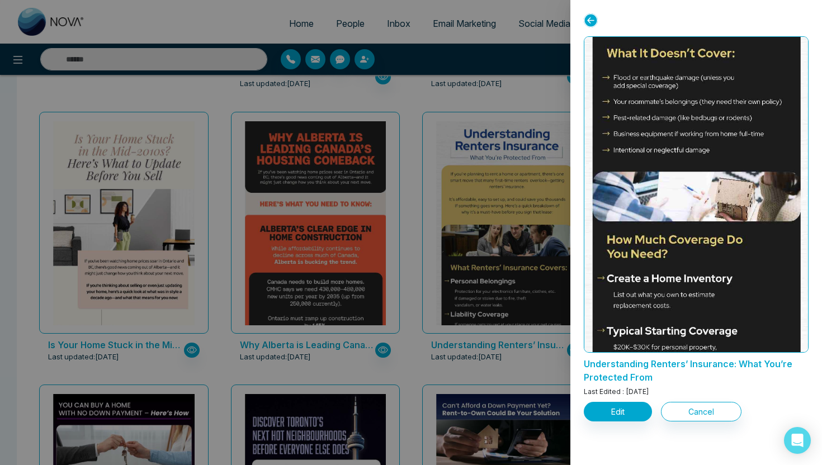
scroll to position [500, 0]
click at [411, 253] on div at bounding box center [411, 232] width 822 height 465
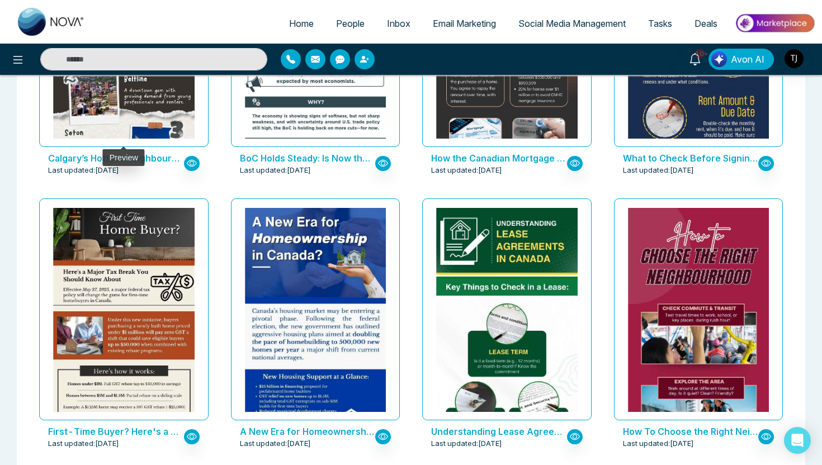
scroll to position [1340, 0]
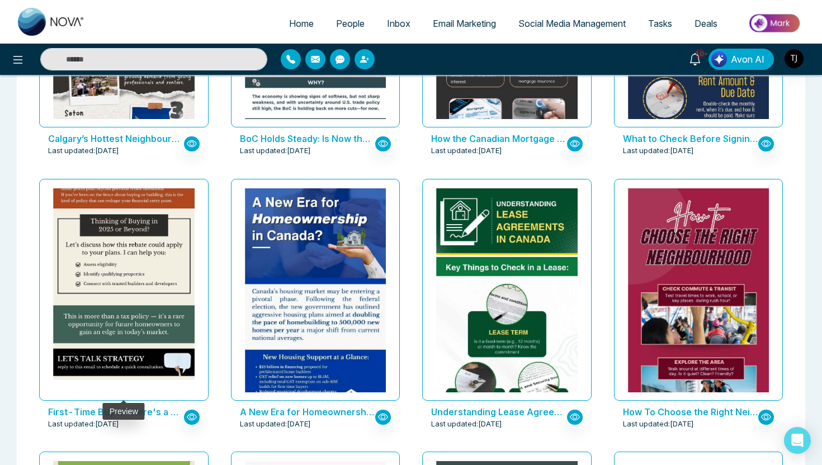
click at [164, 228] on img at bounding box center [124, 92] width 282 height 576
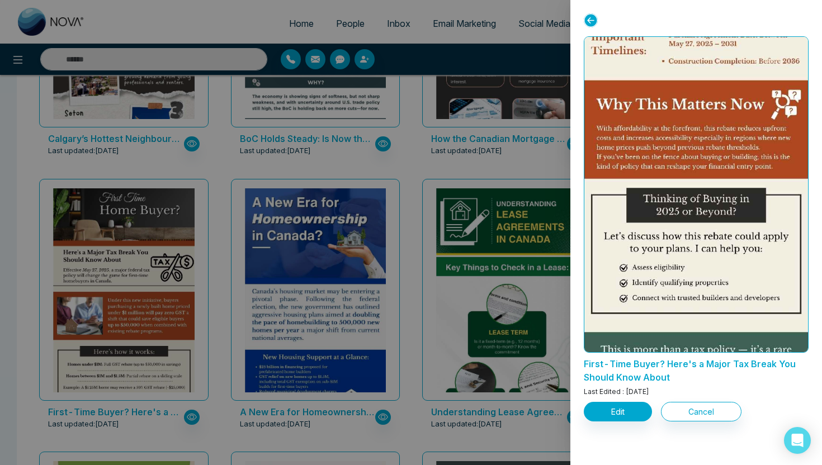
click at [279, 206] on div at bounding box center [411, 232] width 822 height 465
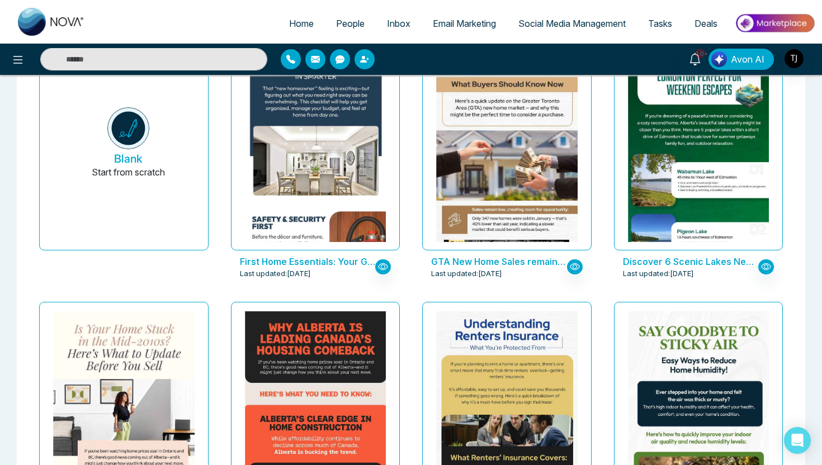
scroll to position [0, 0]
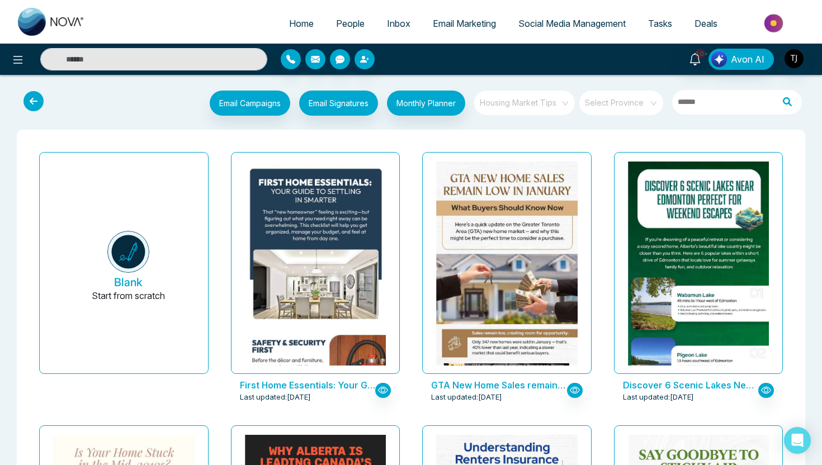
click at [526, 103] on span "Housing Market Tips" at bounding box center [525, 103] width 91 height 17
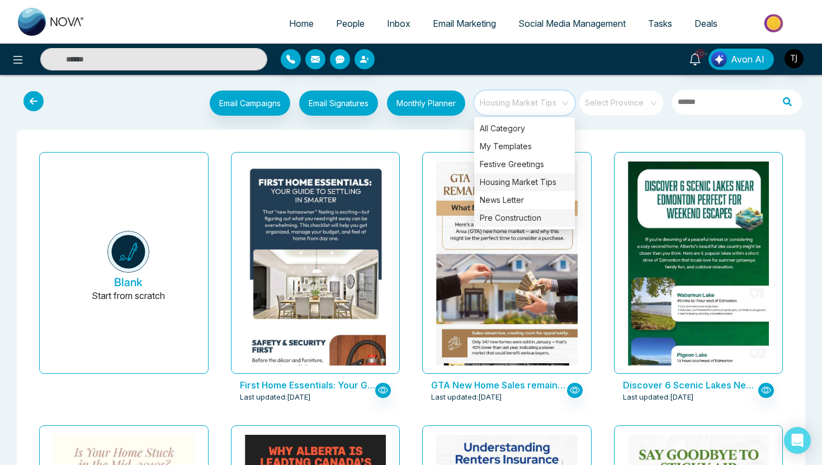
click at [521, 216] on div "Pre Construction" at bounding box center [524, 218] width 101 height 18
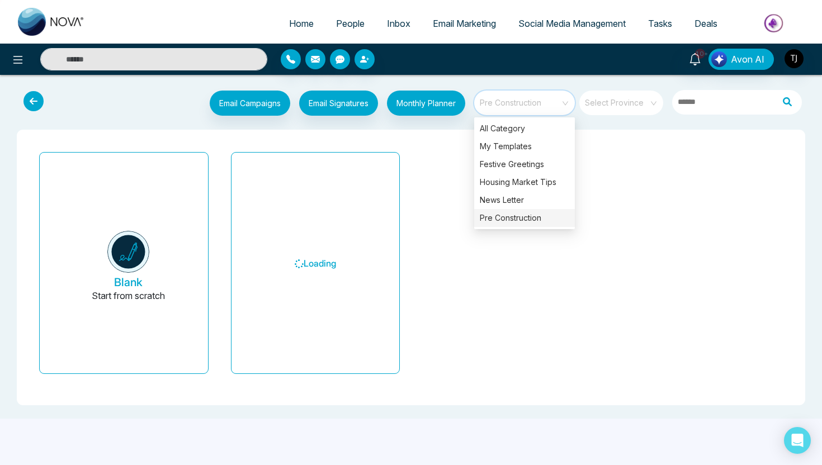
click at [417, 150] on div "Blank Start from scratch Loading" at bounding box center [411, 268] width 766 height 240
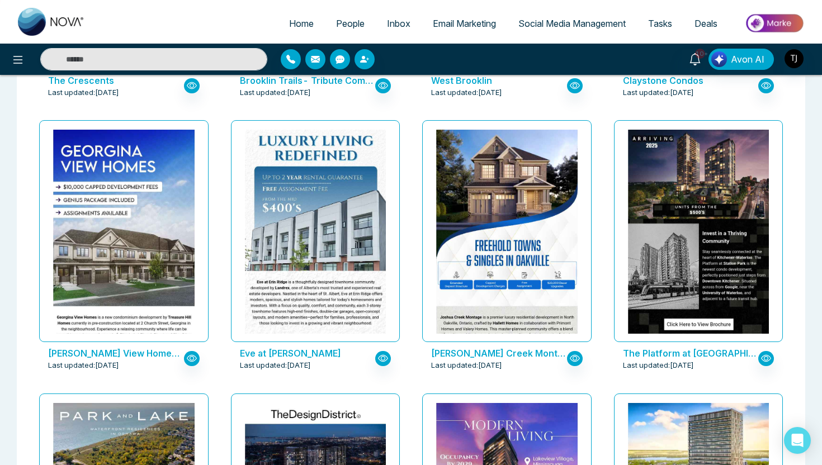
scroll to position [583, 0]
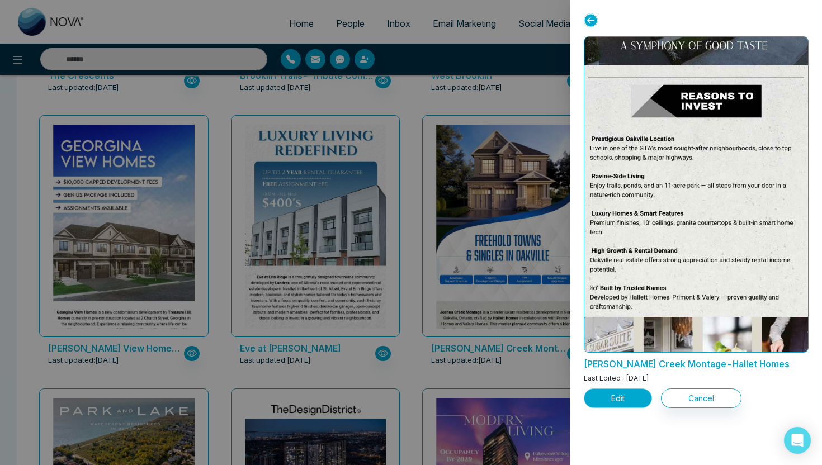
click at [621, 403] on button "Edit" at bounding box center [618, 399] width 68 height 20
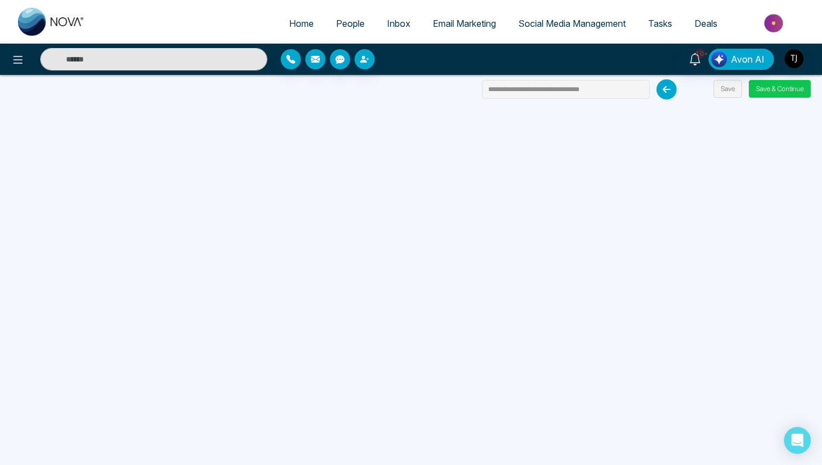
click at [767, 96] on button "Save & Continue" at bounding box center [780, 89] width 62 height 18
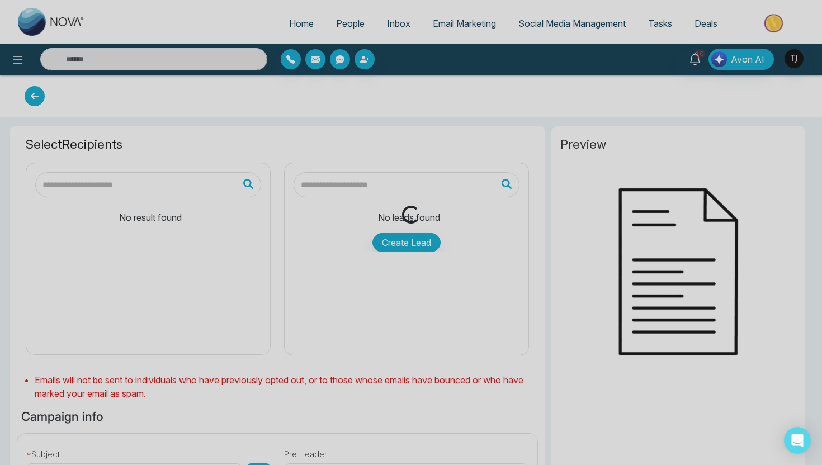
type input "**********"
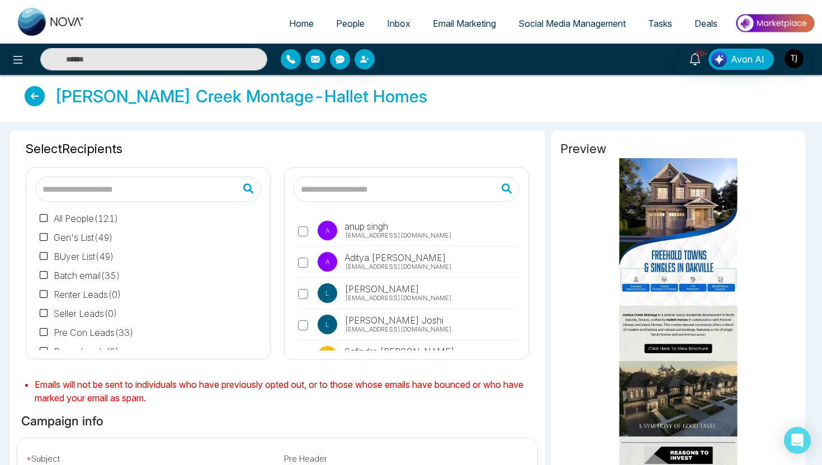
scroll to position [8, 0]
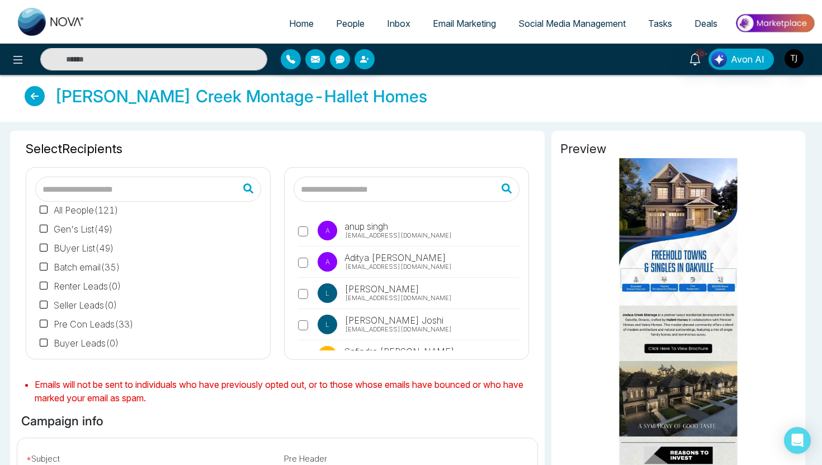
click at [473, 25] on span "Email Marketing" at bounding box center [464, 23] width 63 height 11
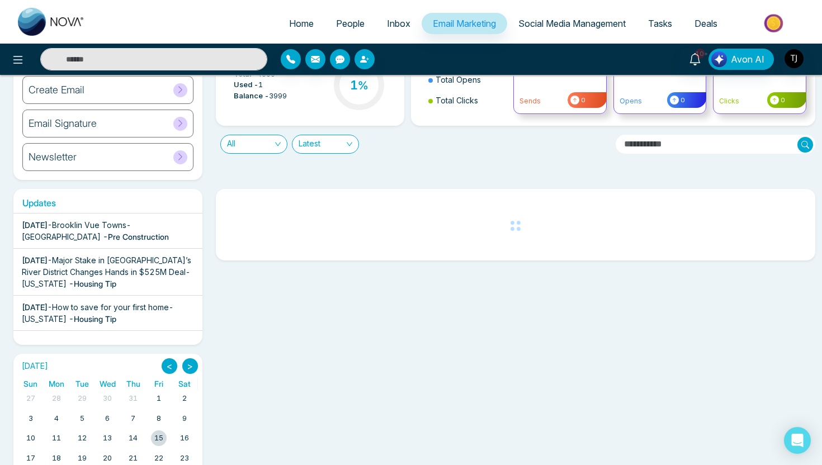
scroll to position [95, 0]
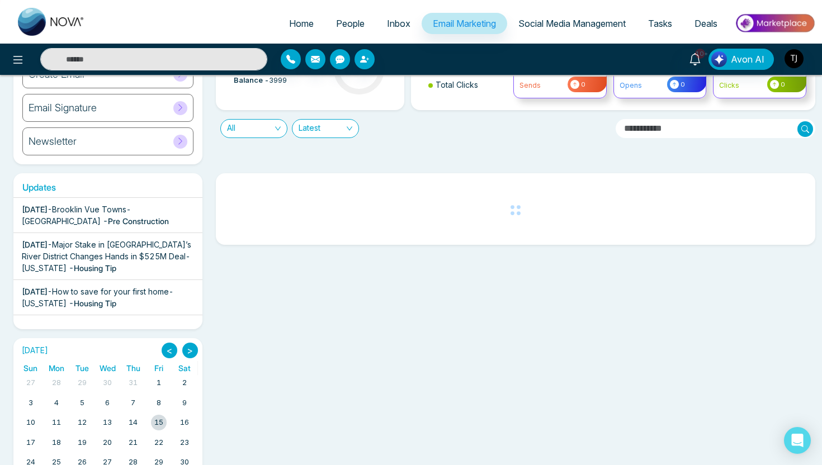
click at [251, 126] on span "All" at bounding box center [254, 129] width 54 height 18
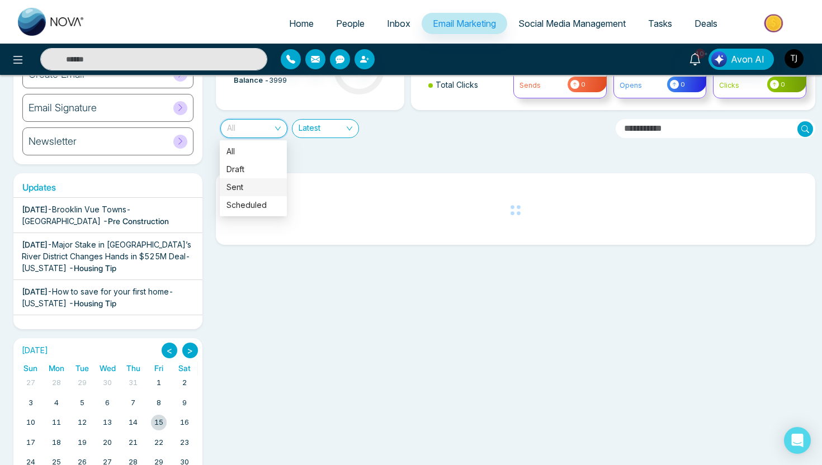
click at [242, 185] on div "Sent" at bounding box center [254, 187] width 54 height 12
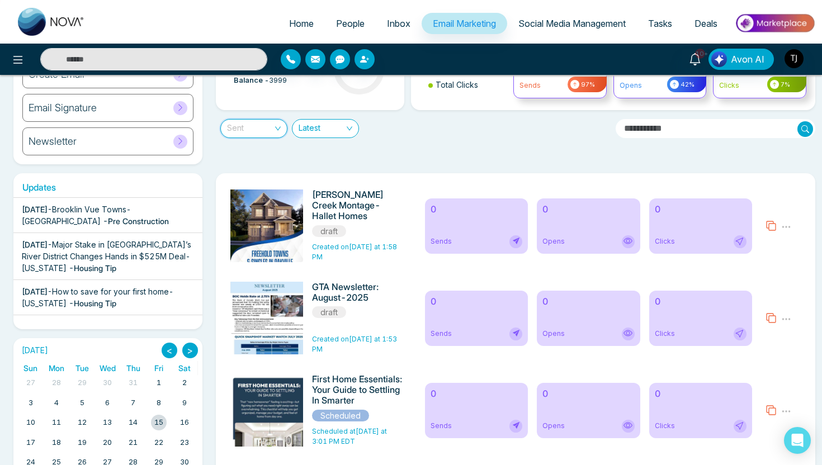
click at [258, 130] on span "Sent" at bounding box center [254, 129] width 54 height 18
click at [247, 182] on div "Sent" at bounding box center [254, 187] width 54 height 12
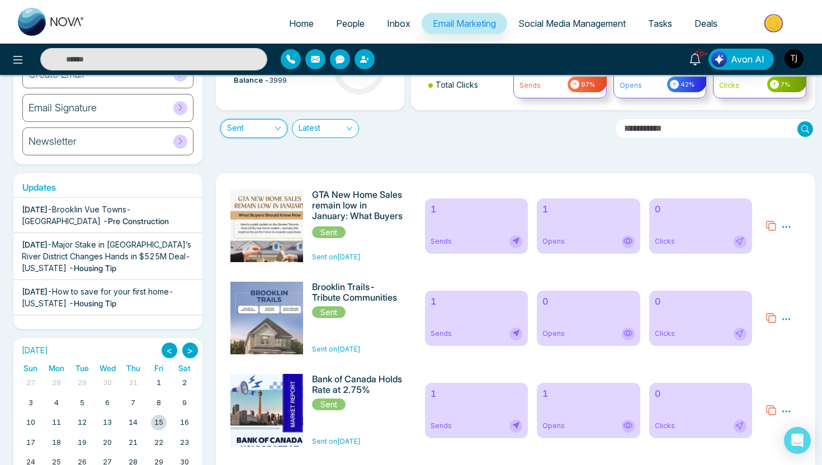
click at [484, 218] on div "1 Sends" at bounding box center [476, 226] width 103 height 55
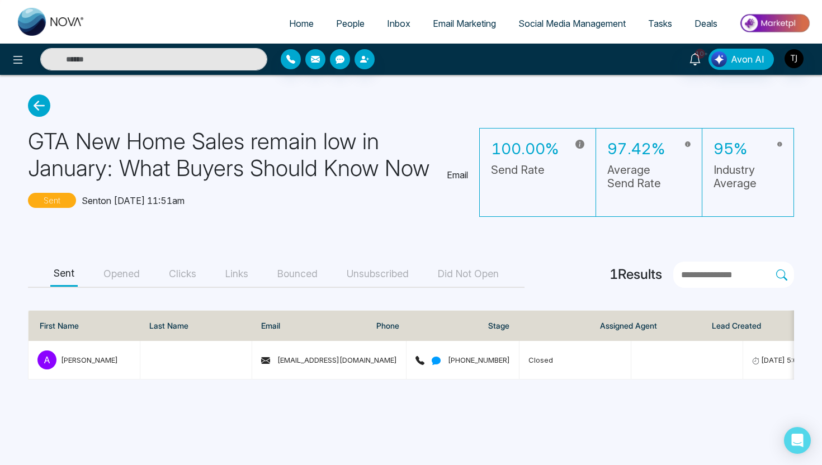
click at [112, 280] on button "Opened" at bounding box center [121, 274] width 43 height 25
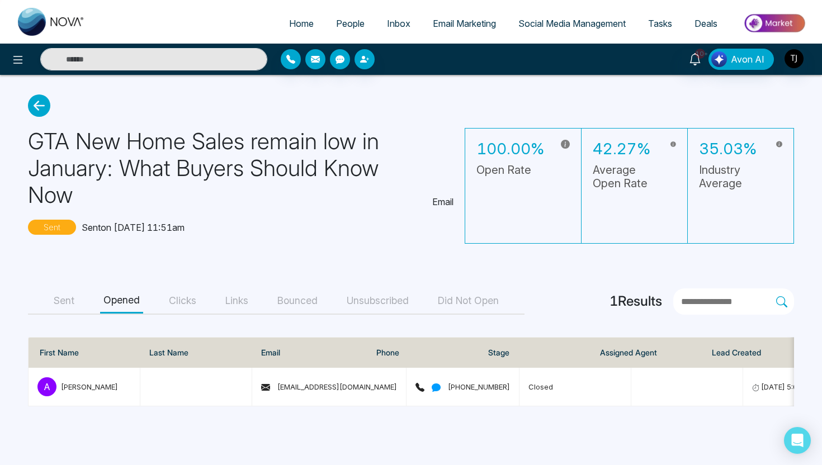
click at [177, 280] on main "GTA New Home Sales remain low in January: What Buyers Should Know Now Email Sen…" at bounding box center [411, 250] width 822 height 351
click at [178, 295] on button "Clicks" at bounding box center [183, 301] width 34 height 25
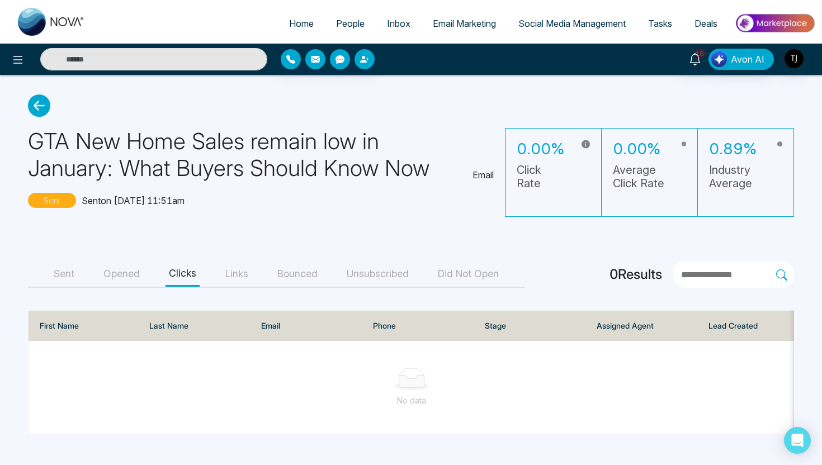
click at [119, 261] on main "GTA New Home Sales remain low in January: What Buyers Should Know Now Email Sen…" at bounding box center [411, 264] width 822 height 379
click at [39, 109] on icon at bounding box center [39, 106] width 22 height 22
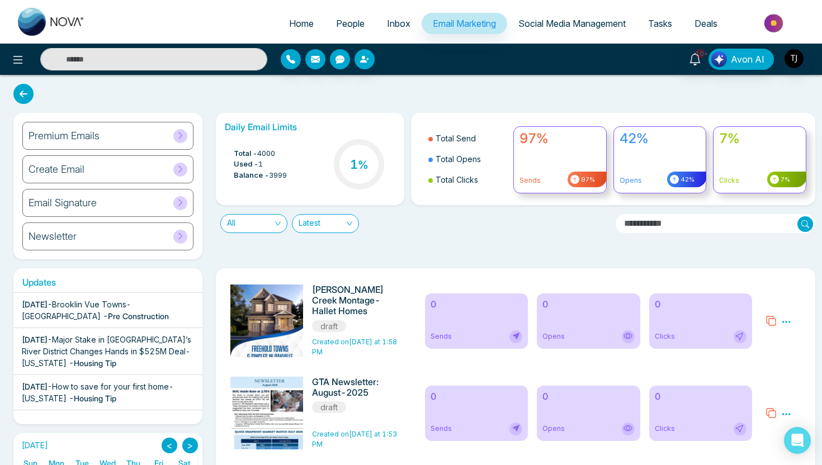
click at [520, 22] on span "Social Media Management" at bounding box center [572, 23] width 107 height 11
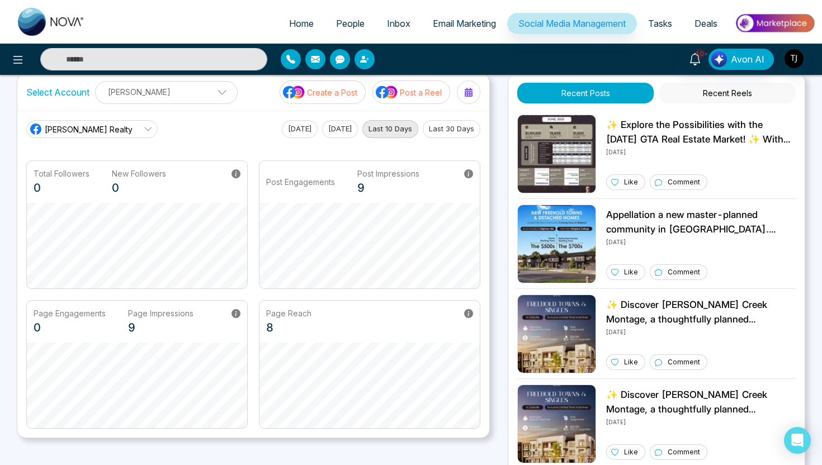
scroll to position [8, 0]
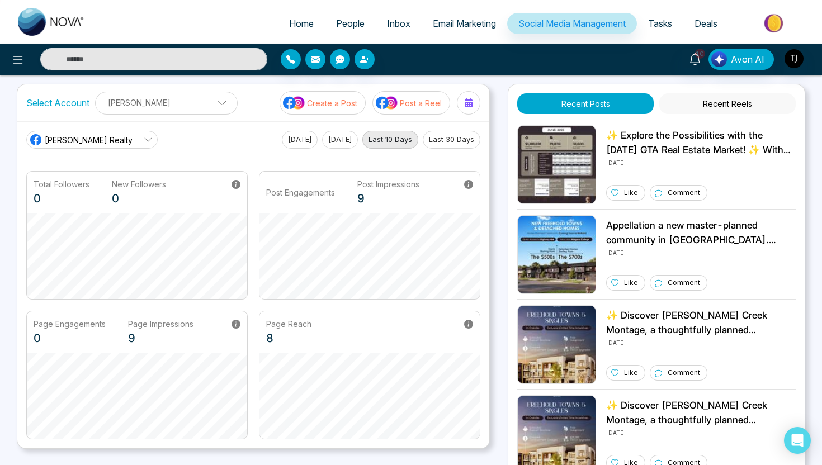
click at [333, 100] on p "Create a Post" at bounding box center [332, 103] width 50 height 12
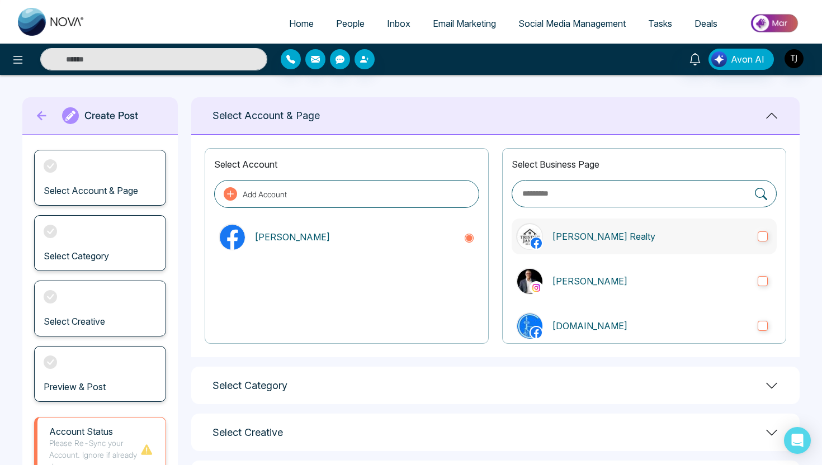
click at [596, 239] on p "[PERSON_NAME] Realty" at bounding box center [650, 236] width 197 height 13
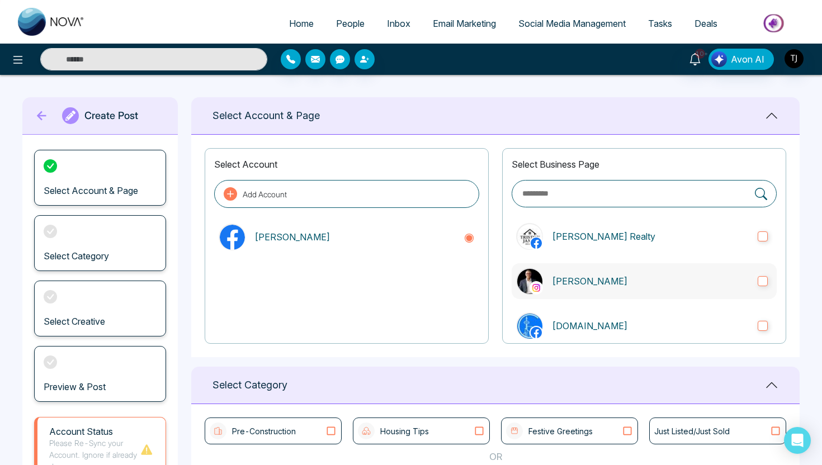
click at [588, 289] on label "[PERSON_NAME]" at bounding box center [644, 281] width 265 height 36
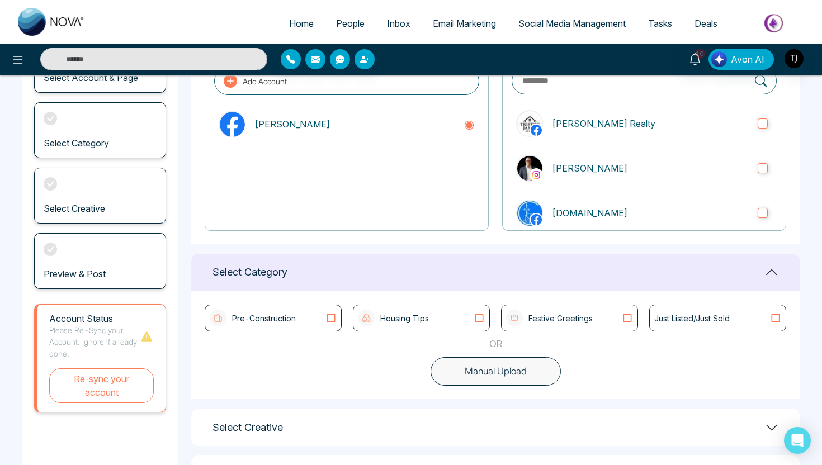
scroll to position [162, 0]
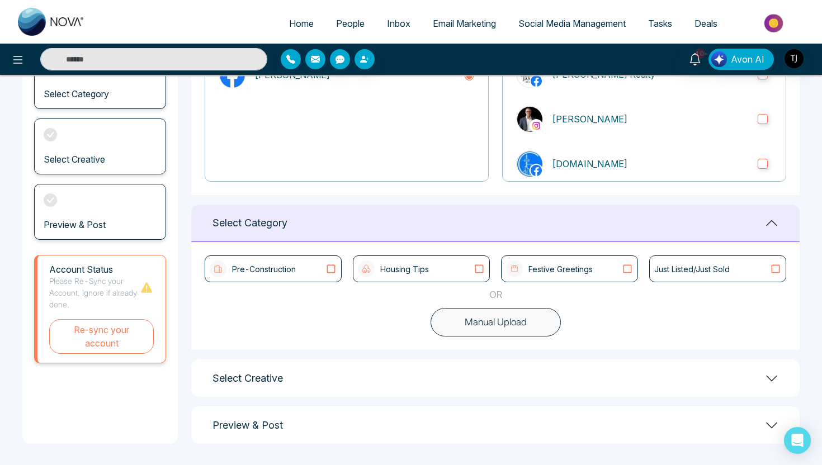
click at [476, 329] on button "Manual Upload" at bounding box center [496, 322] width 130 height 29
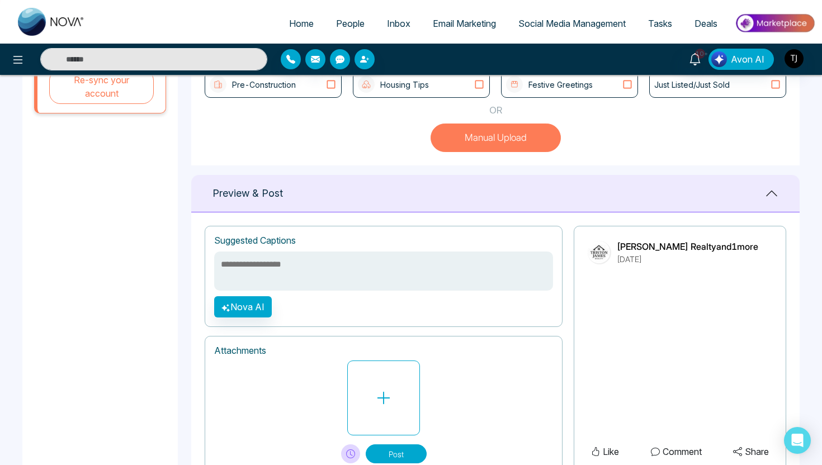
scroll to position [389, 0]
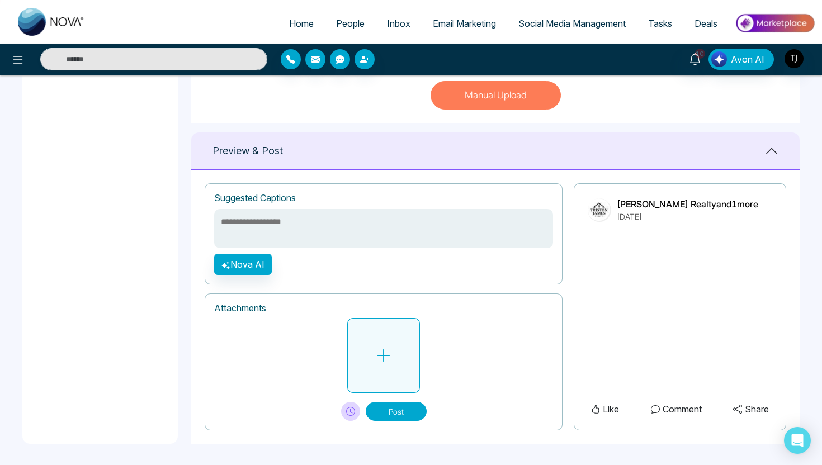
click at [369, 345] on button at bounding box center [383, 355] width 73 height 75
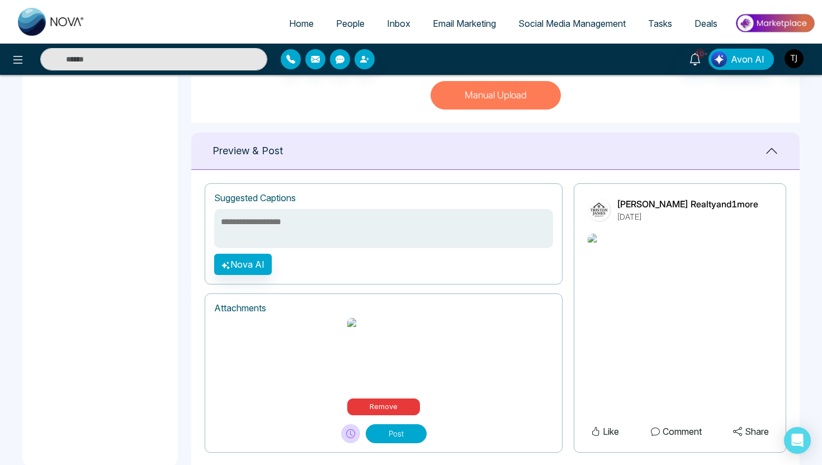
scroll to position [402, 0]
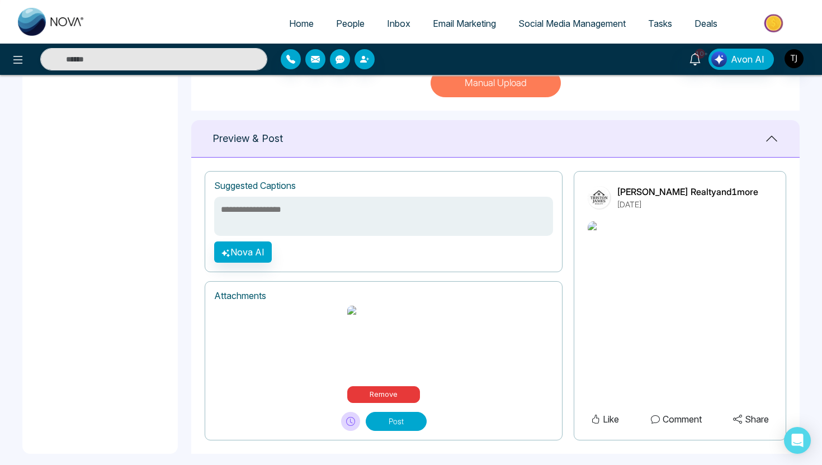
click at [380, 224] on textarea at bounding box center [383, 216] width 339 height 39
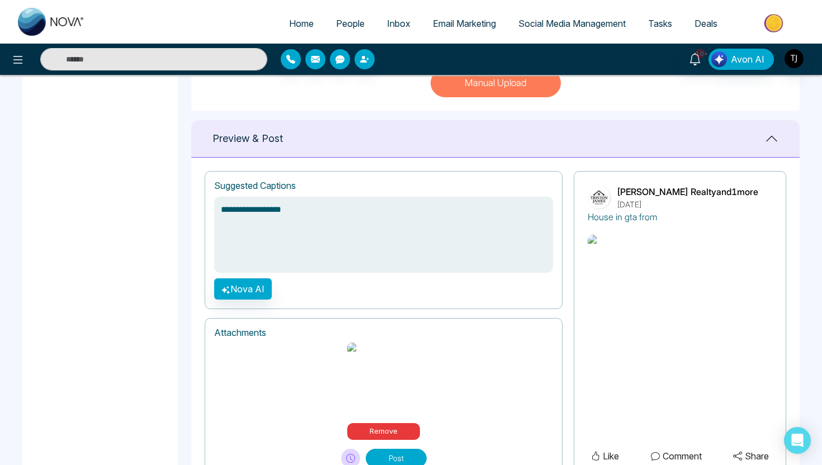
type textarea "**********"
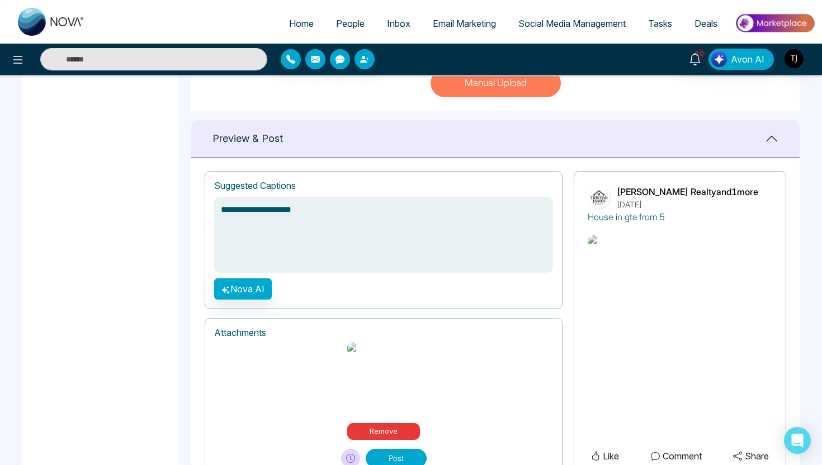
type textarea "**********"
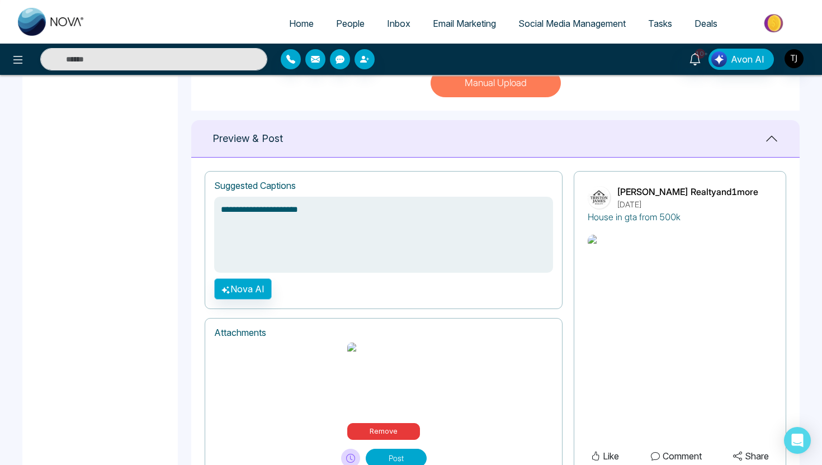
type textarea "**********"
click at [256, 288] on button "Nova AI" at bounding box center [243, 289] width 58 height 21
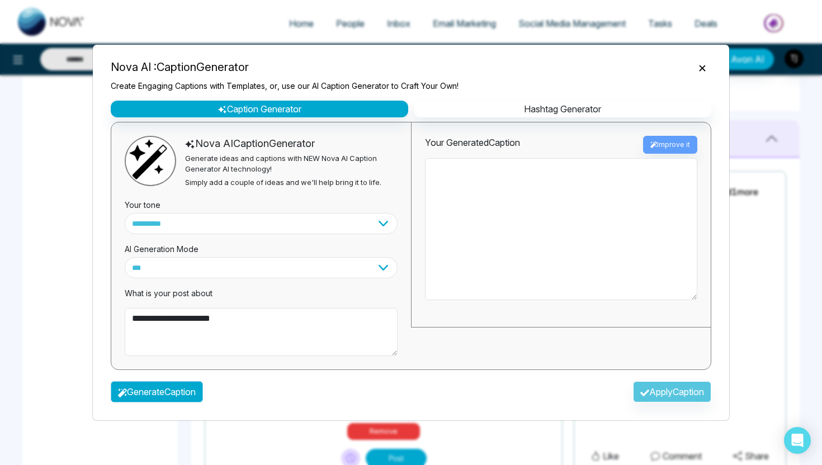
click at [117, 392] on button "Generate Caption" at bounding box center [157, 392] width 92 height 21
type textarea "**********"
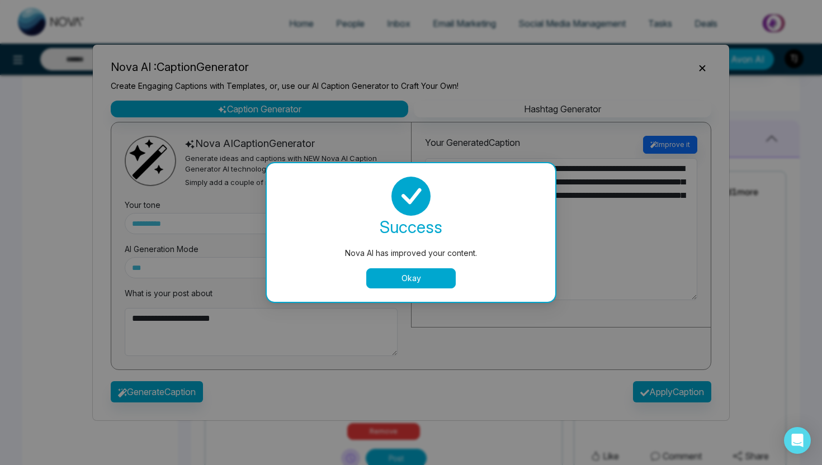
click at [442, 272] on button "Okay" at bounding box center [411, 279] width 90 height 20
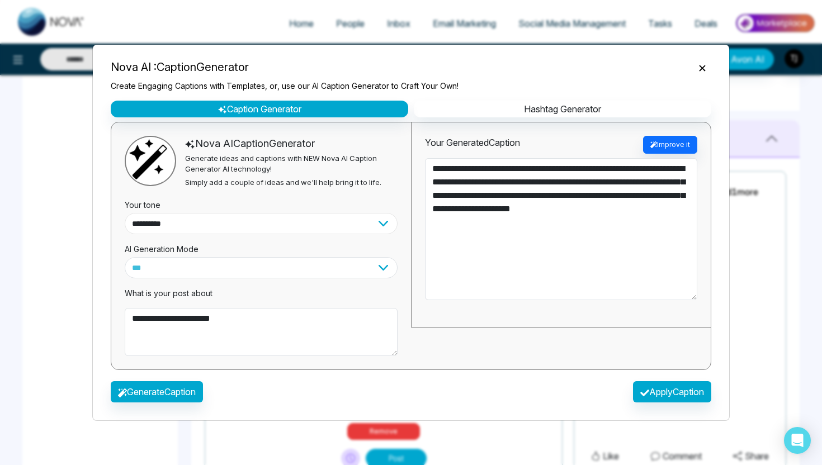
click at [275, 224] on select "**********" at bounding box center [261, 223] width 273 height 21
select select "********"
click at [117, 393] on button "Generate Caption" at bounding box center [157, 392] width 92 height 21
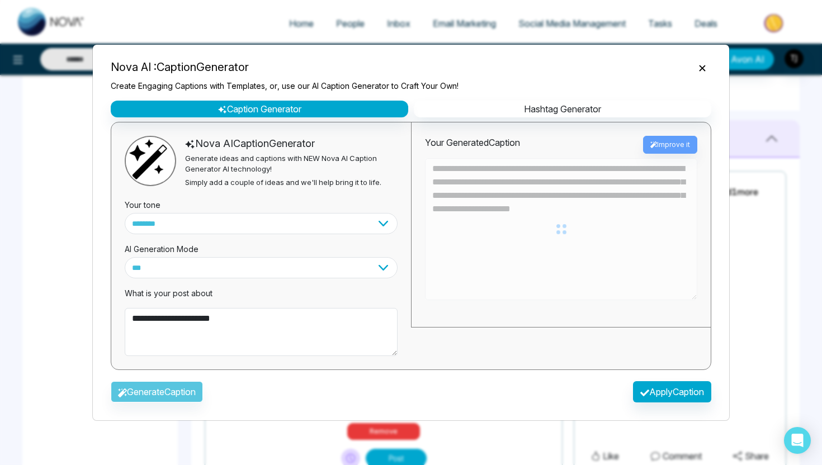
type textarea "**********"
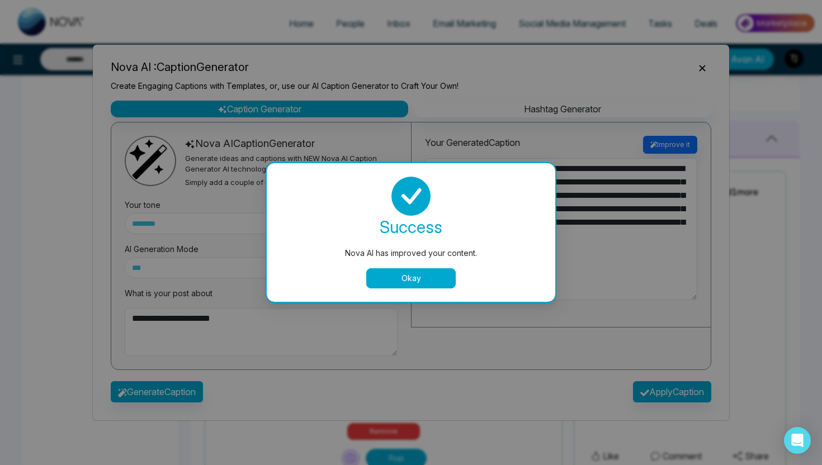
click at [454, 281] on button "Okay" at bounding box center [411, 279] width 90 height 20
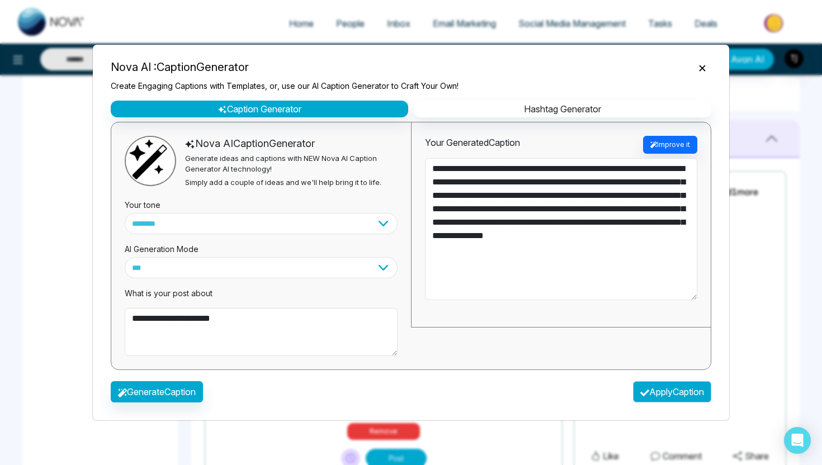
click at [681, 394] on button "Apply Caption" at bounding box center [672, 392] width 78 height 21
type textarea "**********"
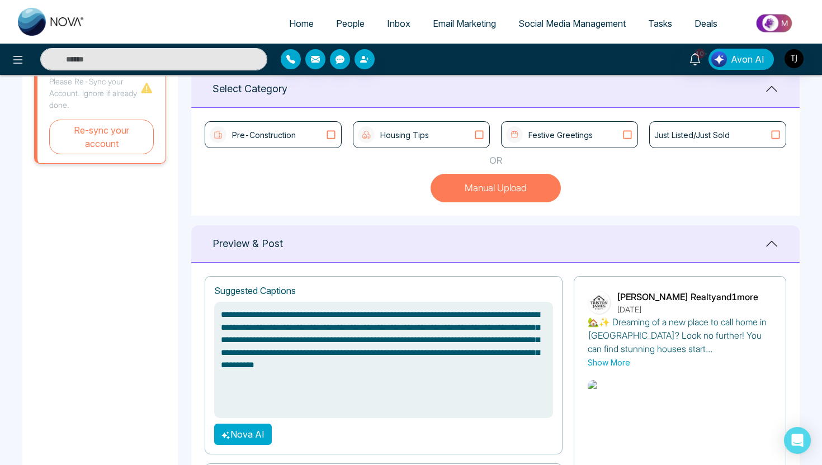
scroll to position [286, 0]
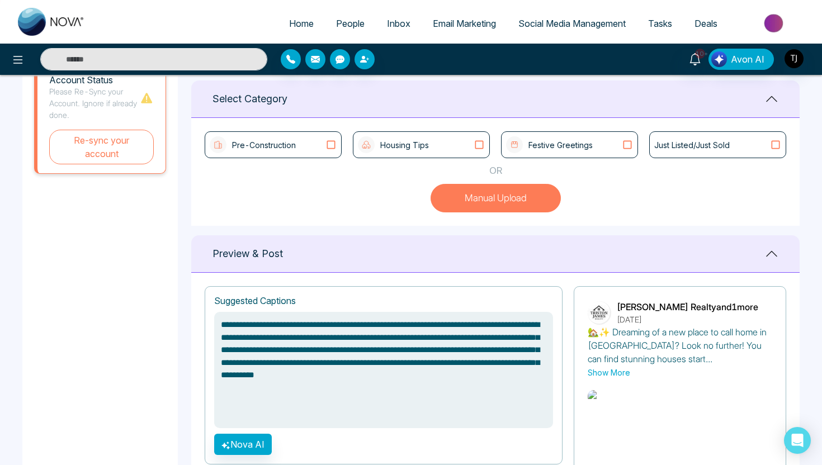
click at [426, 144] on p "Housing Tips" at bounding box center [404, 145] width 49 height 12
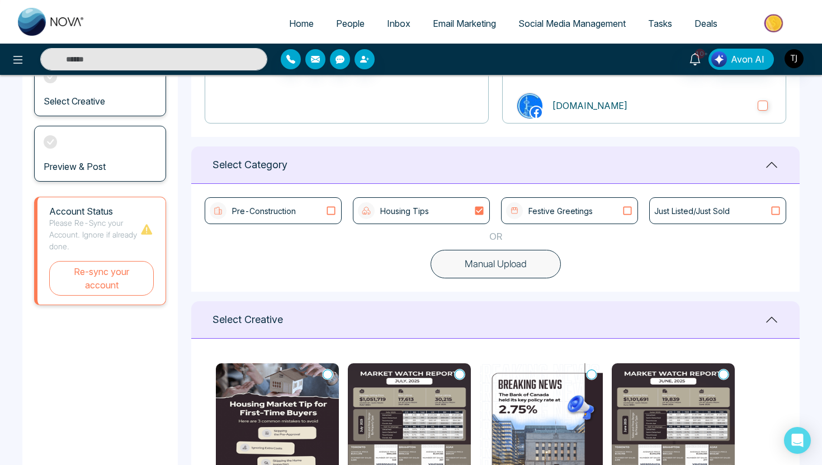
scroll to position [195, 0]
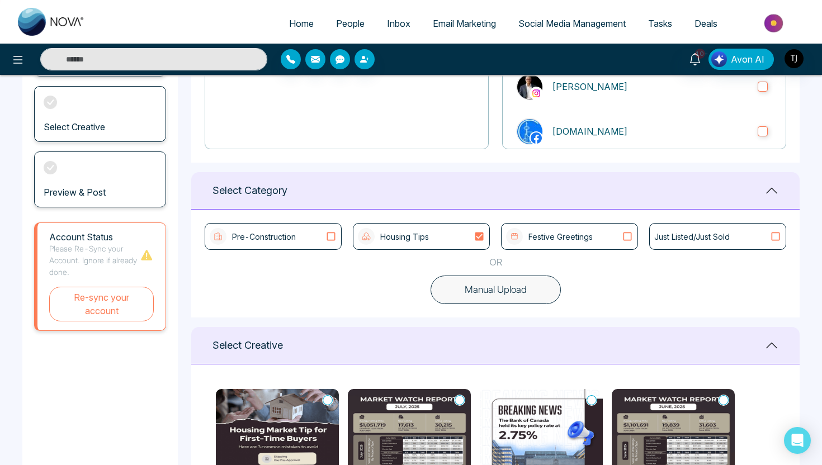
click at [293, 241] on p "Pre-Construction" at bounding box center [264, 237] width 64 height 12
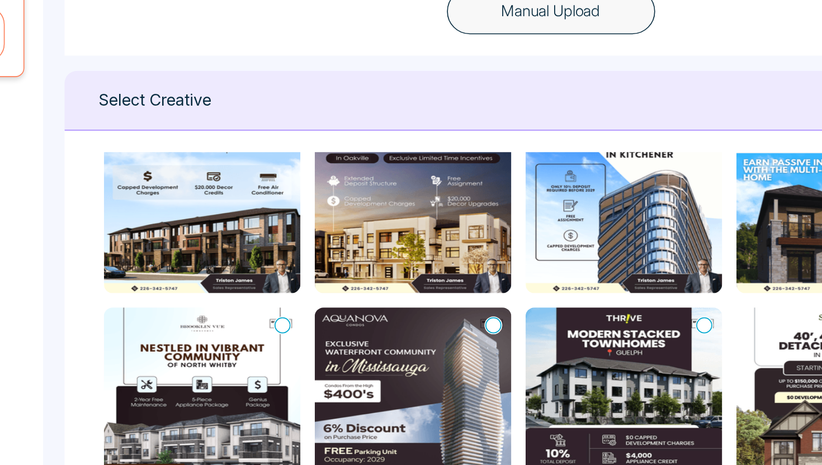
scroll to position [316, 0]
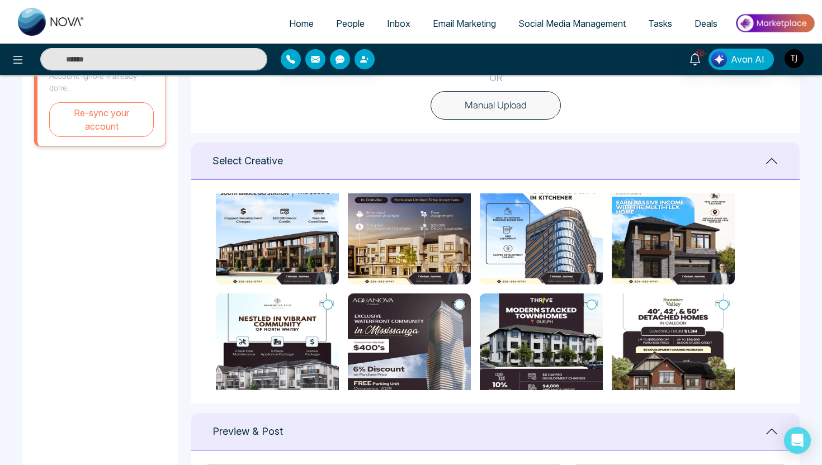
click at [458, 307] on icon at bounding box center [460, 304] width 10 height 11
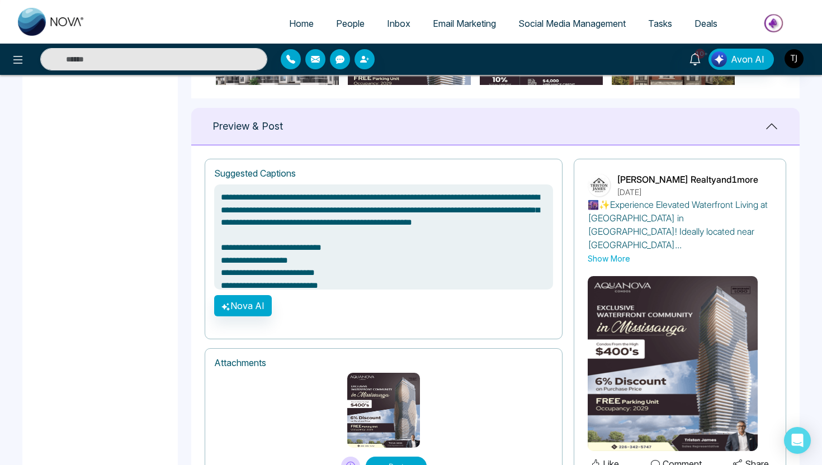
scroll to position [686, 0]
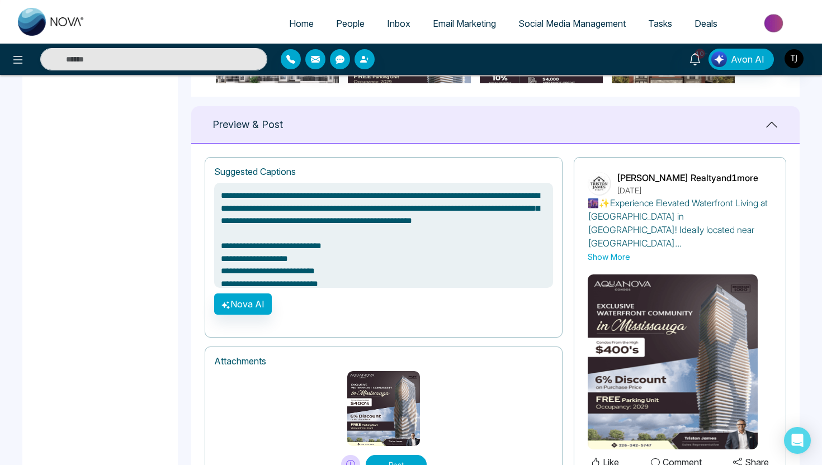
type textarea "**********"
click at [342, 27] on span "People" at bounding box center [350, 23] width 29 height 11
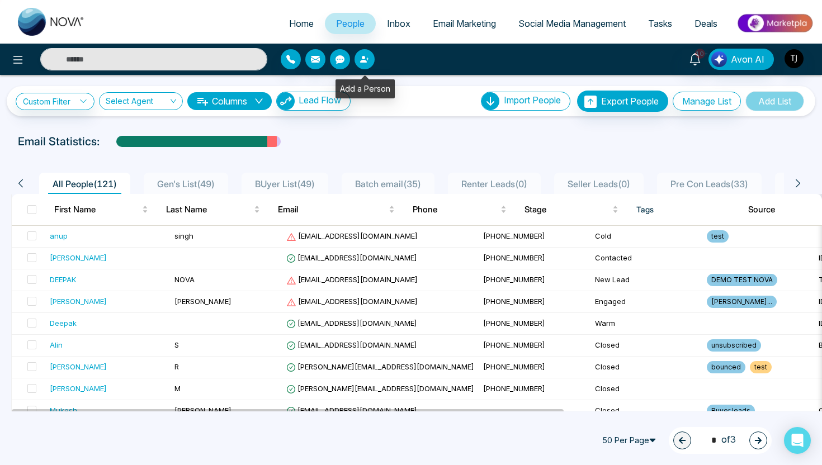
click at [369, 61] on button "button" at bounding box center [365, 59] width 20 height 20
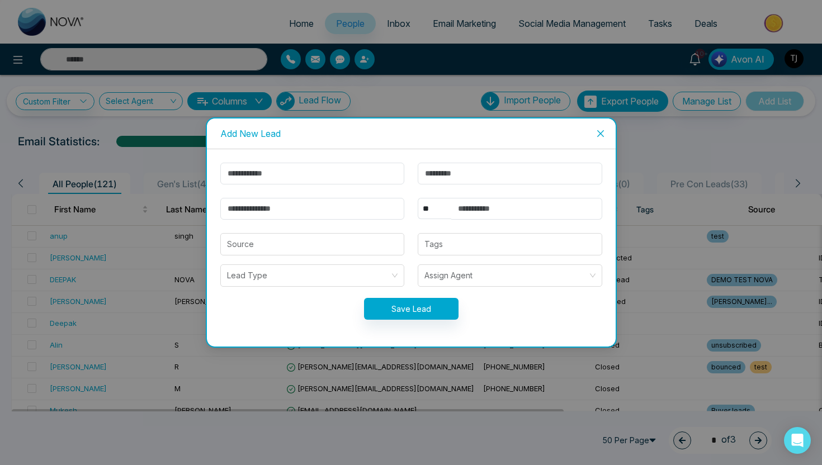
click at [604, 129] on icon "close" at bounding box center [600, 133] width 9 height 9
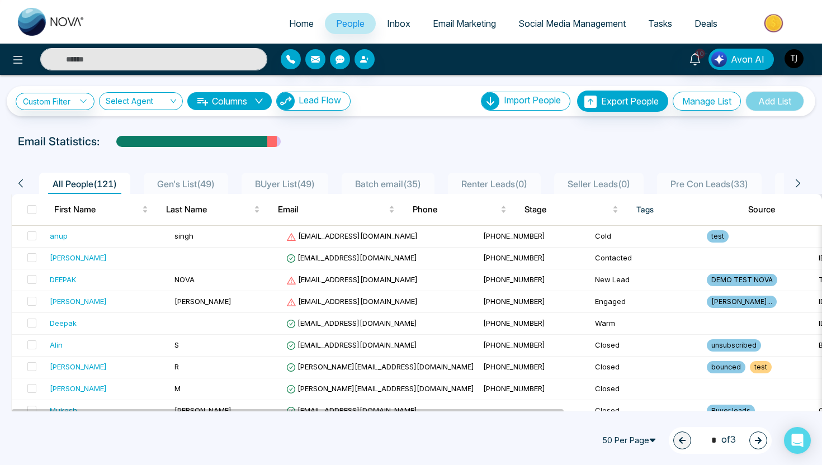
click at [263, 102] on icon "down" at bounding box center [259, 101] width 9 height 9
click at [458, 134] on div "Email Statistics:" at bounding box center [411, 141] width 787 height 17
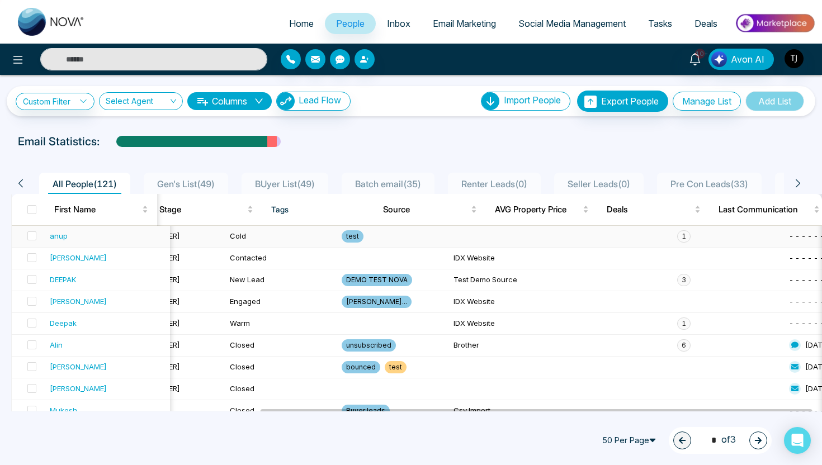
scroll to position [0, 379]
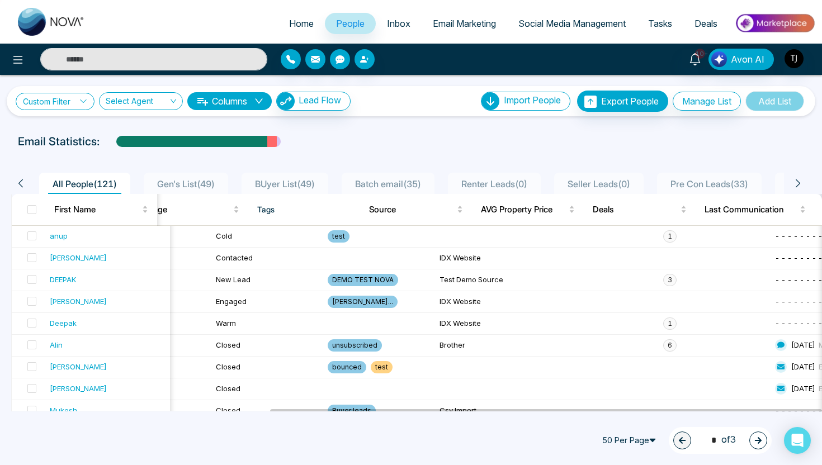
click at [78, 94] on link "Custom Filter" at bounding box center [55, 101] width 79 height 17
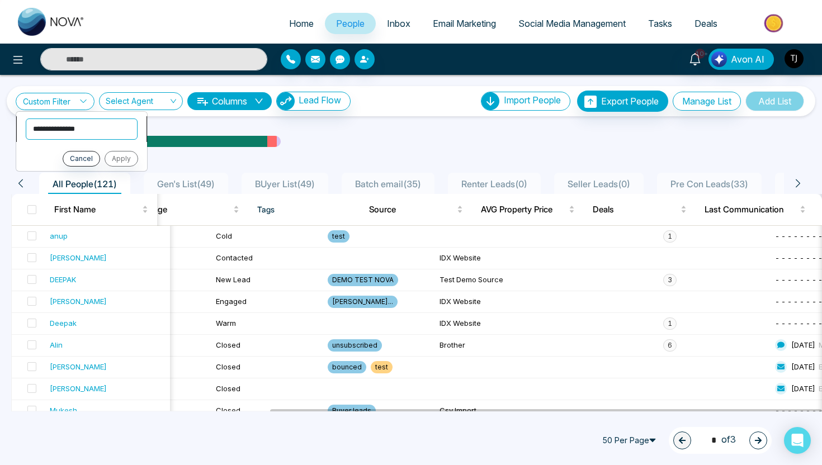
click at [79, 137] on select "**********" at bounding box center [82, 129] width 112 height 21
select select "****"
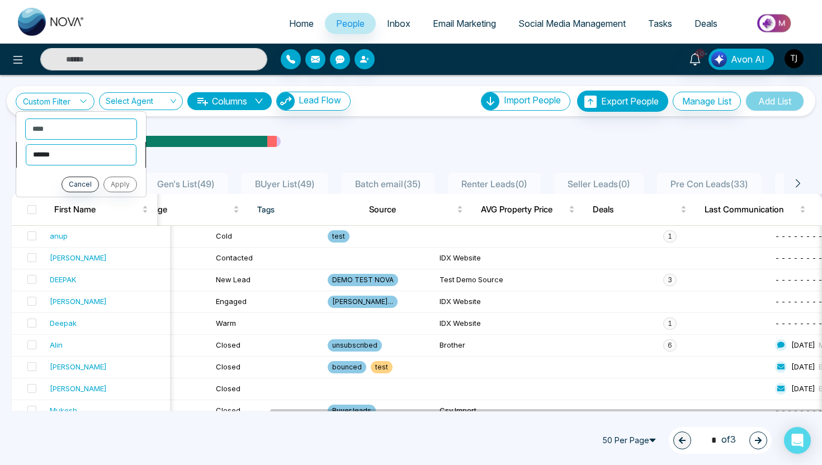
click at [86, 156] on select "**********" at bounding box center [81, 154] width 111 height 21
select select "*******"
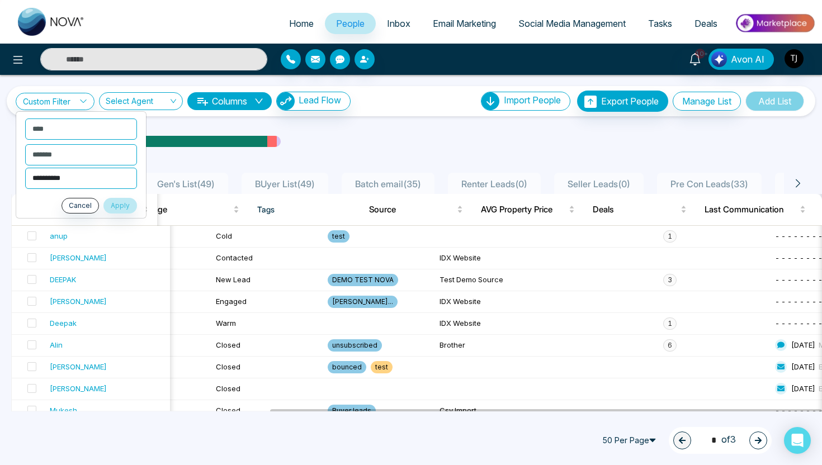
click at [86, 185] on select "**********" at bounding box center [81, 178] width 112 height 21
click at [70, 189] on ul "**********" at bounding box center [81, 164] width 131 height 107
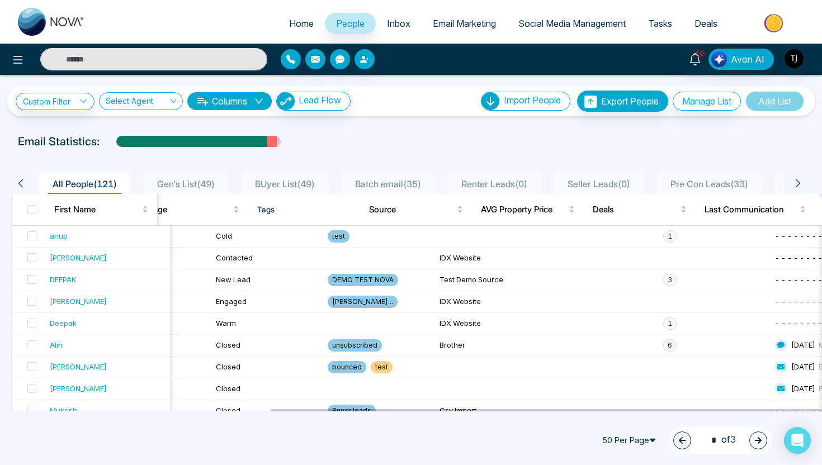
click at [74, 111] on div "**********" at bounding box center [411, 101] width 791 height 21
click at [72, 105] on link "Custom Filter" at bounding box center [55, 101] width 79 height 17
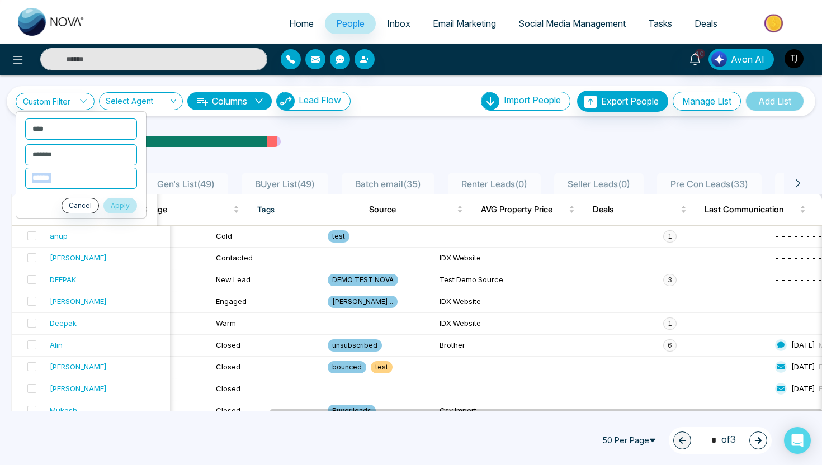
click at [48, 177] on select "**********" at bounding box center [81, 178] width 112 height 21
select select "**********"
click at [115, 208] on button "Apply" at bounding box center [120, 206] width 34 height 16
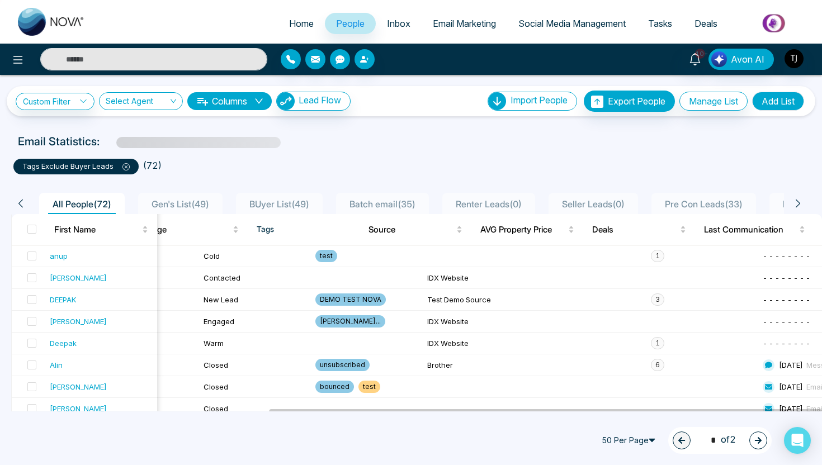
scroll to position [0, 378]
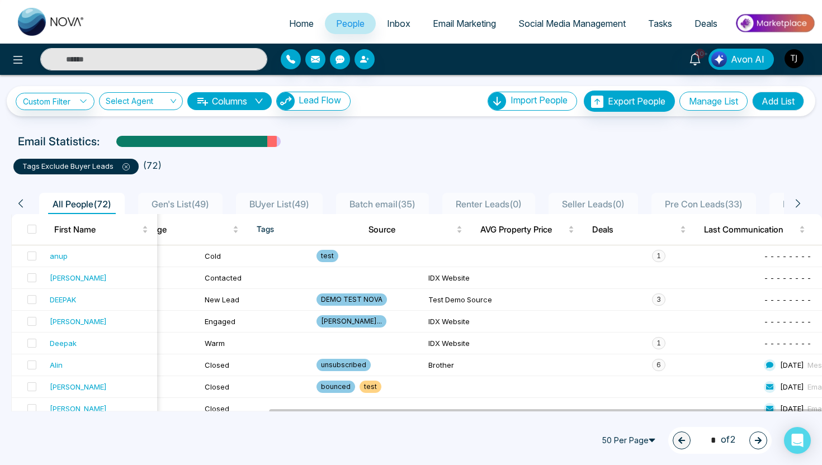
click at [771, 92] on button "Add List" at bounding box center [778, 101] width 52 height 19
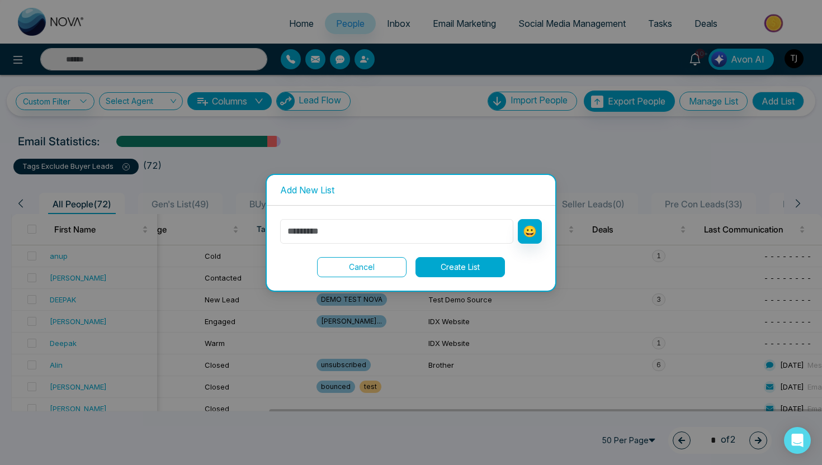
click at [352, 234] on input "text" at bounding box center [396, 231] width 233 height 25
click at [362, 266] on button "Cancel" at bounding box center [362, 267] width 90 height 20
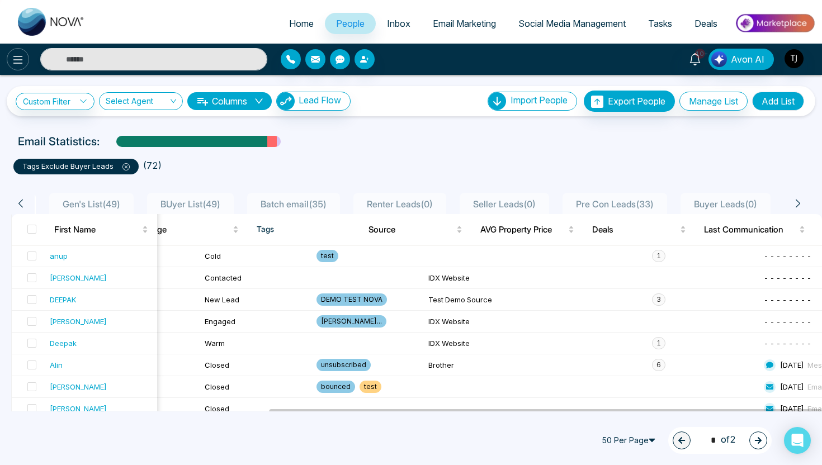
click at [20, 59] on icon at bounding box center [18, 60] width 10 height 8
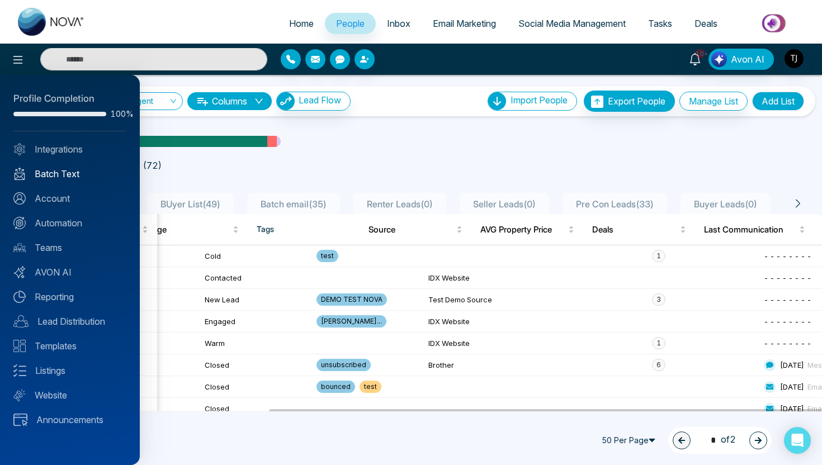
click at [51, 172] on link "Batch Text" at bounding box center [69, 173] width 113 height 13
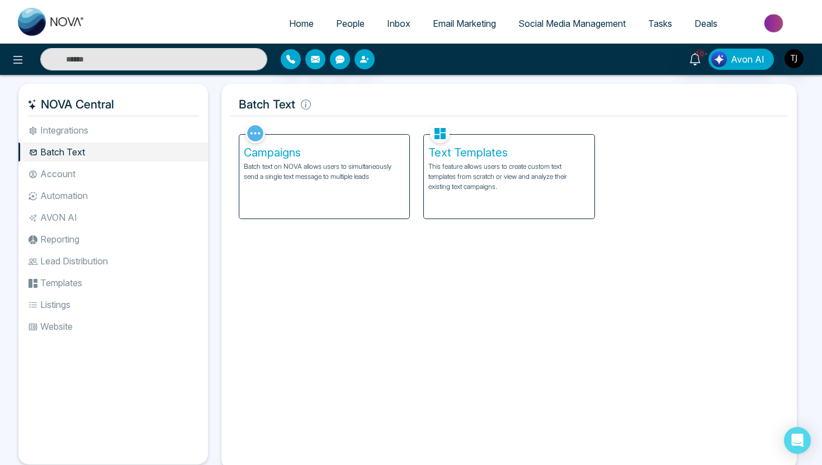
click at [315, 161] on div "Campaigns Batch text on NOVA allows users to simultaneously send a single text …" at bounding box center [324, 177] width 170 height 84
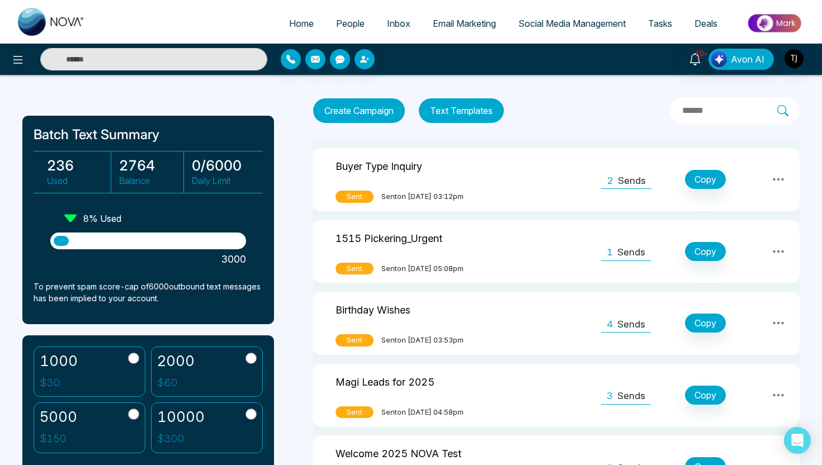
scroll to position [70, 0]
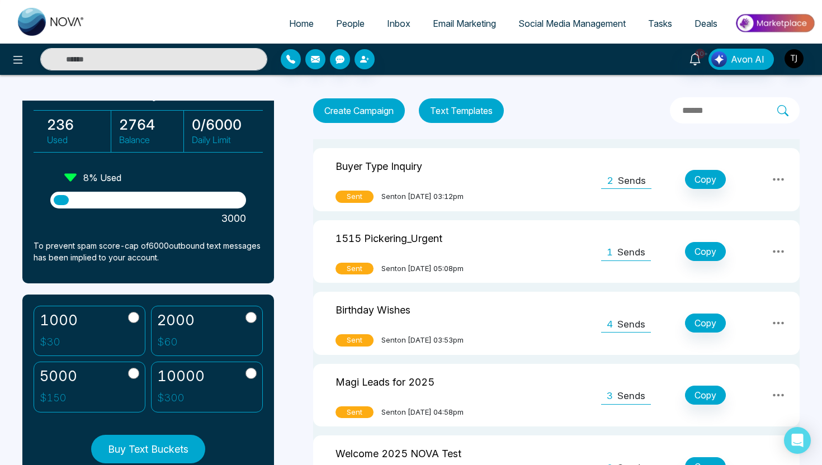
click at [456, 111] on button "Text Templates" at bounding box center [461, 110] width 85 height 25
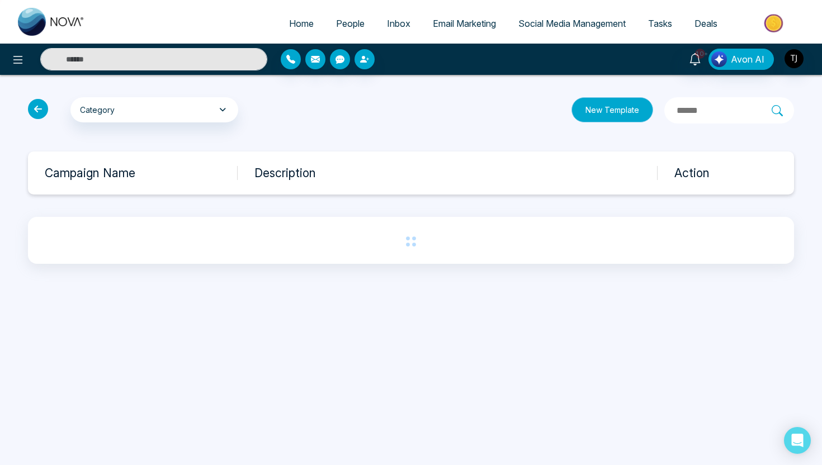
click at [597, 111] on button "New Template" at bounding box center [613, 109] width 82 height 25
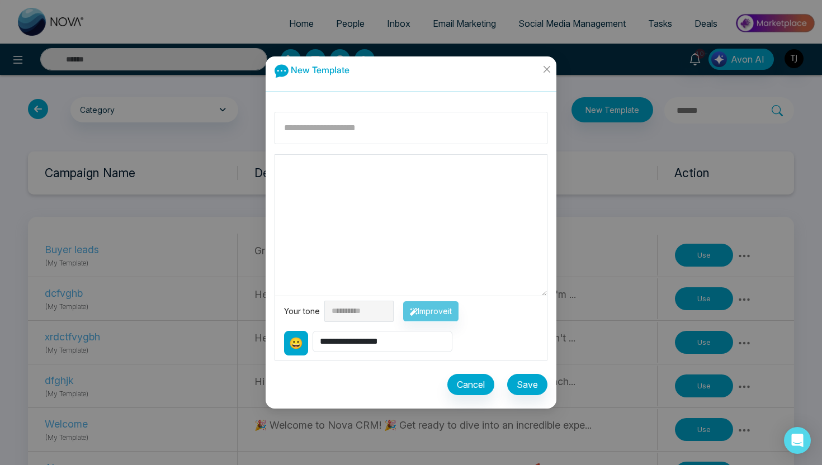
click at [289, 342] on button "😀" at bounding box center [296, 343] width 24 height 25
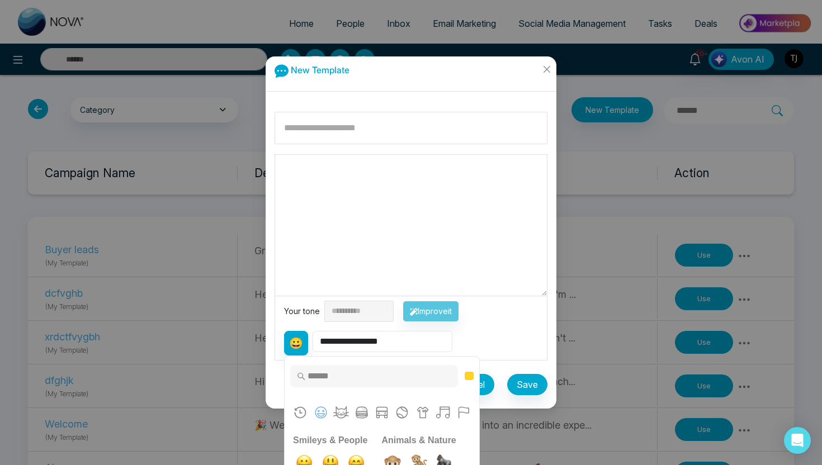
click at [332, 346] on select "**********" at bounding box center [383, 341] width 140 height 21
select select "**********"
type textarea "**********"
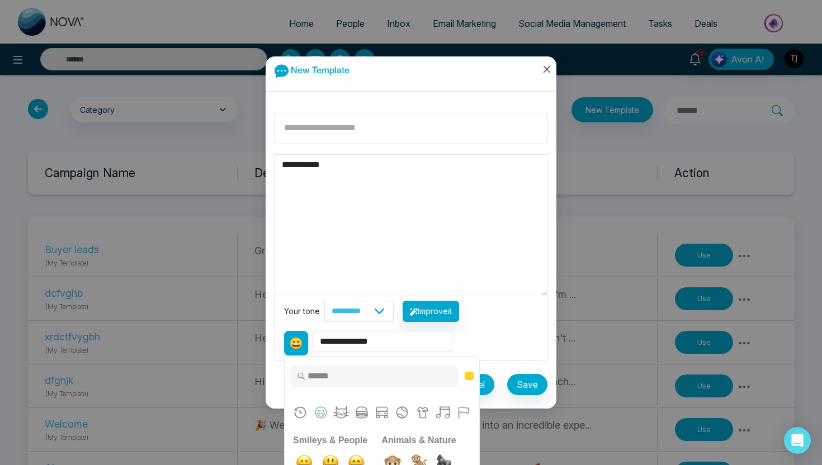
click at [547, 72] on icon "close" at bounding box center [547, 69] width 9 height 9
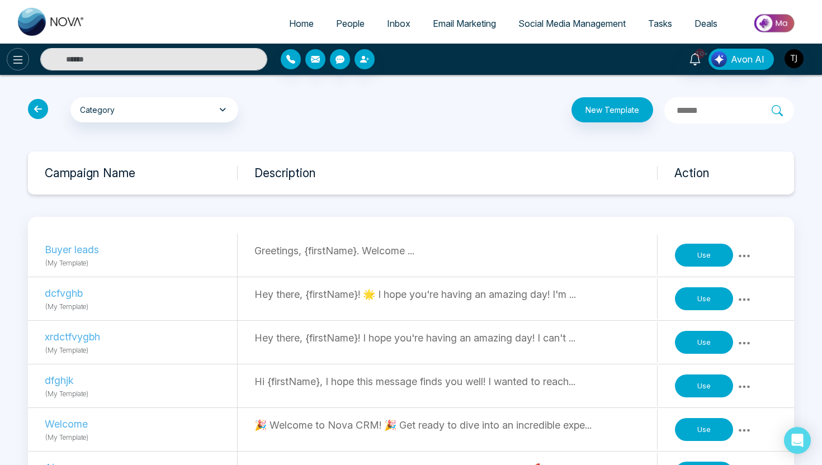
click at [13, 55] on icon at bounding box center [17, 59] width 13 height 13
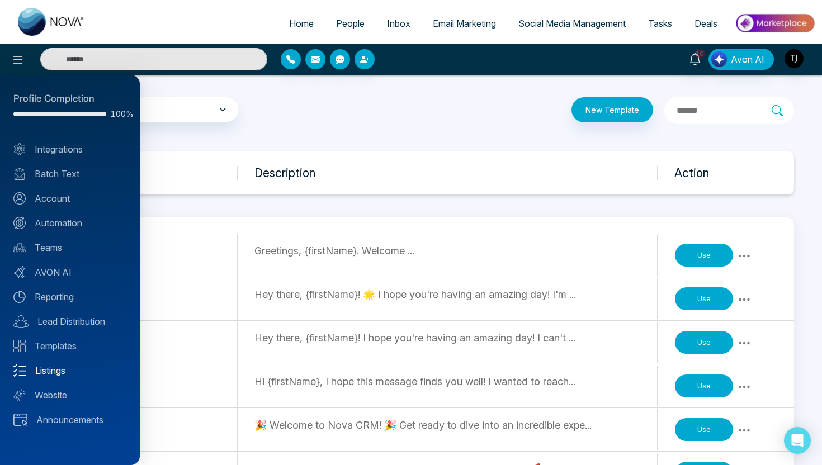
click at [27, 372] on link "Listings" at bounding box center [69, 370] width 113 height 13
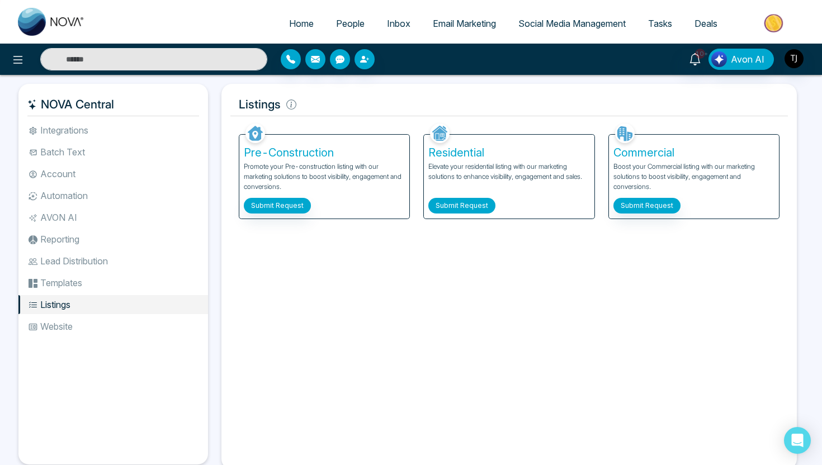
click at [465, 206] on button "Submit Request" at bounding box center [461, 206] width 67 height 16
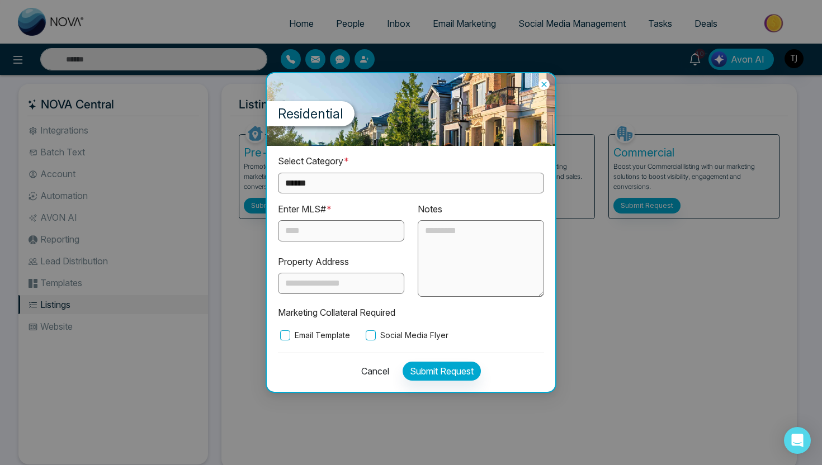
click at [383, 171] on div "**********" at bounding box center [411, 173] width 266 height 39
click at [381, 182] on select "**********" at bounding box center [411, 183] width 266 height 21
click at [326, 182] on select "**********" at bounding box center [411, 183] width 266 height 21
select select "**********"
click at [311, 225] on input "text" at bounding box center [341, 230] width 126 height 21
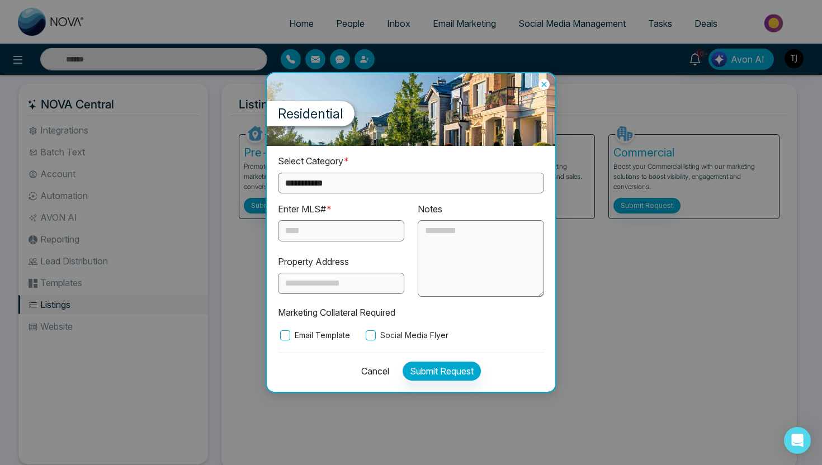
paste input "*********"
type input "*********"
click at [291, 332] on label "Email Template" at bounding box center [314, 335] width 72 height 12
click at [374, 341] on div "**********" at bounding box center [411, 269] width 289 height 246
click at [456, 371] on button "Submit Request" at bounding box center [442, 371] width 78 height 19
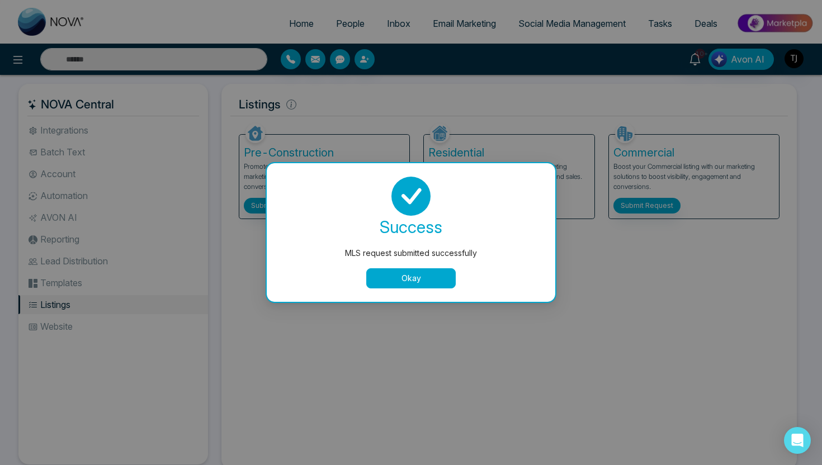
click at [403, 280] on button "Okay" at bounding box center [411, 279] width 90 height 20
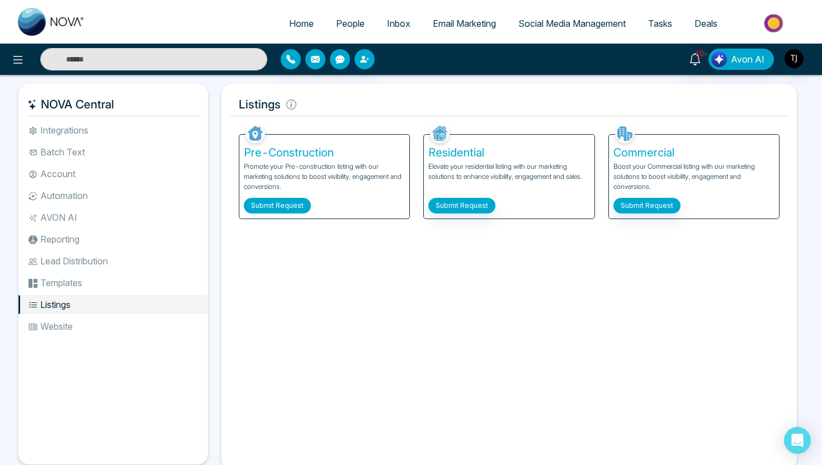
click at [281, 199] on button "Submit Request" at bounding box center [277, 206] width 67 height 16
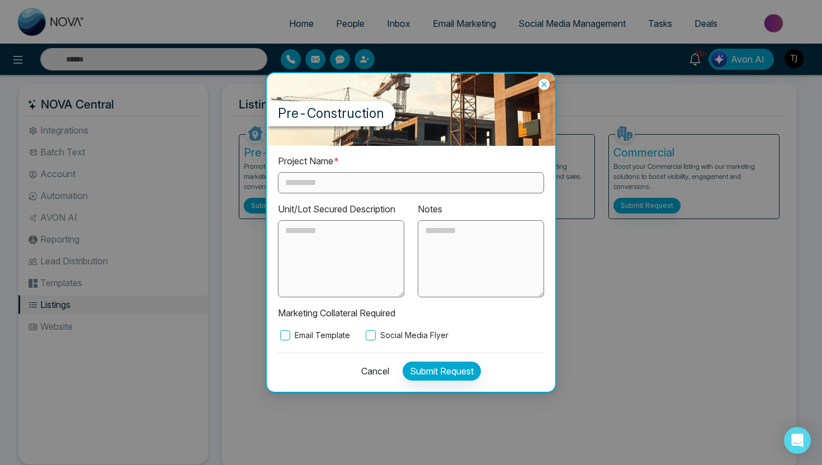
click at [302, 181] on input "text" at bounding box center [411, 182] width 266 height 21
click at [296, 342] on div "Project Name * Unit/Lot Secured Description Notes Marketing Collateral Required…" at bounding box center [411, 269] width 289 height 246
click at [298, 338] on label "Email Template" at bounding box center [314, 335] width 72 height 12
click at [384, 336] on label "Social Media Flyer" at bounding box center [406, 335] width 85 height 12
click at [368, 370] on button "Cancel" at bounding box center [372, 371] width 35 height 19
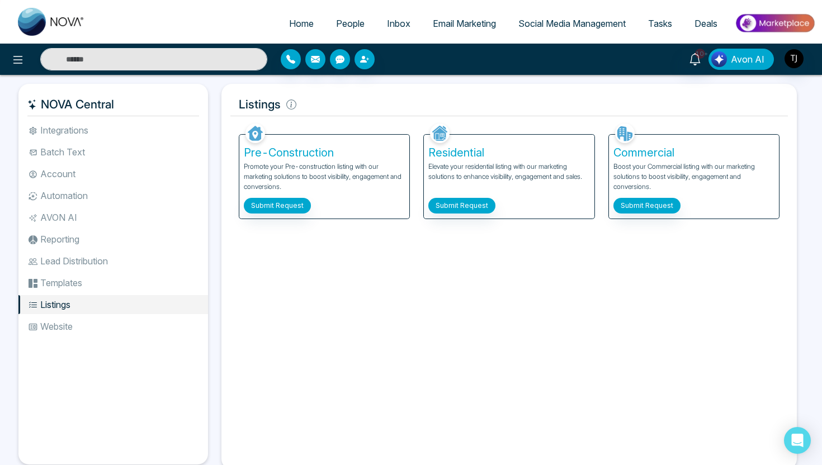
click at [743, 62] on span "Avon AI" at bounding box center [748, 59] width 34 height 13
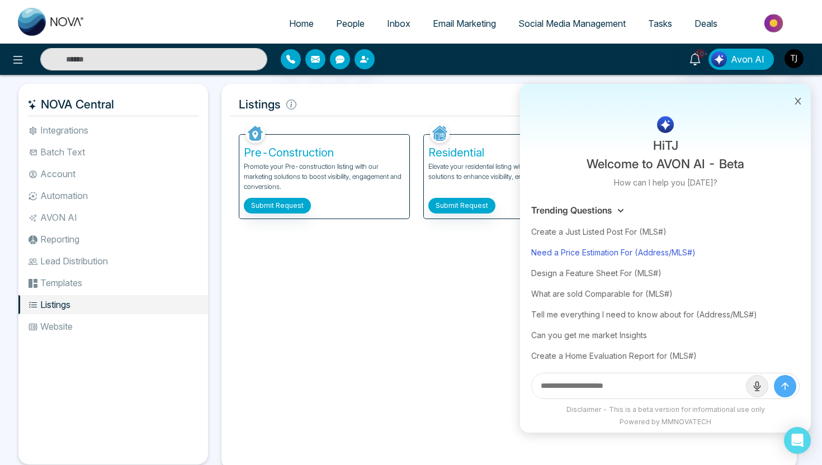
click at [610, 252] on div "Need a Price Estimation For (Address/MLS#)" at bounding box center [665, 252] width 269 height 21
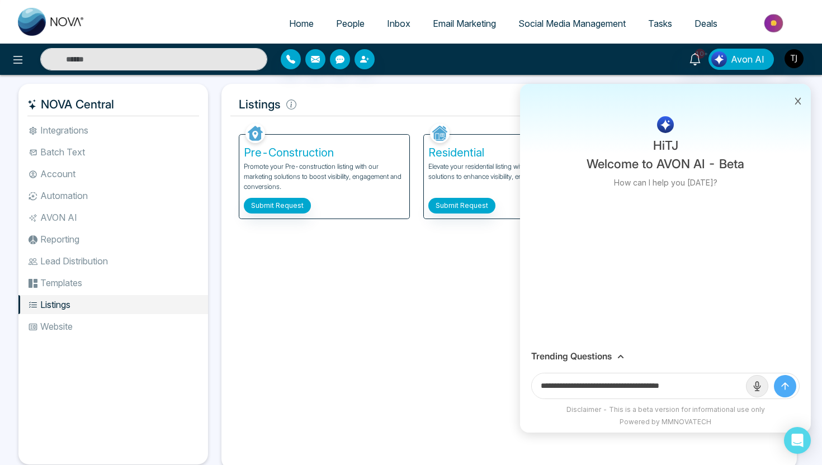
drag, startPoint x: 643, startPoint y: 391, endPoint x: 713, endPoint y: 387, distance: 70.1
click at [714, 387] on input "**********" at bounding box center [639, 386] width 214 height 25
paste input "**********"
type input "**********"
click at [774, 375] on button "submit" at bounding box center [785, 386] width 22 height 22
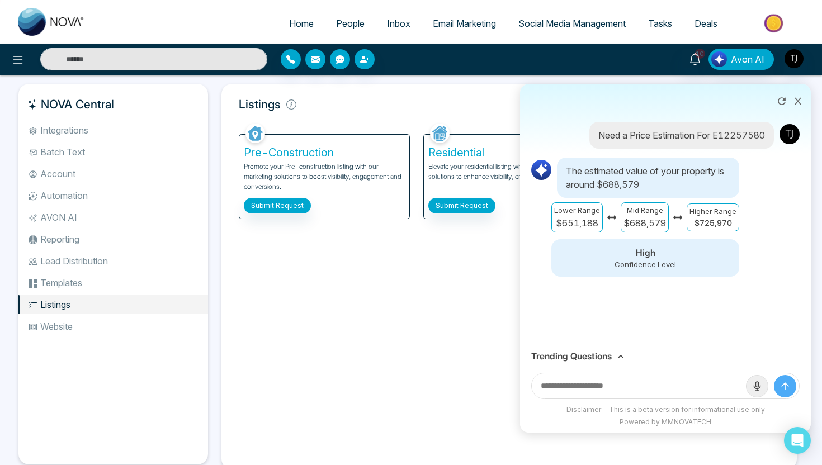
click at [597, 359] on h3 "Trending Questions" at bounding box center [571, 356] width 81 height 11
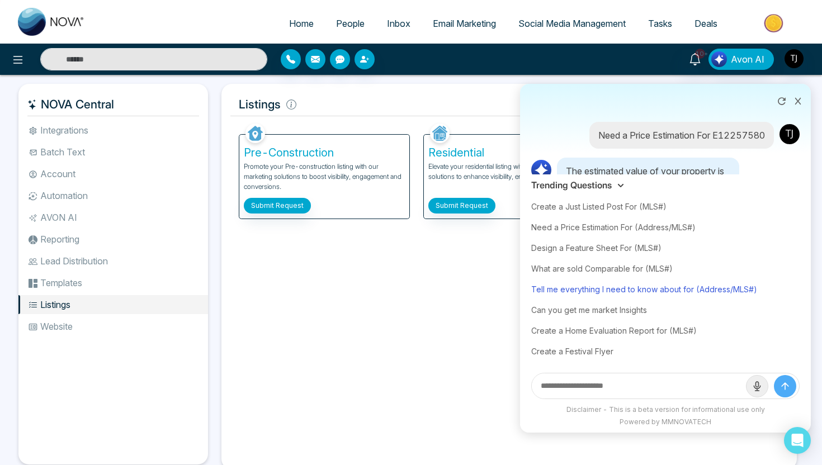
click at [620, 290] on div "Tell me everything I need to know about for (Address/MLS#)" at bounding box center [665, 289] width 269 height 21
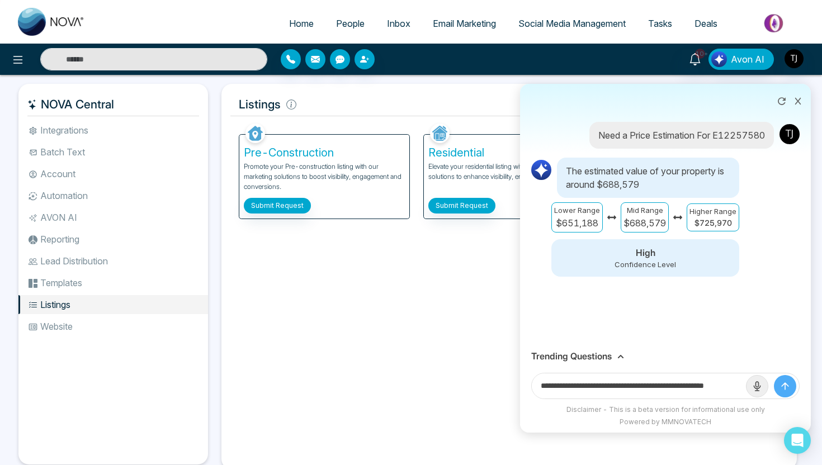
drag, startPoint x: 705, startPoint y: 384, endPoint x: 742, endPoint y: 387, distance: 37.0
click at [742, 387] on input "**********" at bounding box center [639, 386] width 214 height 25
drag, startPoint x: 703, startPoint y: 387, endPoint x: 745, endPoint y: 390, distance: 42.1
click at [747, 390] on form "**********" at bounding box center [665, 386] width 269 height 26
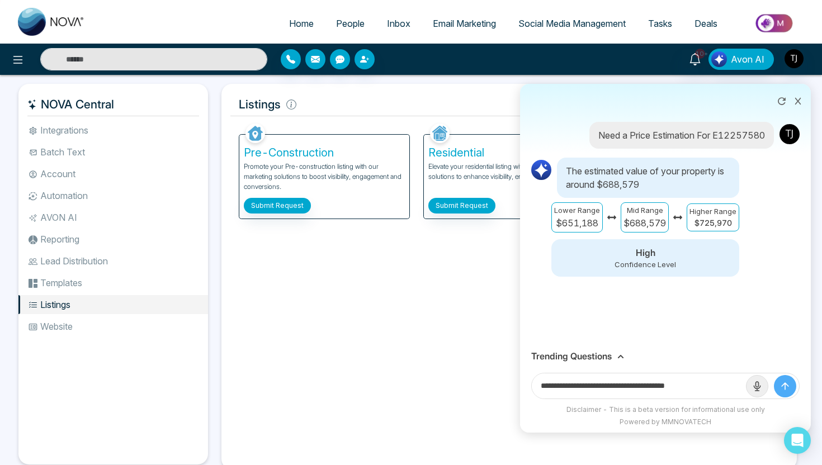
scroll to position [0, 0]
paste input "**********"
type input "**********"
click at [774, 375] on button "submit" at bounding box center [785, 386] width 22 height 22
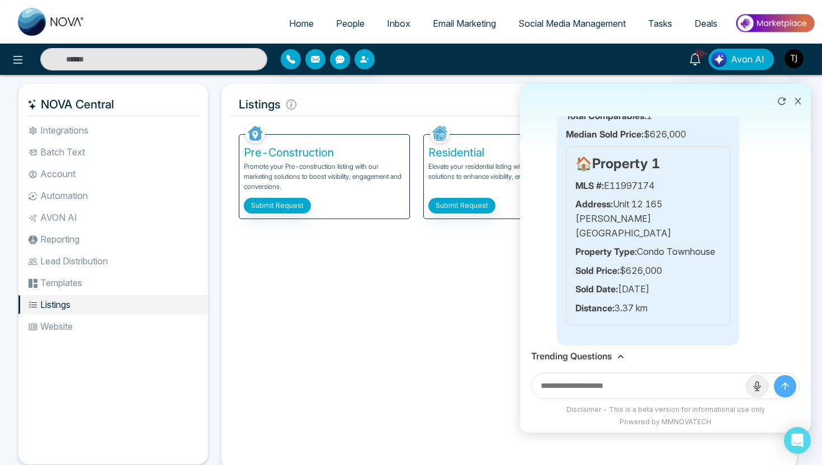
scroll to position [815, 0]
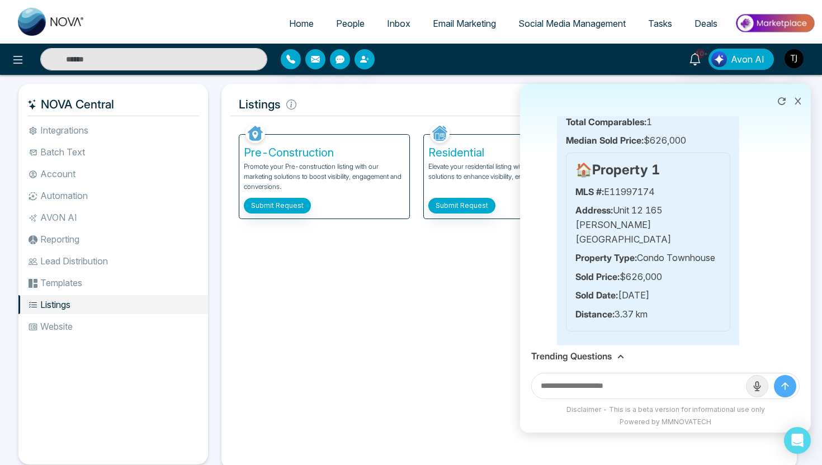
click at [558, 355] on h3 "Trending Questions" at bounding box center [571, 356] width 81 height 11
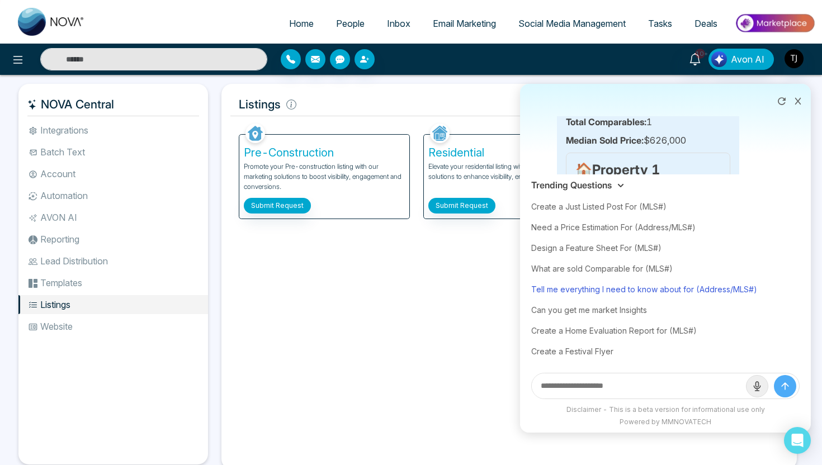
click at [596, 294] on div "Tell me everything I need to know about for (Address/MLS#)" at bounding box center [665, 289] width 269 height 21
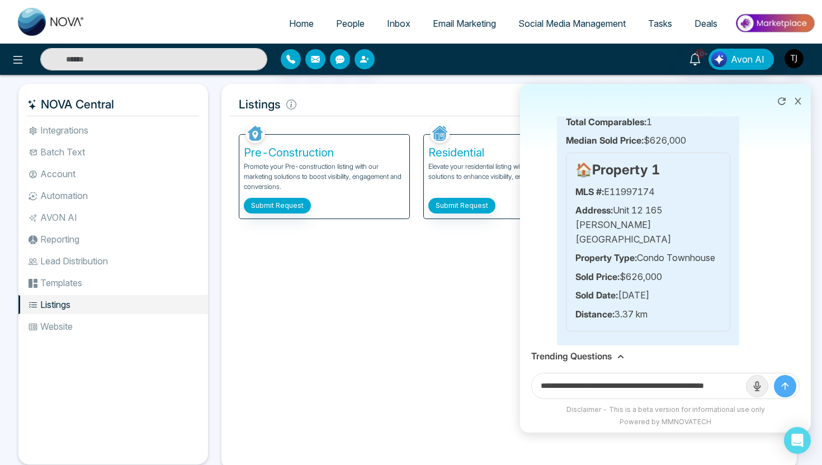
scroll to position [0, 27]
drag, startPoint x: 704, startPoint y: 388, endPoint x: 763, endPoint y: 385, distance: 59.3
click at [763, 385] on form "**********" at bounding box center [665, 386] width 269 height 26
paste input "**********"
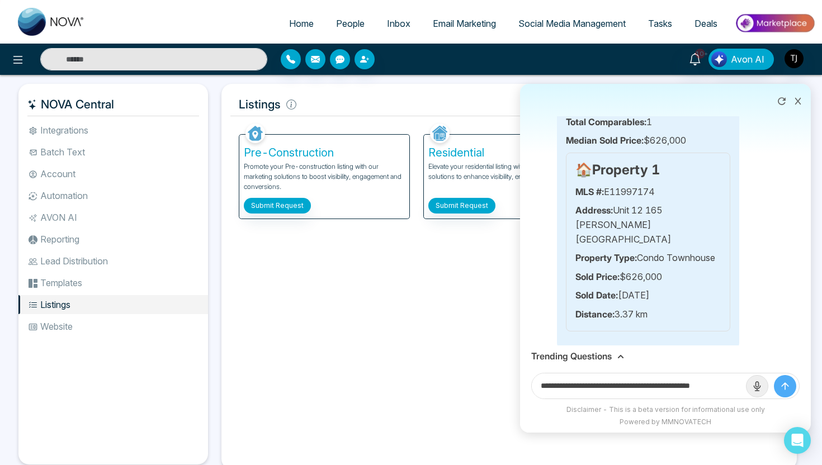
scroll to position [0, 9]
type input "**********"
click at [774, 375] on button "submit" at bounding box center [785, 386] width 22 height 22
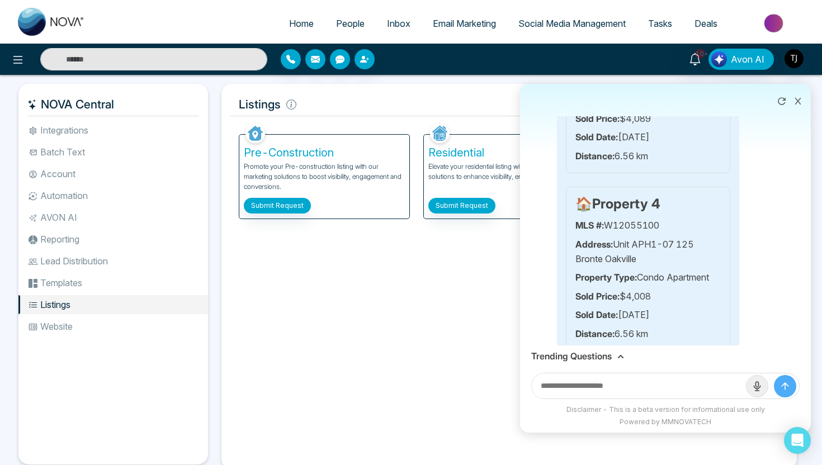
scroll to position [2287, 0]
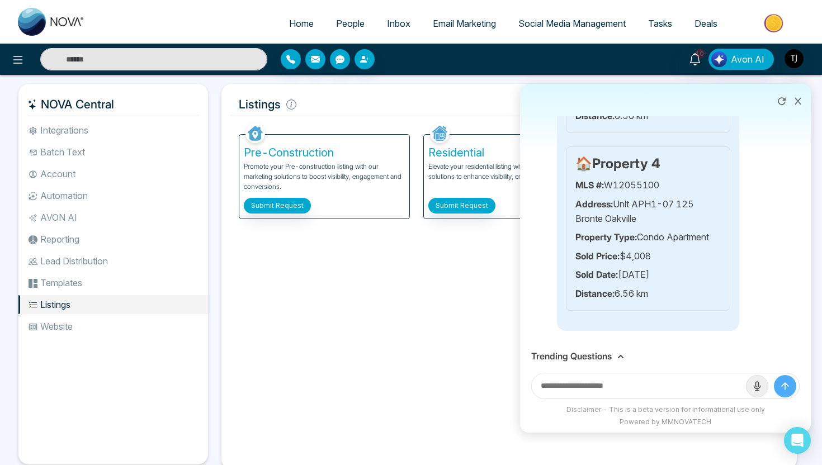
click at [801, 97] on icon at bounding box center [798, 101] width 8 height 8
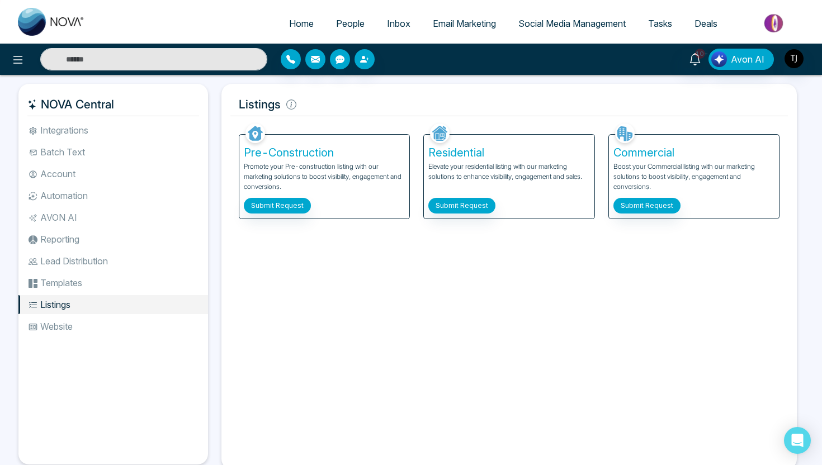
click at [737, 70] on div "10+ Avon AI" at bounding box center [411, 59] width 822 height 22
click at [741, 61] on span "Avon AI" at bounding box center [748, 59] width 34 height 13
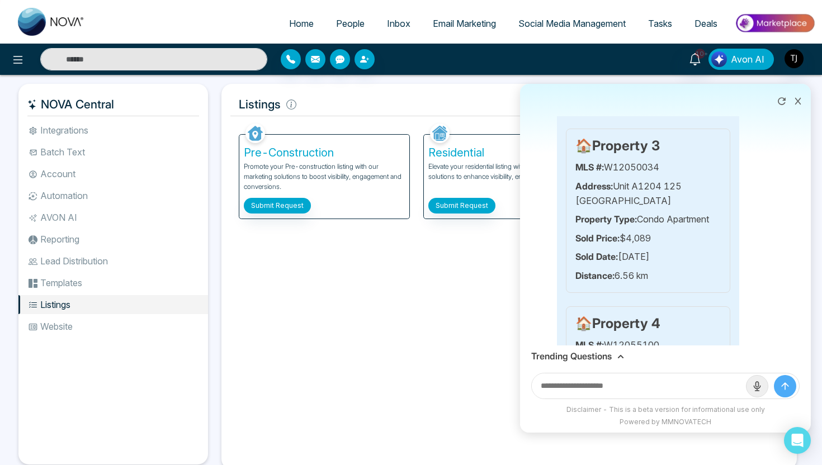
scroll to position [2282, 0]
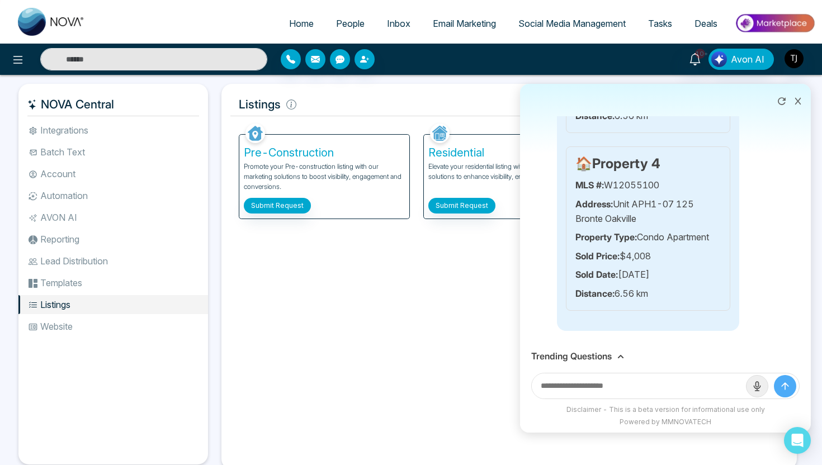
click at [581, 359] on h3 "Trending Questions" at bounding box center [571, 356] width 81 height 11
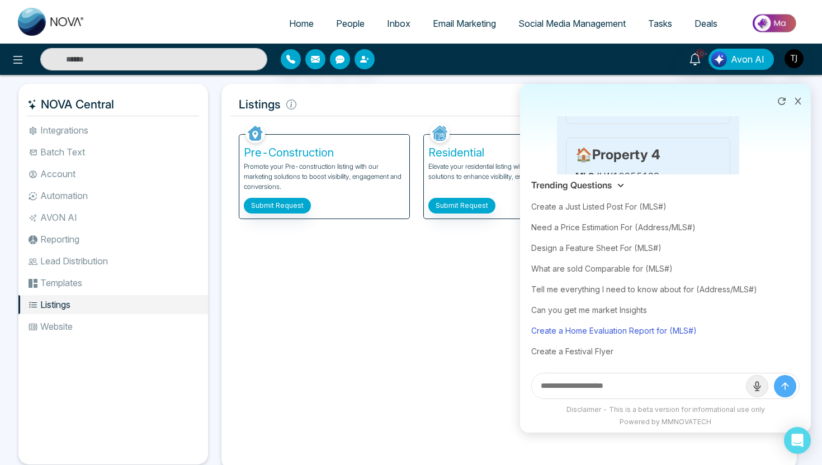
click at [588, 333] on div "Create a Home Evaluation Report for (MLS#)" at bounding box center [665, 331] width 269 height 21
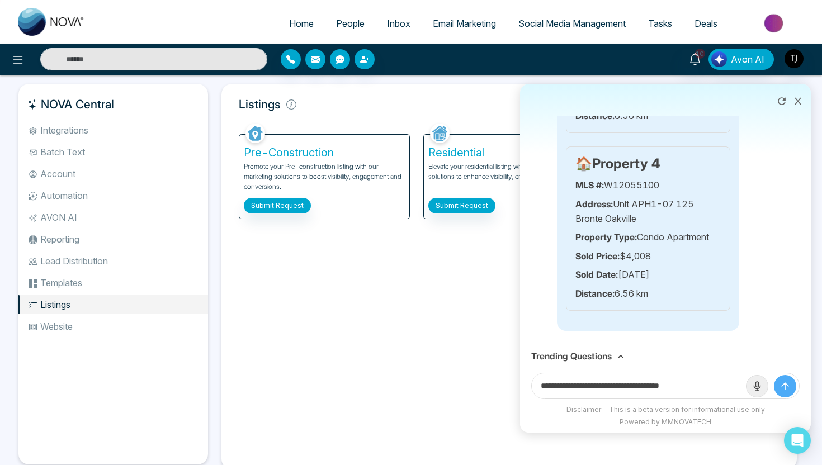
drag, startPoint x: 679, startPoint y: 388, endPoint x: 714, endPoint y: 387, distance: 35.3
click at [714, 388] on input "**********" at bounding box center [639, 386] width 214 height 25
paste input "**********"
type input "**********"
click at [774, 375] on button "submit" at bounding box center [785, 386] width 22 height 22
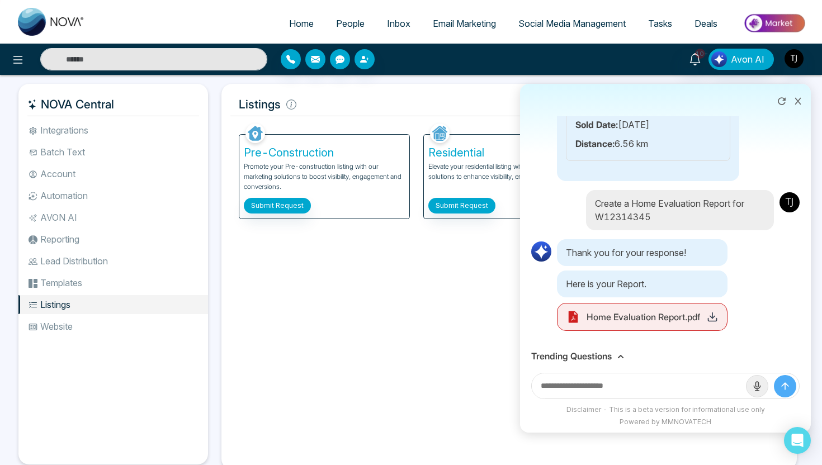
scroll to position [2432, 0]
click at [712, 318] on polyline at bounding box center [712, 317] width 4 height 2
click at [87, 196] on li "Automation" at bounding box center [113, 195] width 190 height 19
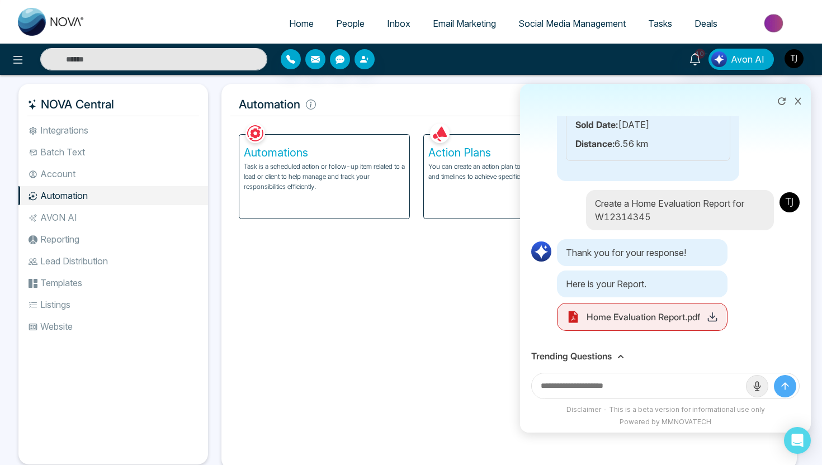
click at [801, 103] on icon at bounding box center [798, 101] width 8 height 8
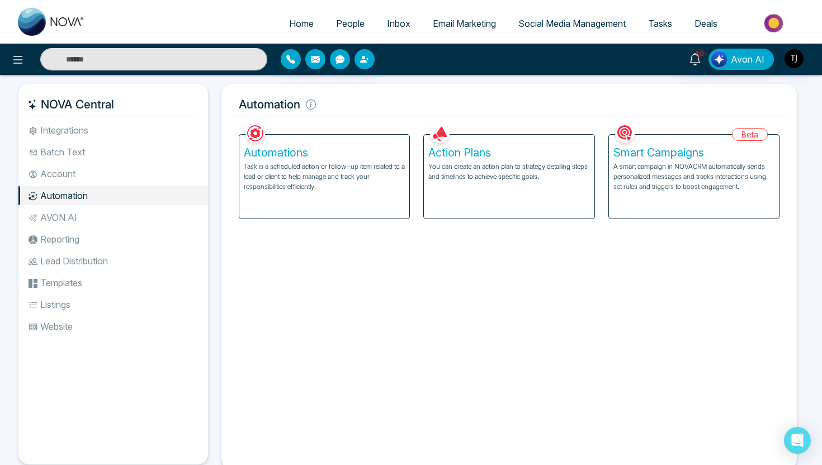
click at [493, 156] on h5 "Action Plans" at bounding box center [508, 152] width 161 height 13
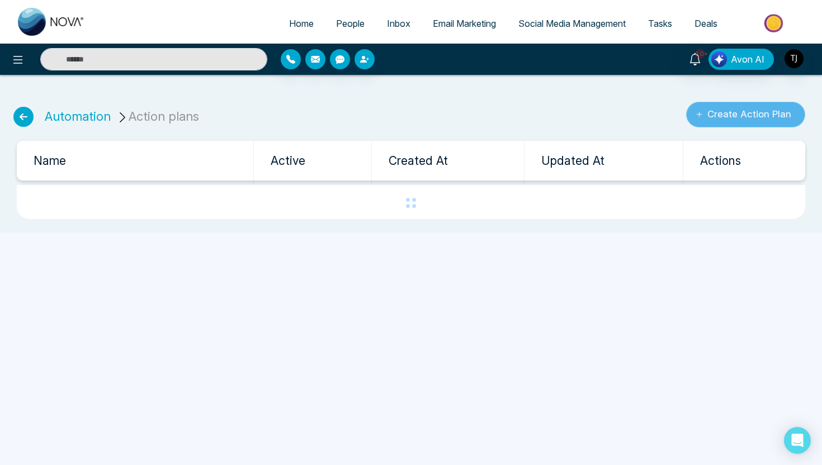
click at [706, 116] on button "Create Action Plan" at bounding box center [745, 115] width 119 height 26
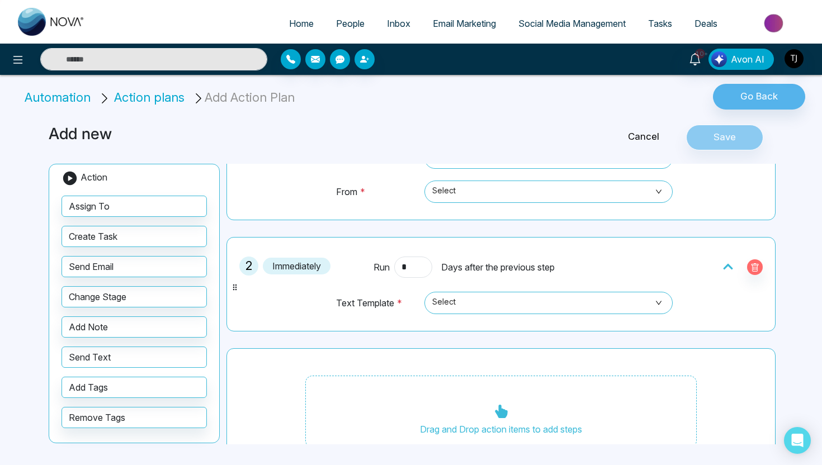
scroll to position [166, 0]
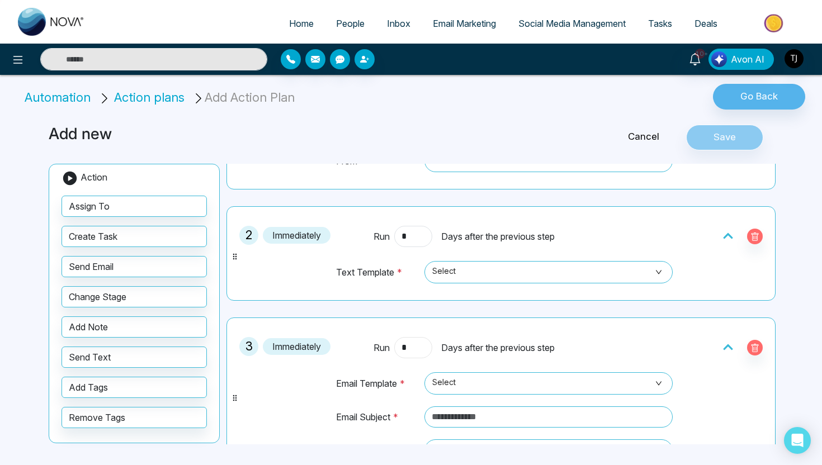
click at [409, 354] on input "*" at bounding box center [413, 347] width 38 height 21
type input "*"
click at [647, 137] on link "Cancel" at bounding box center [643, 137] width 85 height 15
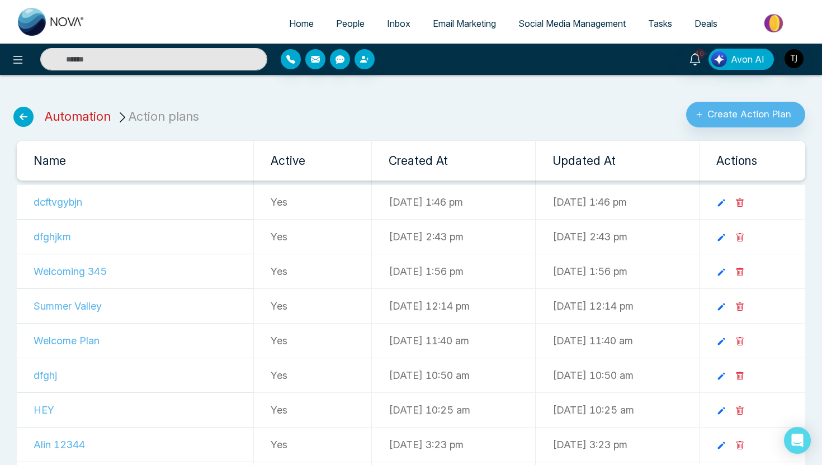
click at [81, 115] on link "Automation" at bounding box center [78, 116] width 66 height 15
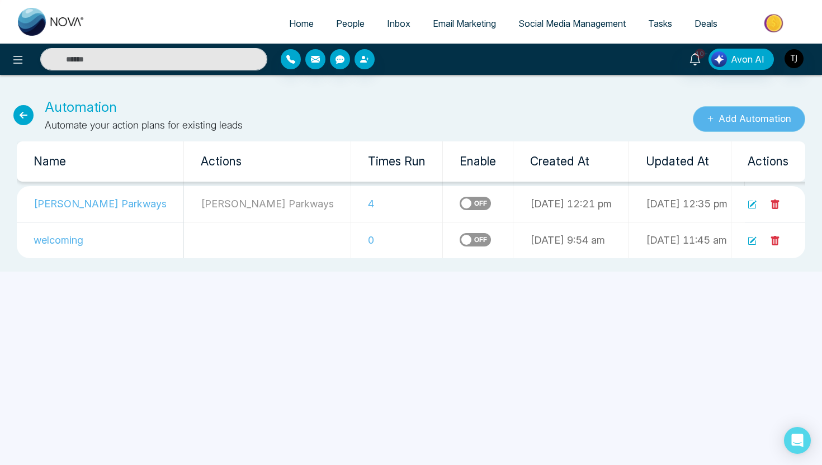
click at [744, 116] on button "Add Automation" at bounding box center [749, 119] width 112 height 26
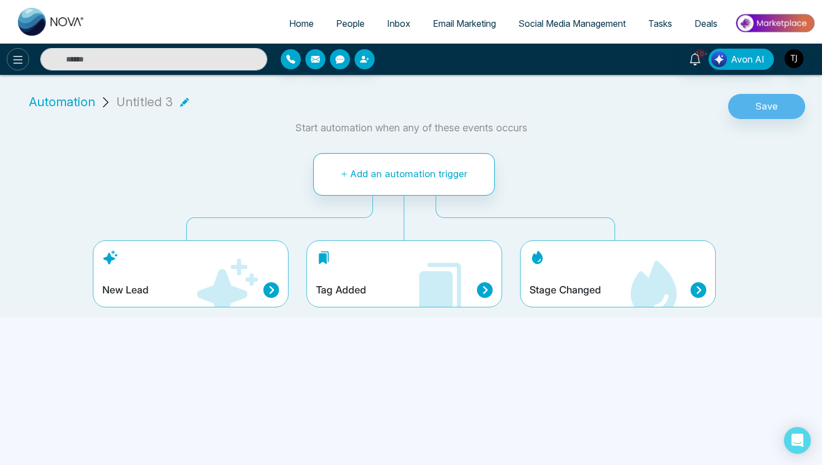
click at [22, 55] on icon at bounding box center [17, 59] width 13 height 13
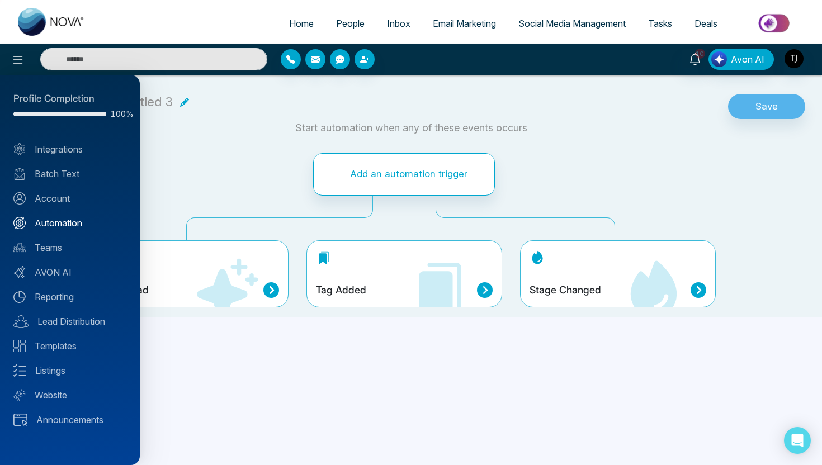
click at [57, 222] on link "Automation" at bounding box center [69, 222] width 113 height 13
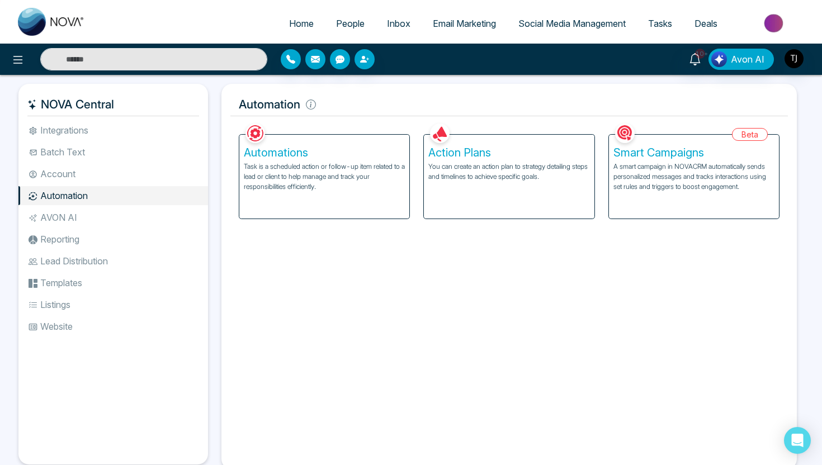
click at [649, 152] on h5 "Smart Campaigns" at bounding box center [694, 152] width 161 height 13
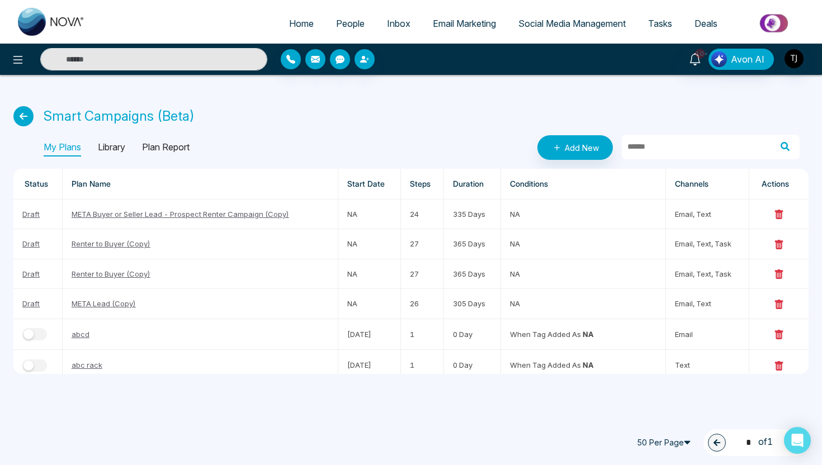
click at [120, 142] on p "Library" at bounding box center [111, 148] width 27 height 18
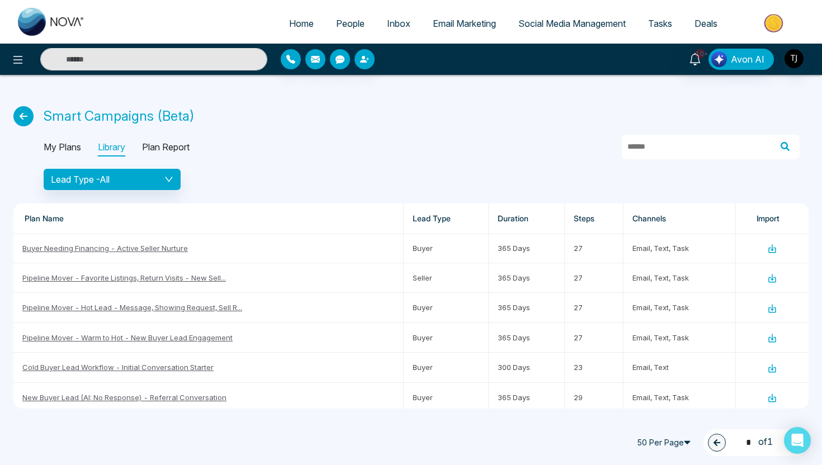
scroll to position [321, 0]
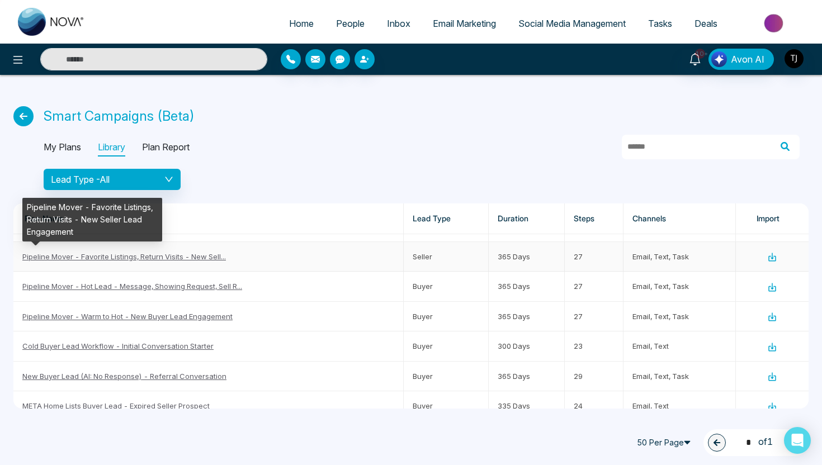
click at [148, 257] on link "Pipeline Mover - Favorite Listings, Return Visits - New Sell..." at bounding box center [124, 256] width 204 height 9
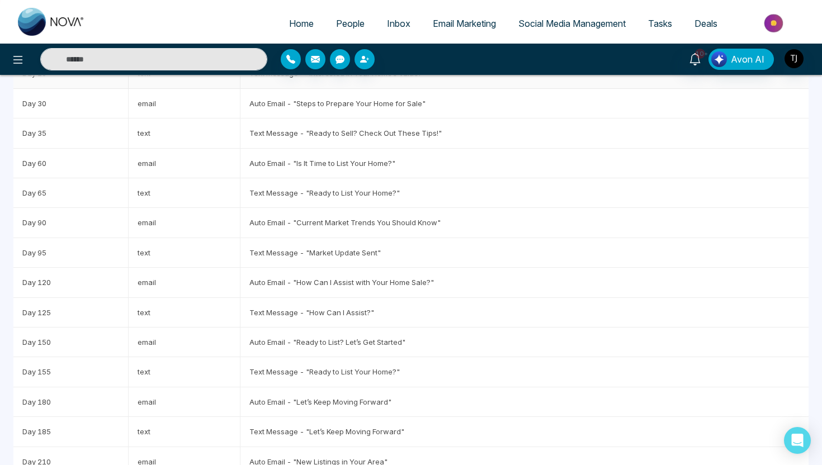
scroll to position [219, 0]
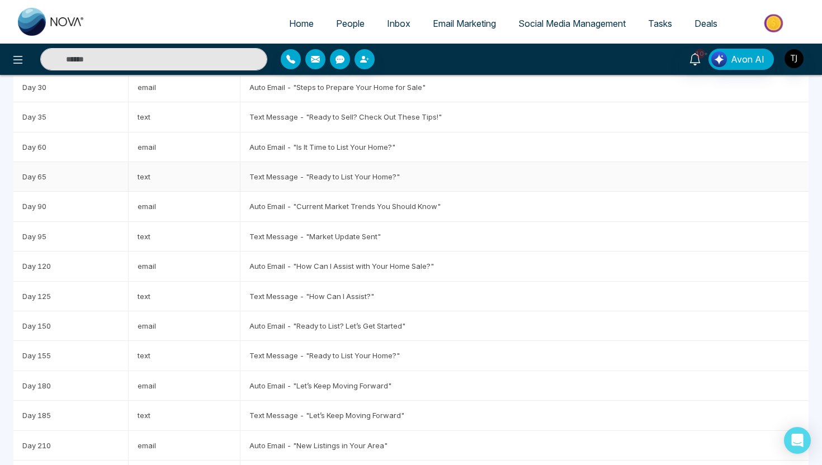
click at [328, 180] on td "Text Message - "Ready to List Your Home?"" at bounding box center [525, 177] width 568 height 30
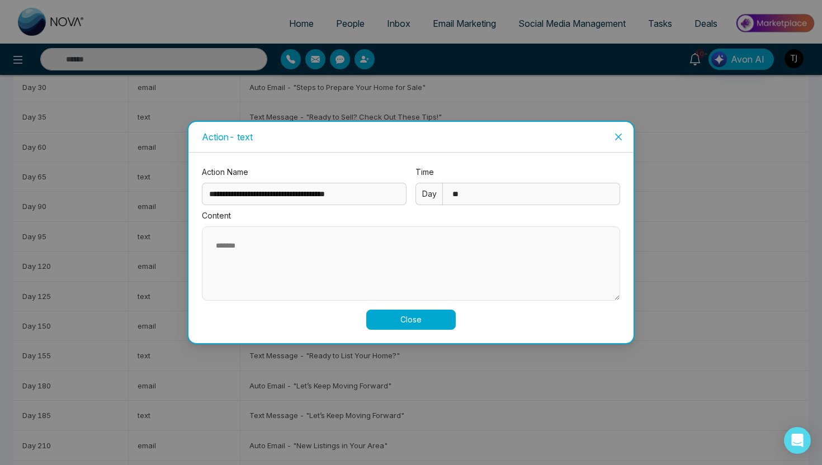
click at [620, 139] on icon "close" at bounding box center [618, 137] width 7 height 7
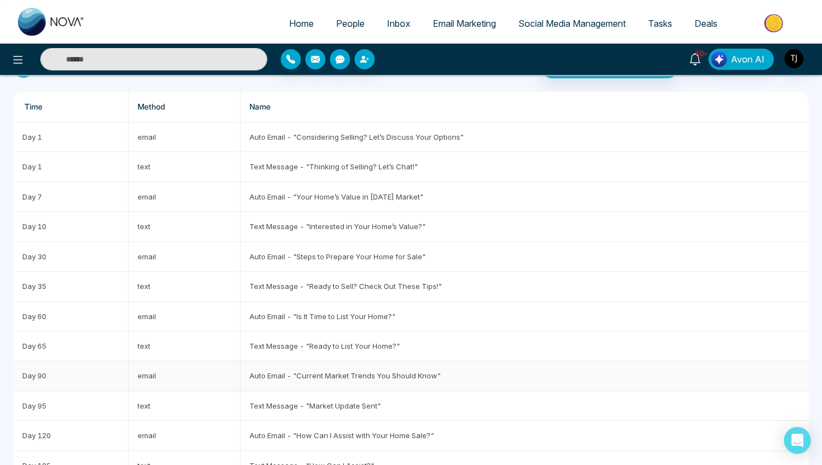
scroll to position [0, 0]
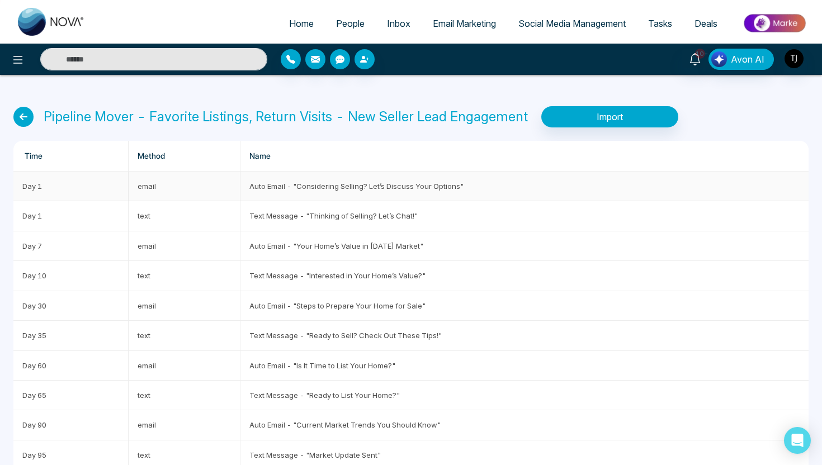
click at [281, 188] on td "Auto Email - "Considering Selling? Let’s Discuss Your Options"" at bounding box center [525, 187] width 568 height 30
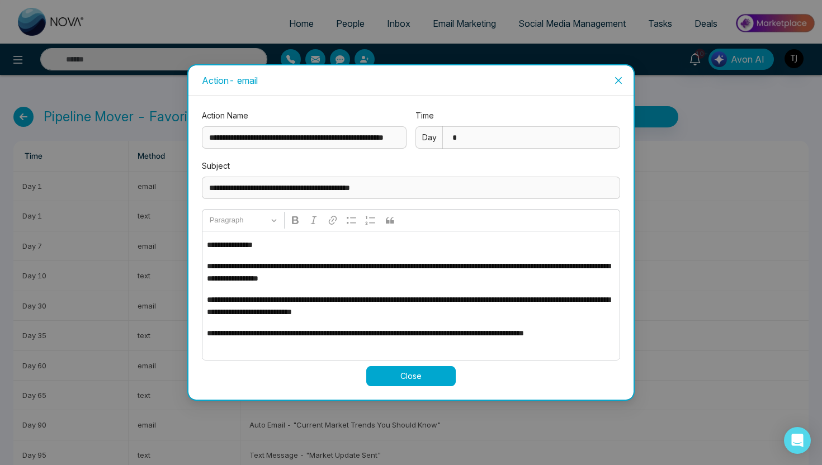
scroll to position [62, 0]
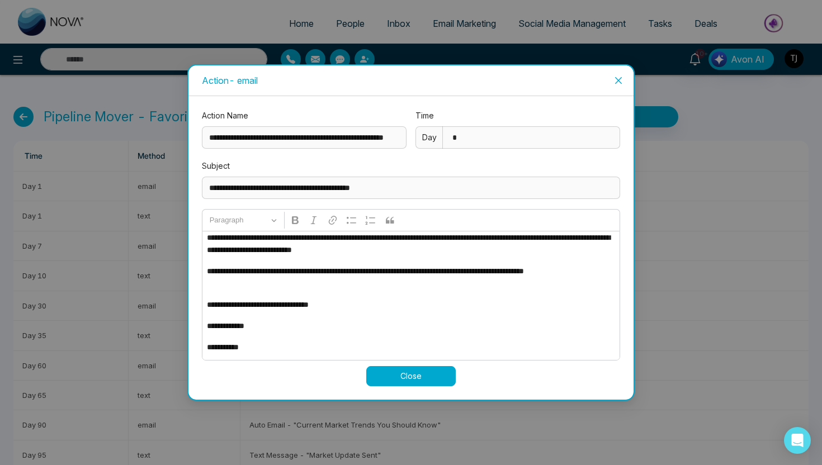
click at [366, 325] on p "**********" at bounding box center [411, 326] width 408 height 12
click at [423, 383] on button "Close" at bounding box center [411, 376] width 90 height 20
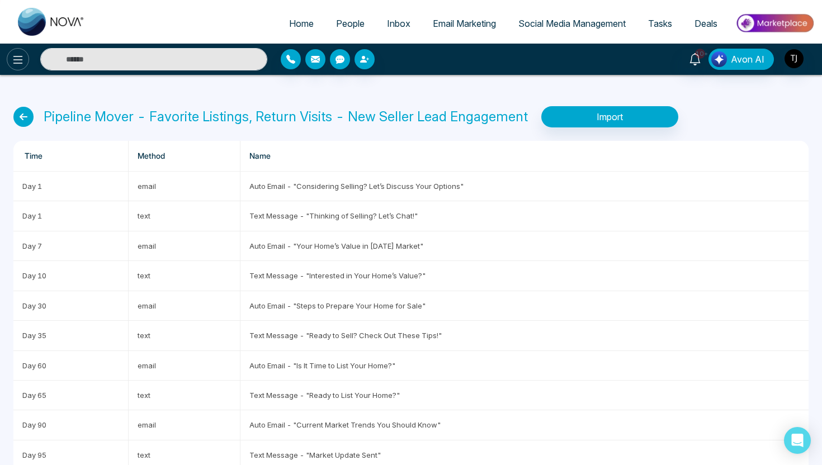
click at [13, 64] on icon at bounding box center [17, 59] width 13 height 13
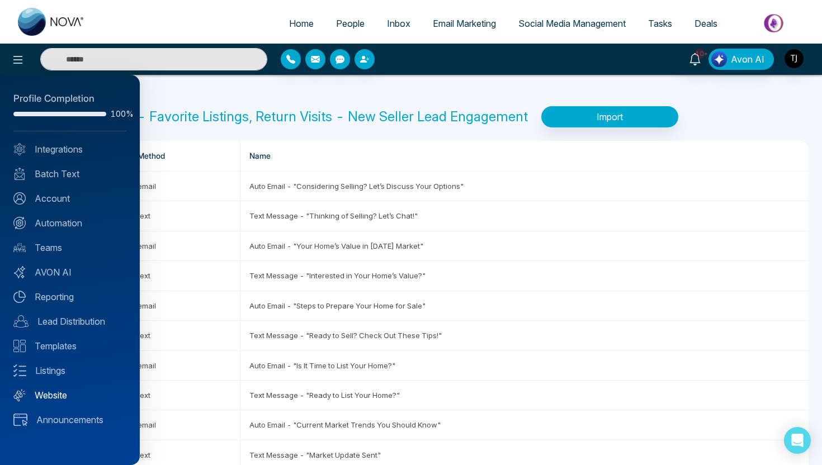
click at [38, 392] on link "Website" at bounding box center [69, 395] width 113 height 13
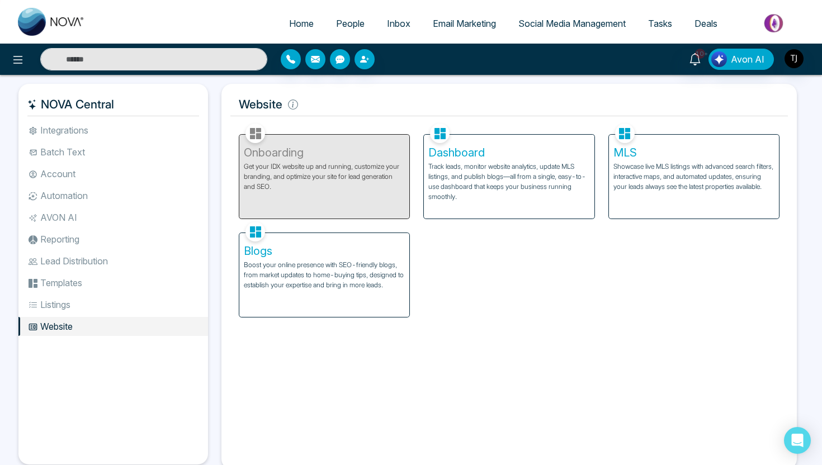
click at [459, 169] on p "Track leads, monitor website analytics, update MLS listings, and publish blogs—…" at bounding box center [508, 182] width 161 height 40
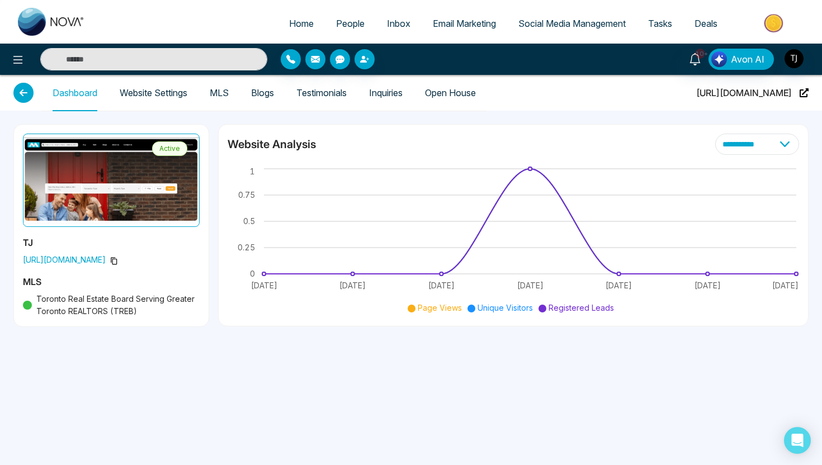
click at [184, 92] on link "Website Settings" at bounding box center [154, 93] width 68 height 10
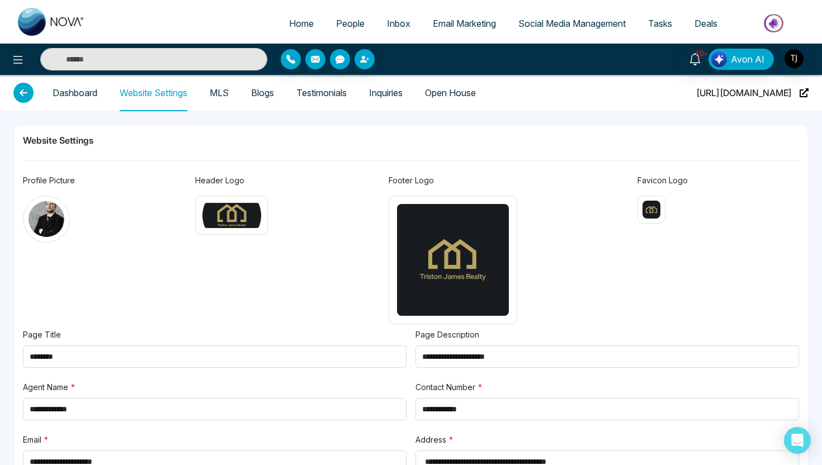
click at [338, 19] on span "People" at bounding box center [350, 23] width 29 height 11
type textarea "**********"
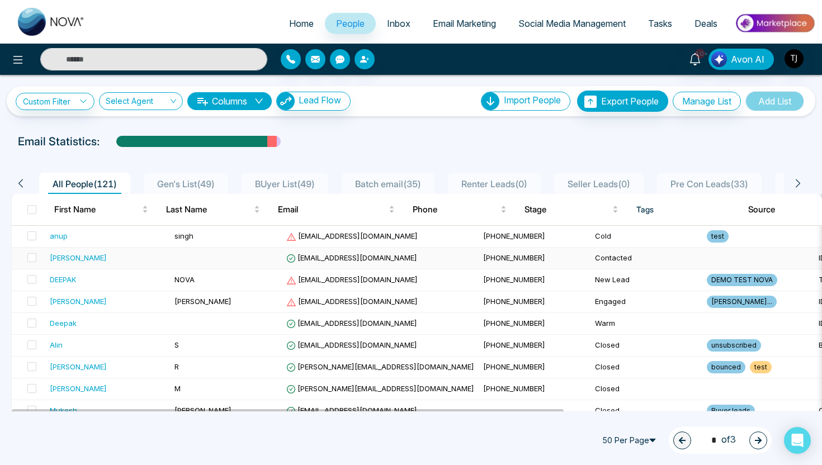
click at [707, 260] on td at bounding box center [759, 259] width 112 height 22
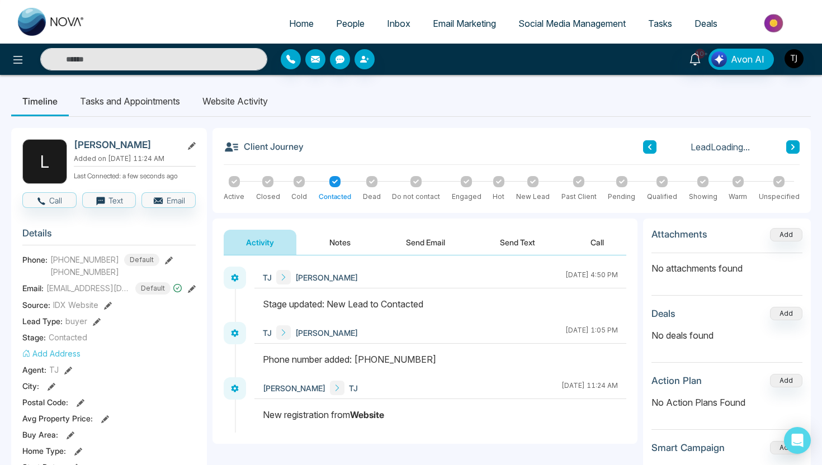
click at [251, 101] on li "Website Activity" at bounding box center [235, 101] width 88 height 30
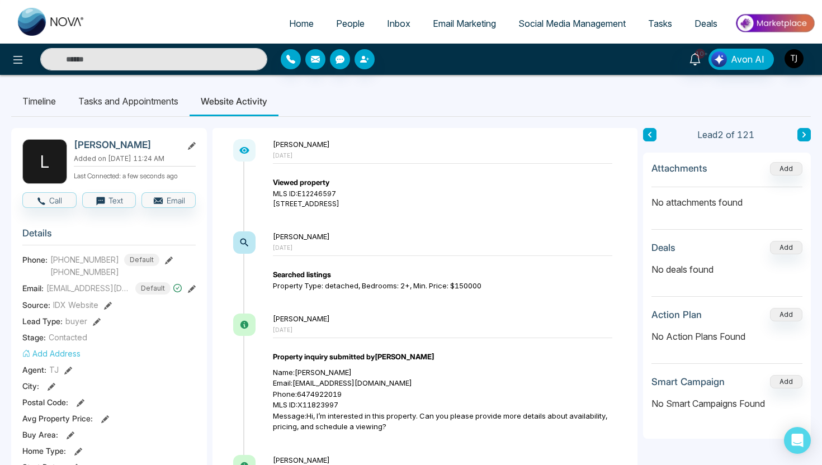
click at [708, 23] on span "Deals" at bounding box center [706, 23] width 23 height 11
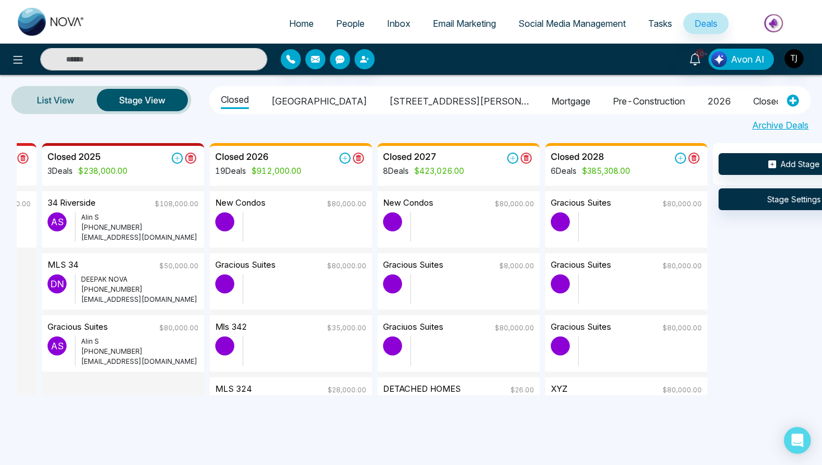
scroll to position [0, 380]
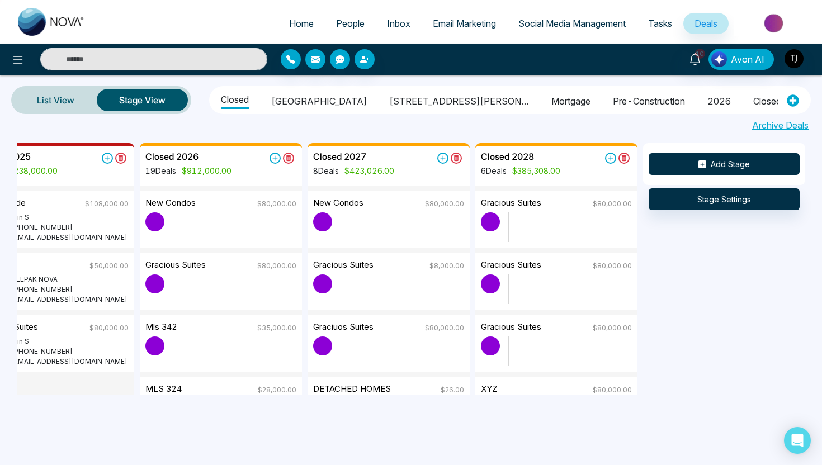
click at [754, 164] on button "Add Stage" at bounding box center [724, 164] width 151 height 22
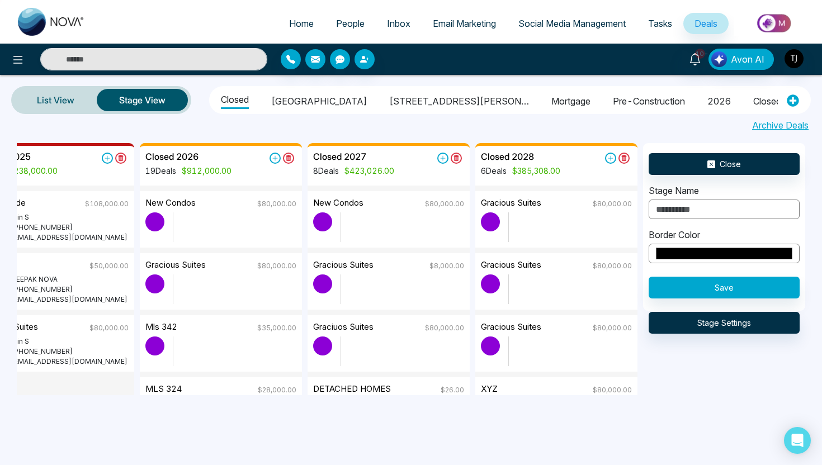
click at [413, 134] on div "List View Stage View Closed Arbor West 1515 pickering parkway Mortgage pre-cons…" at bounding box center [411, 109] width 822 height 68
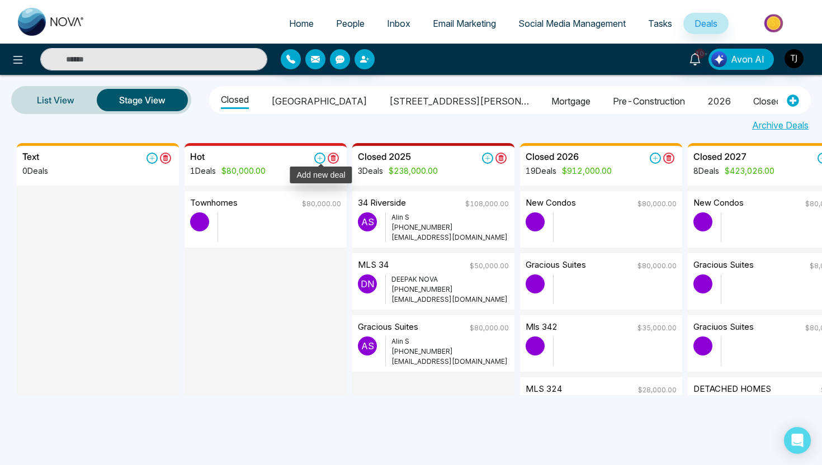
click at [317, 162] on icon at bounding box center [319, 158] width 11 height 11
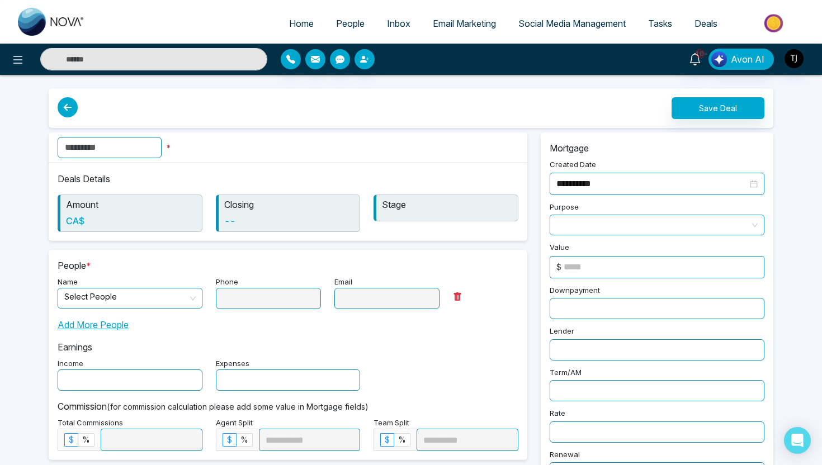
click at [123, 150] on input "text" at bounding box center [110, 147] width 104 height 21
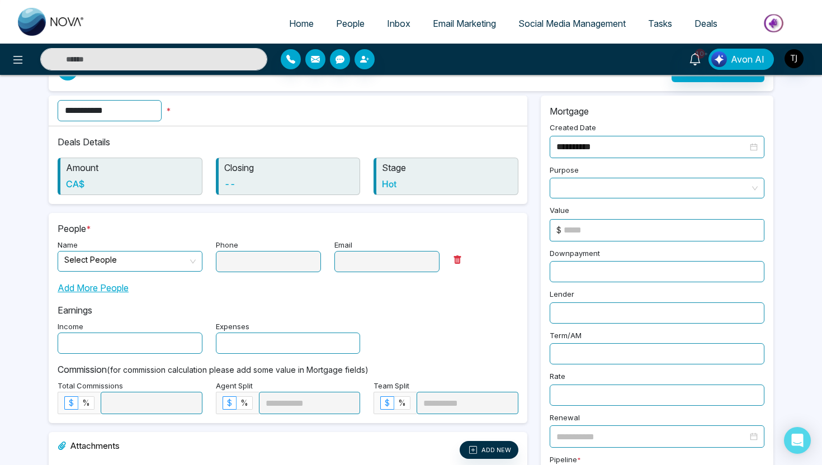
scroll to position [65, 0]
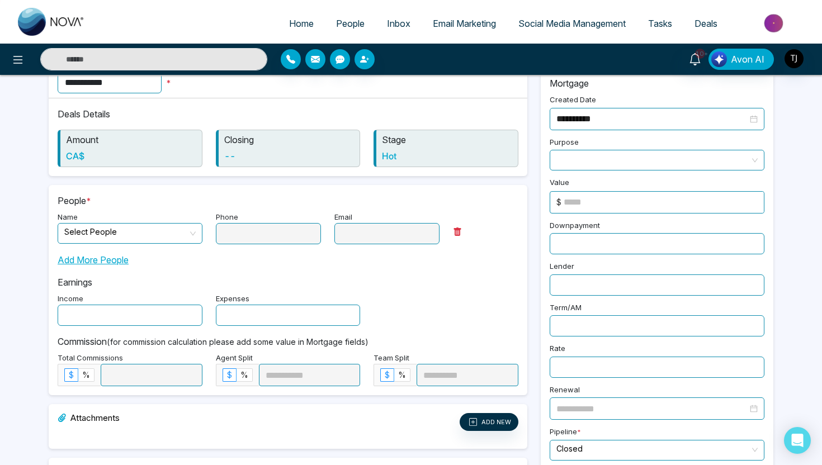
type input "**********"
click at [96, 234] on input "search" at bounding box center [126, 232] width 124 height 17
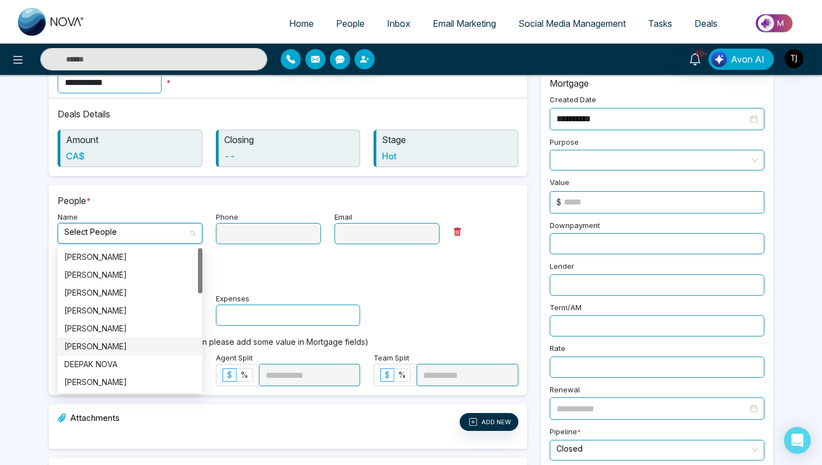
click at [94, 348] on div "Alin S" at bounding box center [129, 347] width 131 height 12
type input "**********"
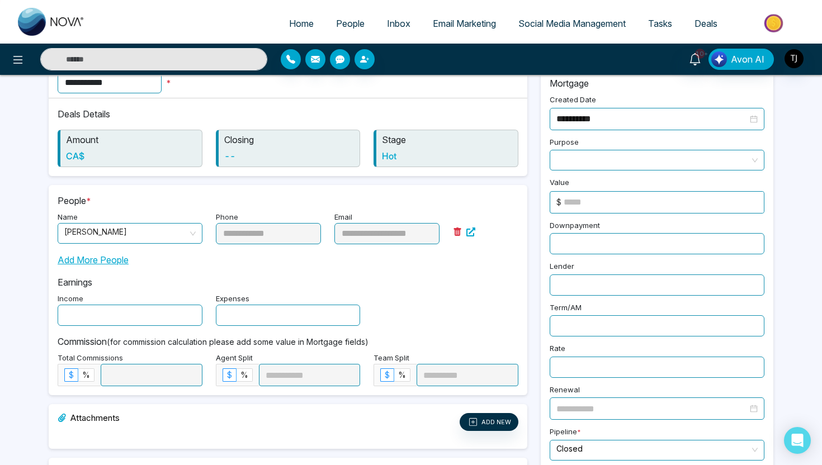
click at [177, 319] on input "text" at bounding box center [130, 315] width 145 height 21
click at [662, 159] on span at bounding box center [657, 160] width 201 height 20
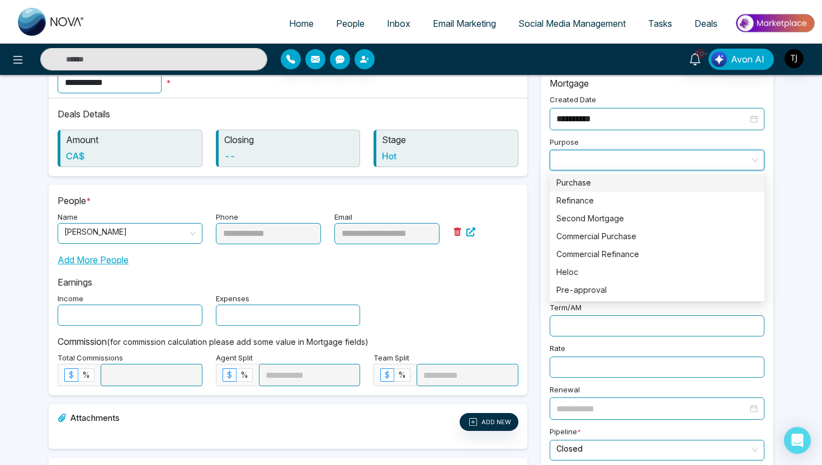
click at [647, 189] on div "Purchase" at bounding box center [657, 183] width 201 height 12
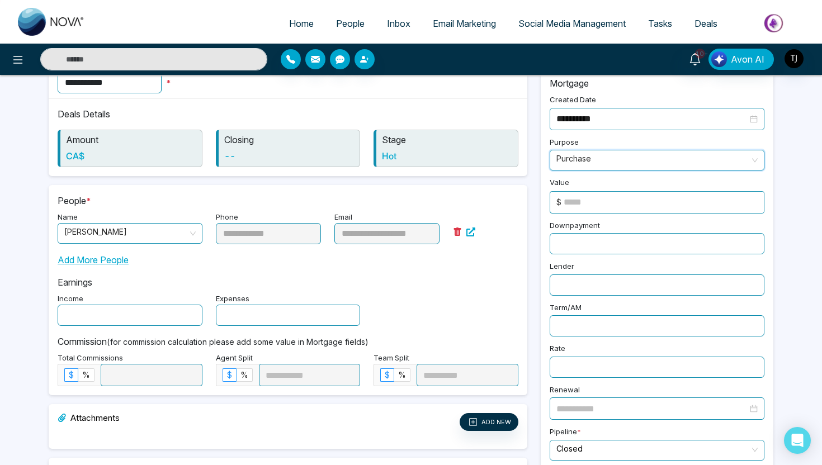
click at [646, 192] on input at bounding box center [664, 202] width 200 height 21
type input "******"
click at [601, 238] on input "text" at bounding box center [657, 243] width 215 height 21
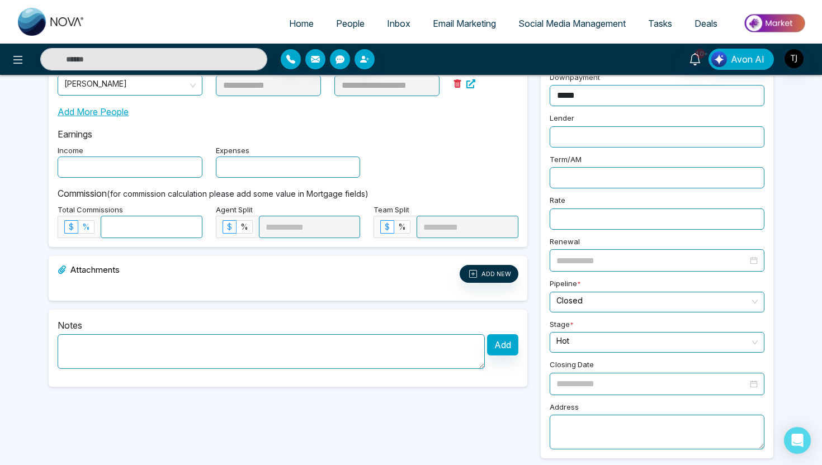
type input "*****"
click at [92, 227] on label "%" at bounding box center [86, 226] width 16 height 13
click at [140, 224] on input at bounding box center [151, 226] width 101 height 21
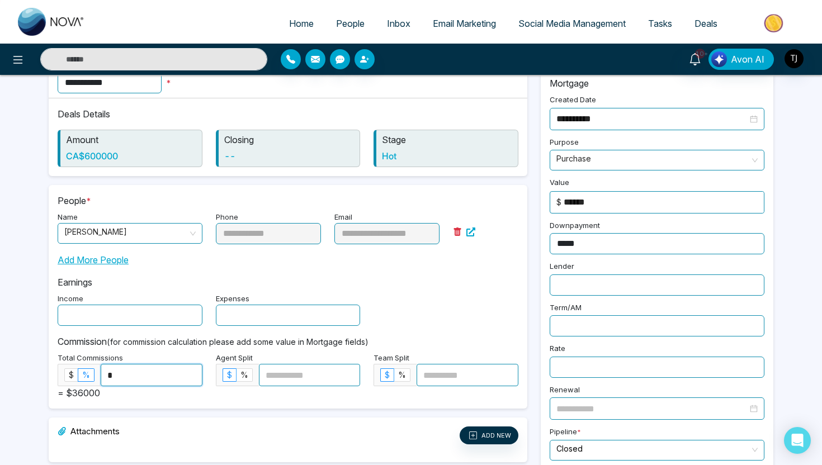
scroll to position [0, 0]
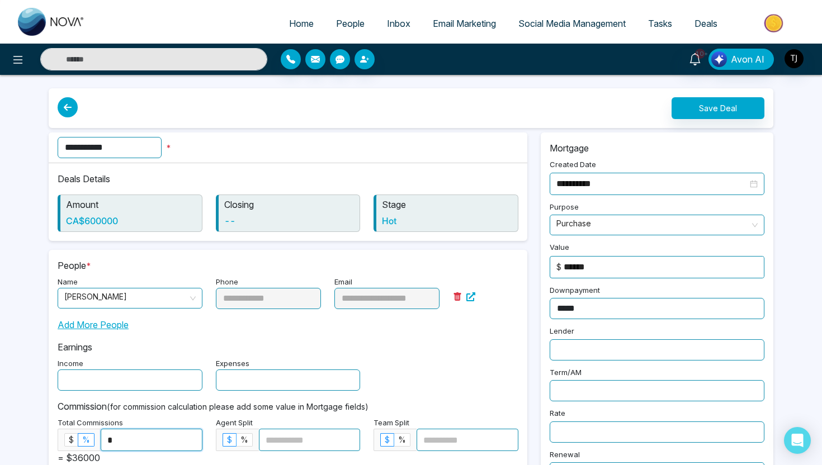
type input "*"
click at [717, 110] on button "Save Deal" at bounding box center [718, 108] width 93 height 22
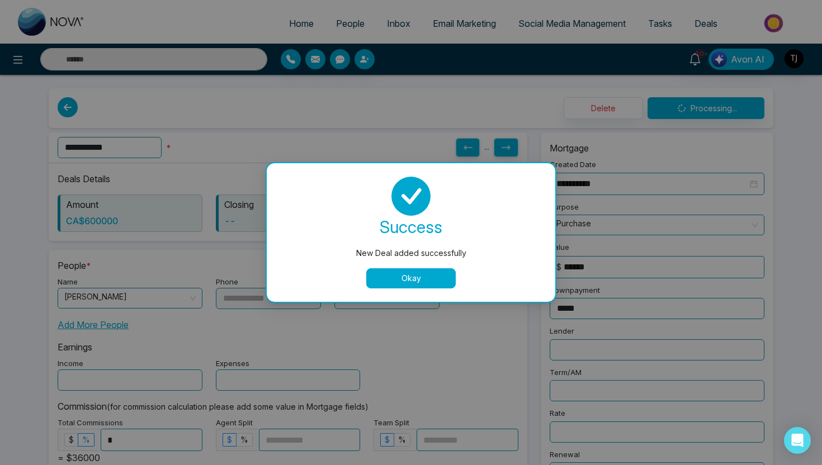
click at [428, 279] on button "Okay" at bounding box center [411, 279] width 90 height 20
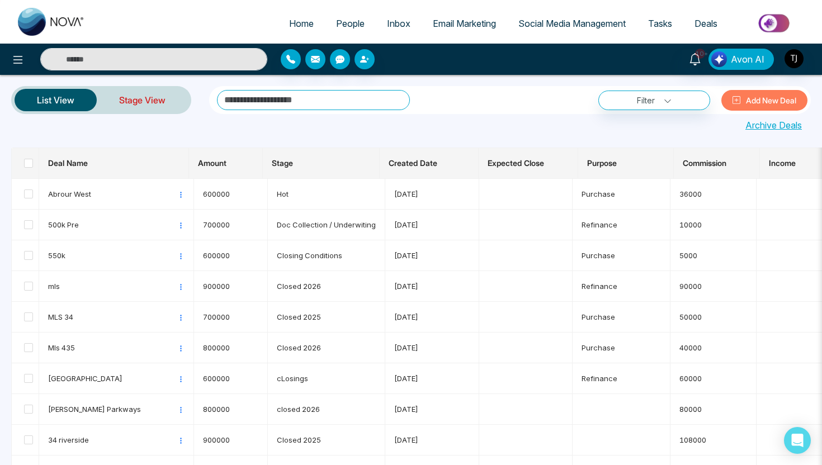
click at [152, 102] on link "Stage View" at bounding box center [142, 100] width 91 height 27
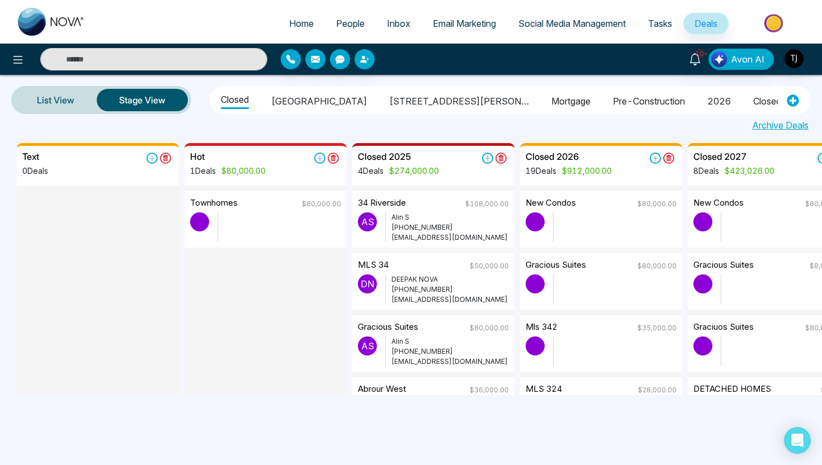
click at [347, 21] on span "People" at bounding box center [350, 23] width 29 height 11
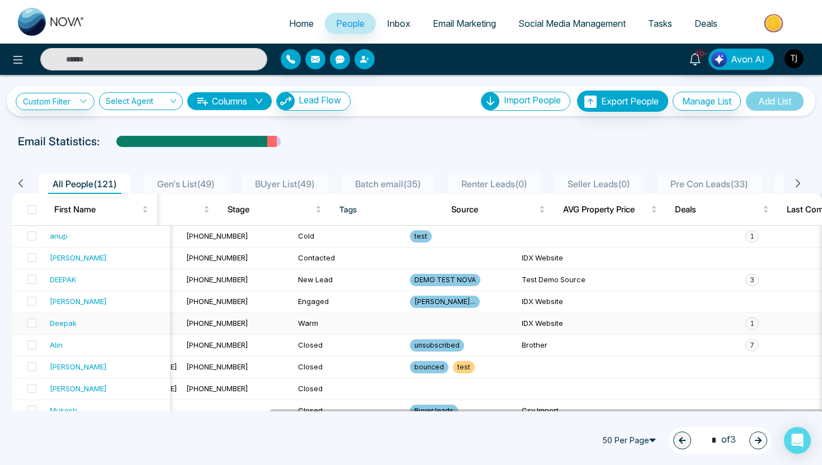
scroll to position [0, 379]
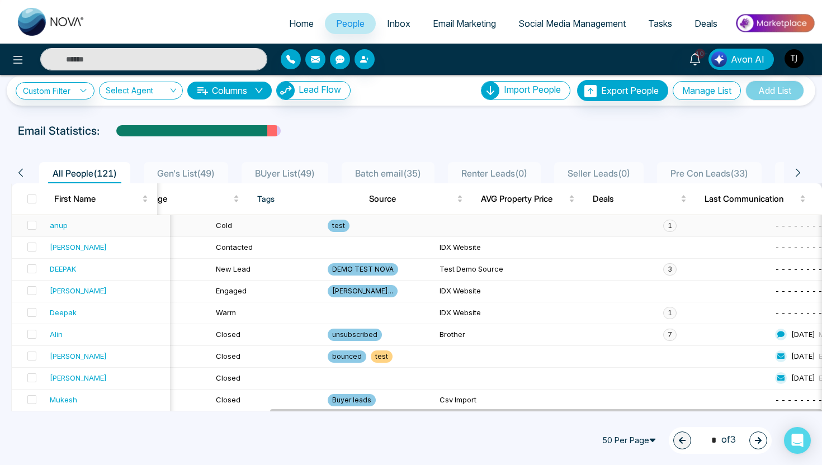
click at [663, 222] on span "1" at bounding box center [669, 226] width 13 height 12
click at [67, 224] on div "anup" at bounding box center [108, 225] width 116 height 11
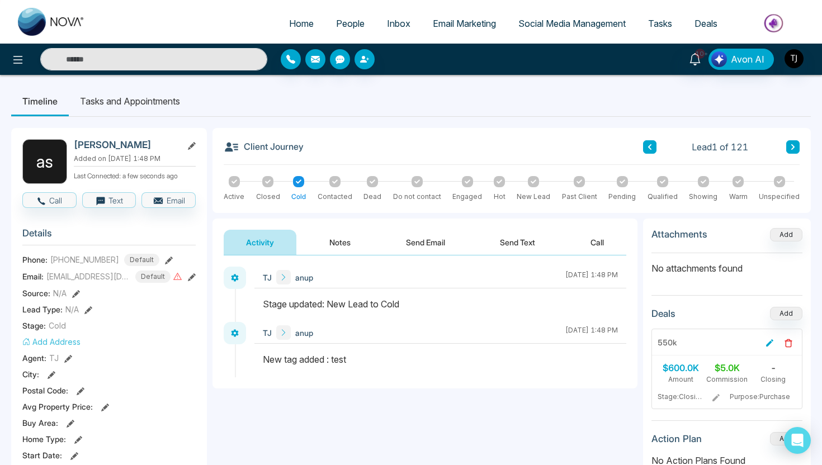
click at [330, 240] on button "Notes" at bounding box center [340, 242] width 66 height 25
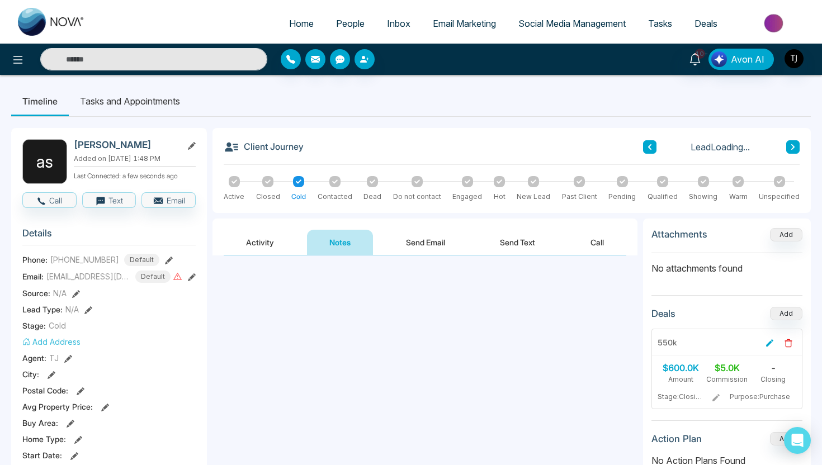
click at [440, 249] on button "Send Email" at bounding box center [426, 242] width 84 height 25
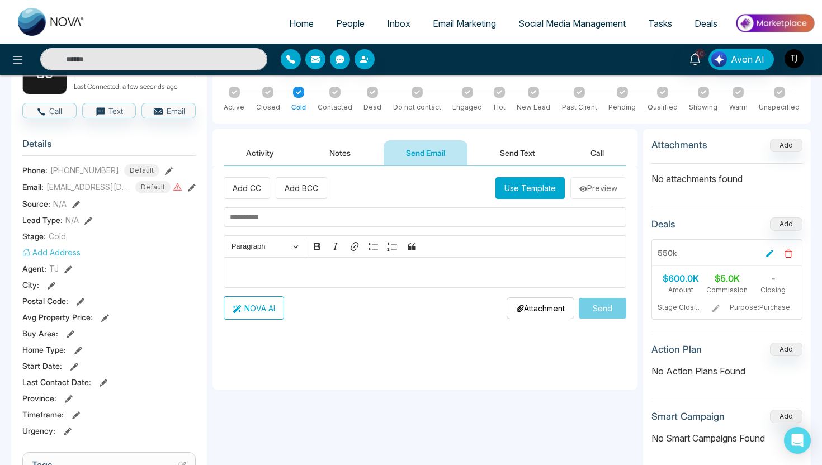
click at [530, 149] on button "Send Text" at bounding box center [518, 152] width 80 height 25
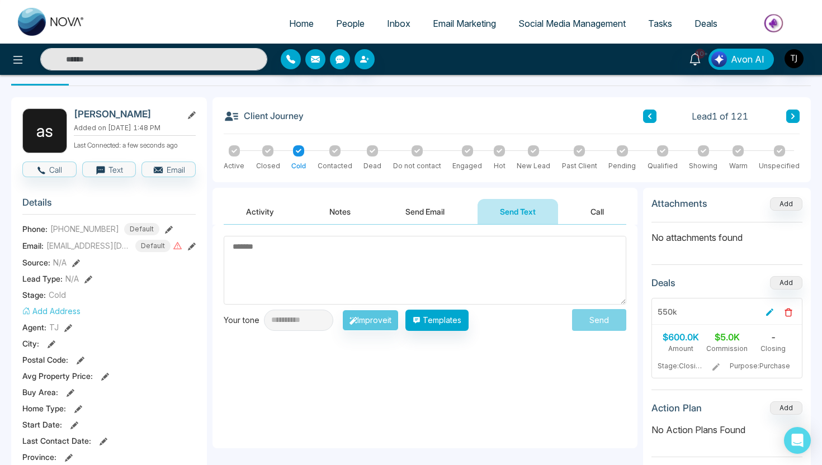
click at [291, 17] on link "Home" at bounding box center [301, 23] width 47 height 21
select select "*"
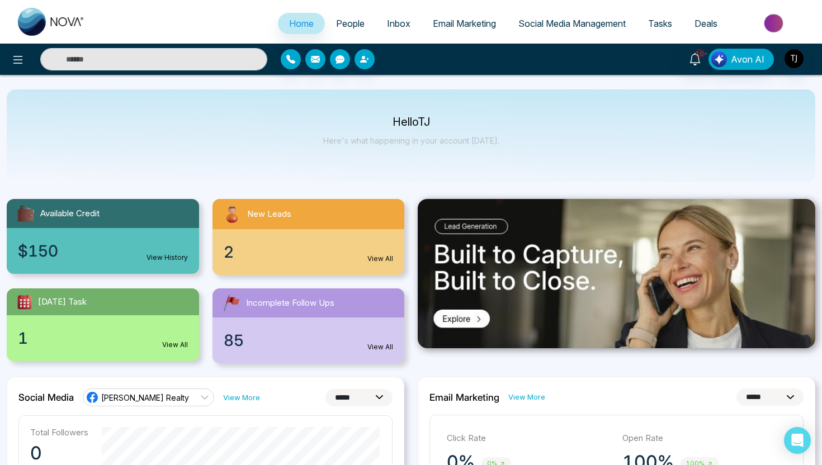
click at [769, 18] on img at bounding box center [774, 23] width 81 height 25
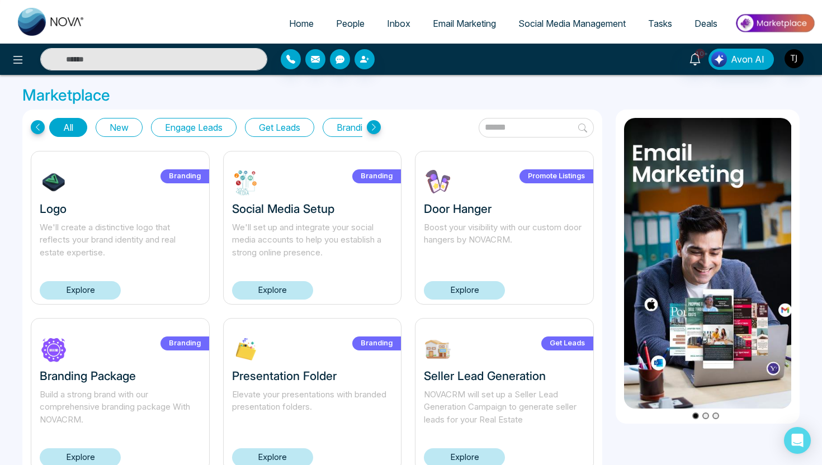
click at [284, 128] on button "Get Leads" at bounding box center [279, 127] width 69 height 19
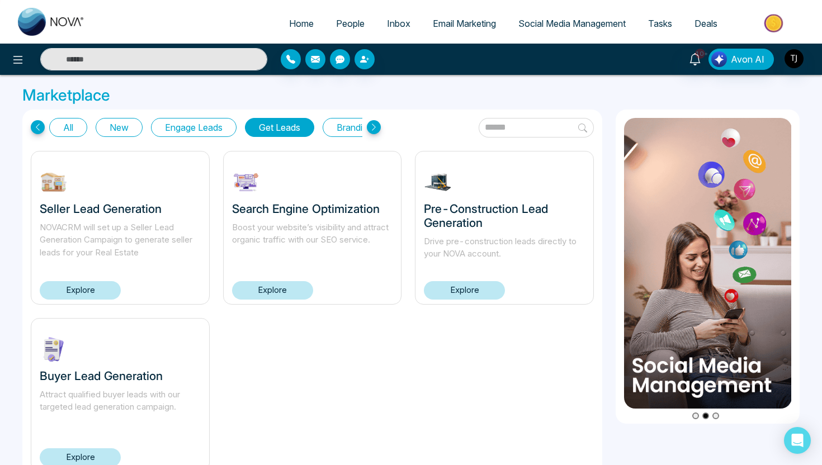
scroll to position [39, 0]
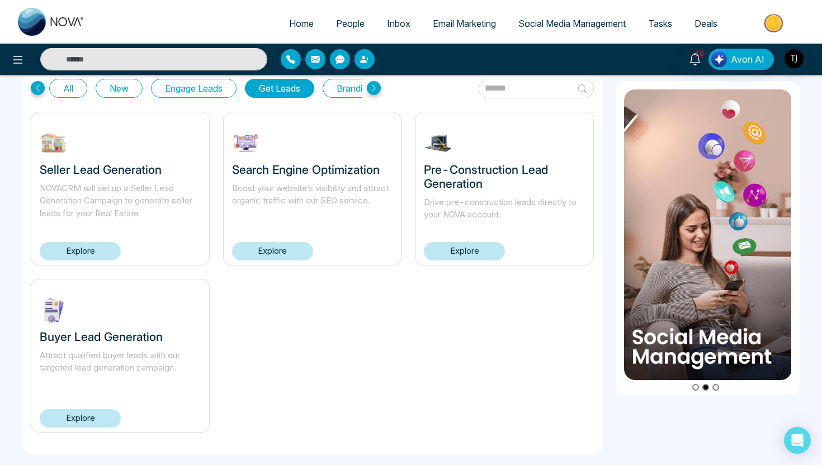
click at [83, 421] on link "Explore" at bounding box center [80, 418] width 81 height 18
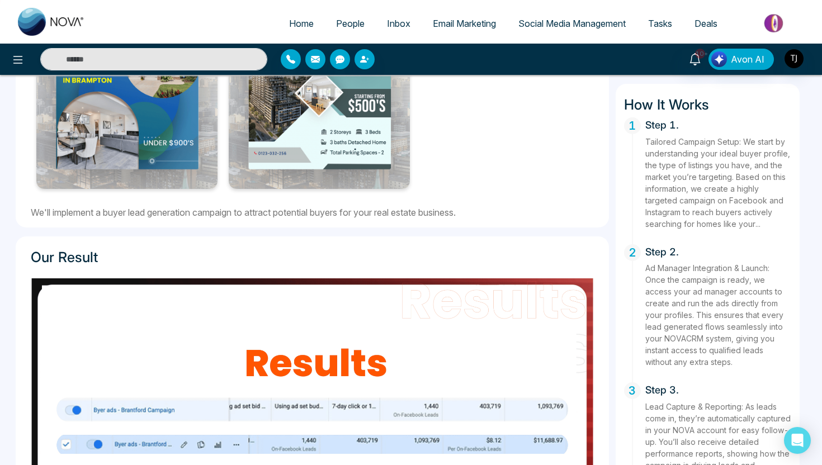
scroll to position [480, 0]
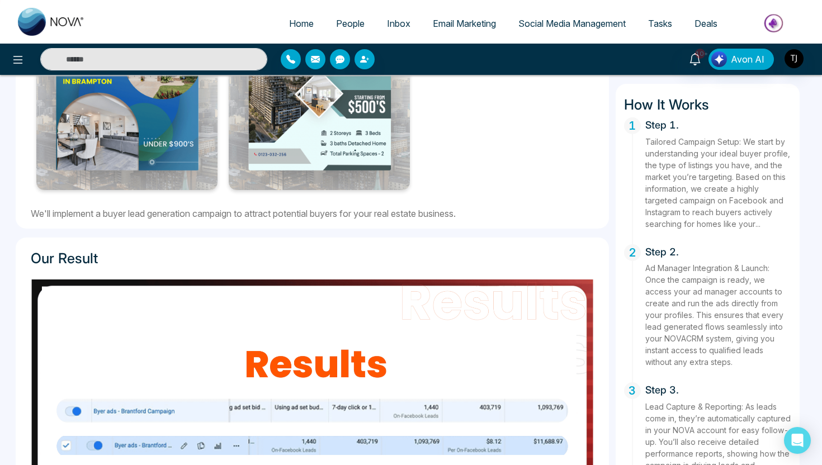
click at [293, 31] on link "Home" at bounding box center [301, 23] width 47 height 21
select select "*"
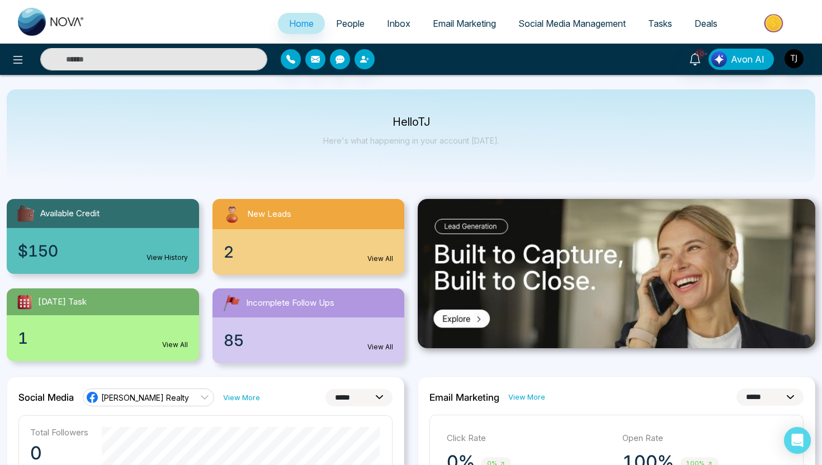
click at [761, 24] on img at bounding box center [774, 23] width 81 height 25
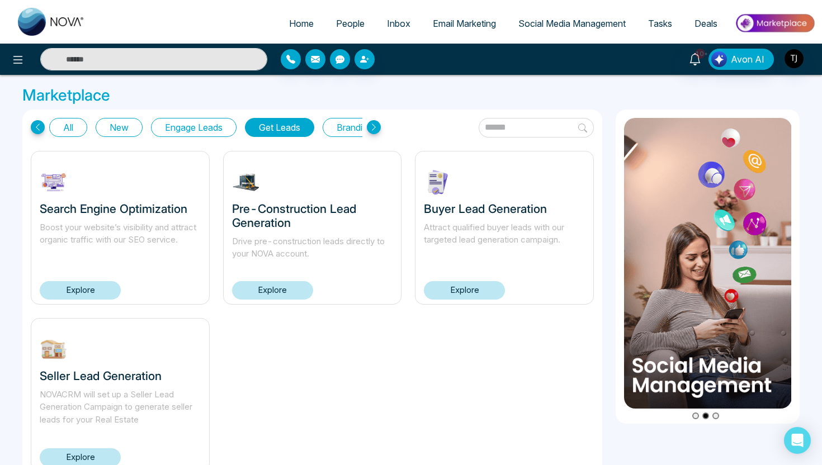
click at [69, 126] on button "All" at bounding box center [68, 127] width 38 height 19
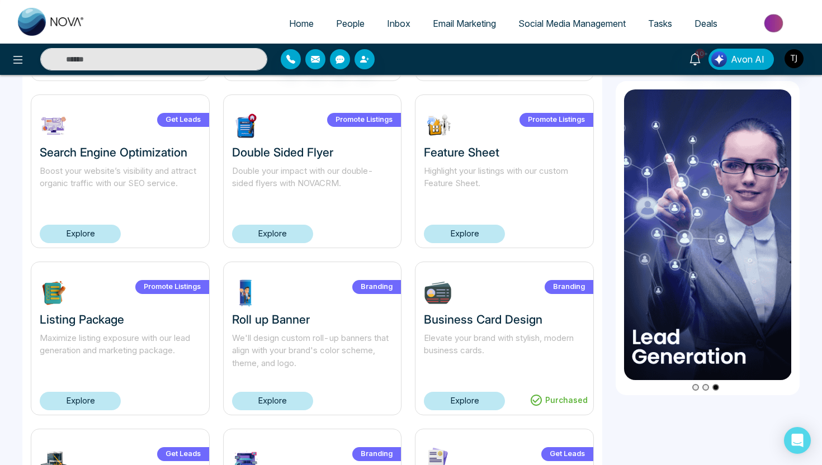
scroll to position [227, 0]
